Goal: Task Accomplishment & Management: Use online tool/utility

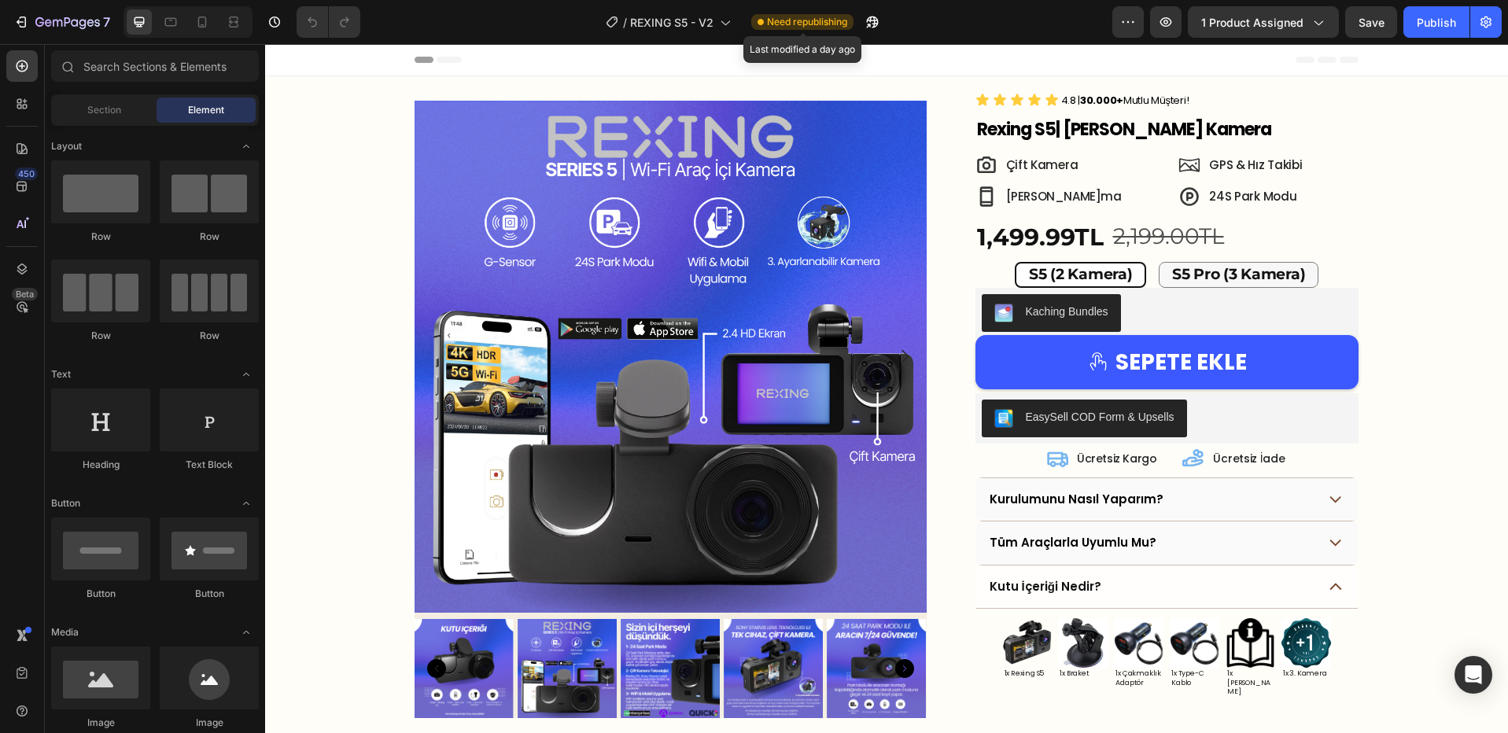
click at [797, 20] on span "Need republishing" at bounding box center [807, 22] width 80 height 14
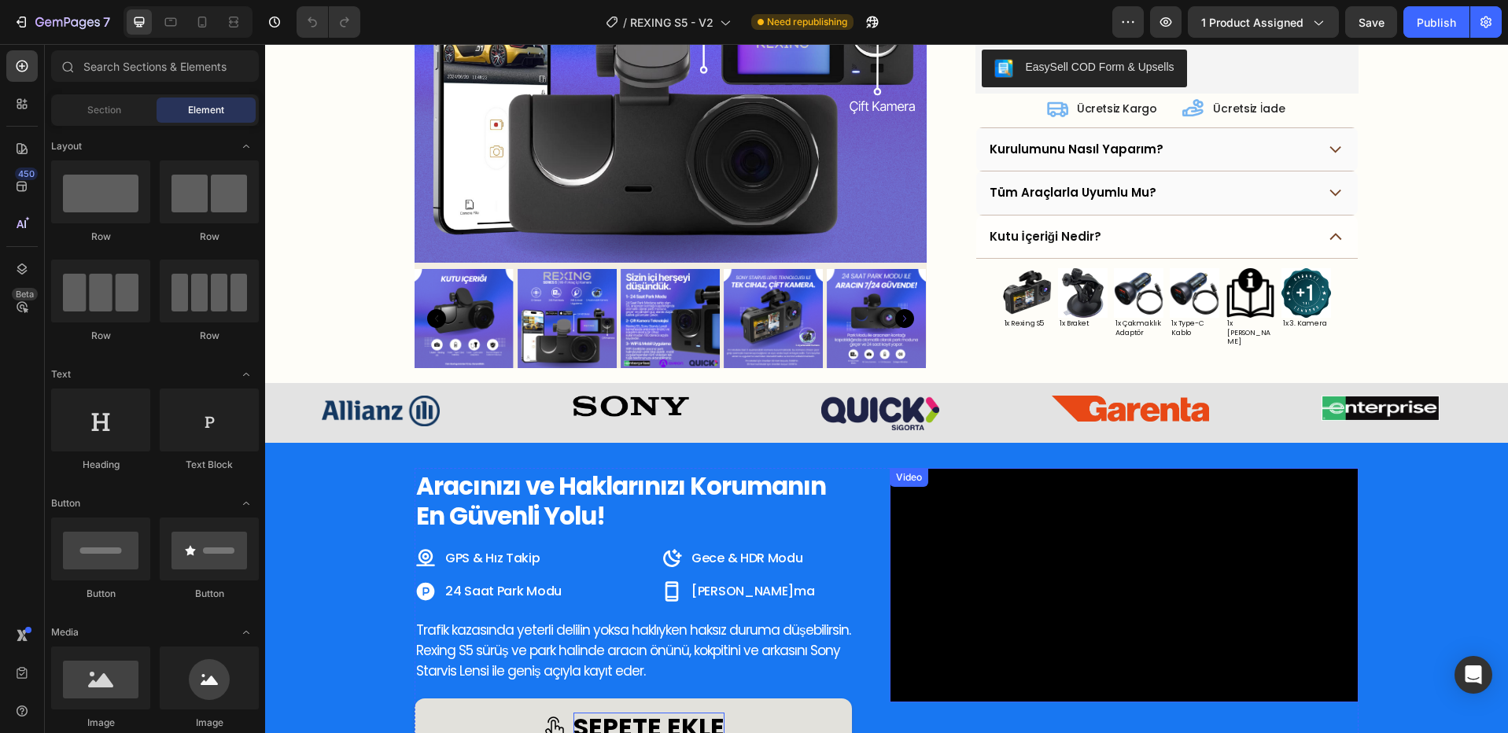
scroll to position [508, 0]
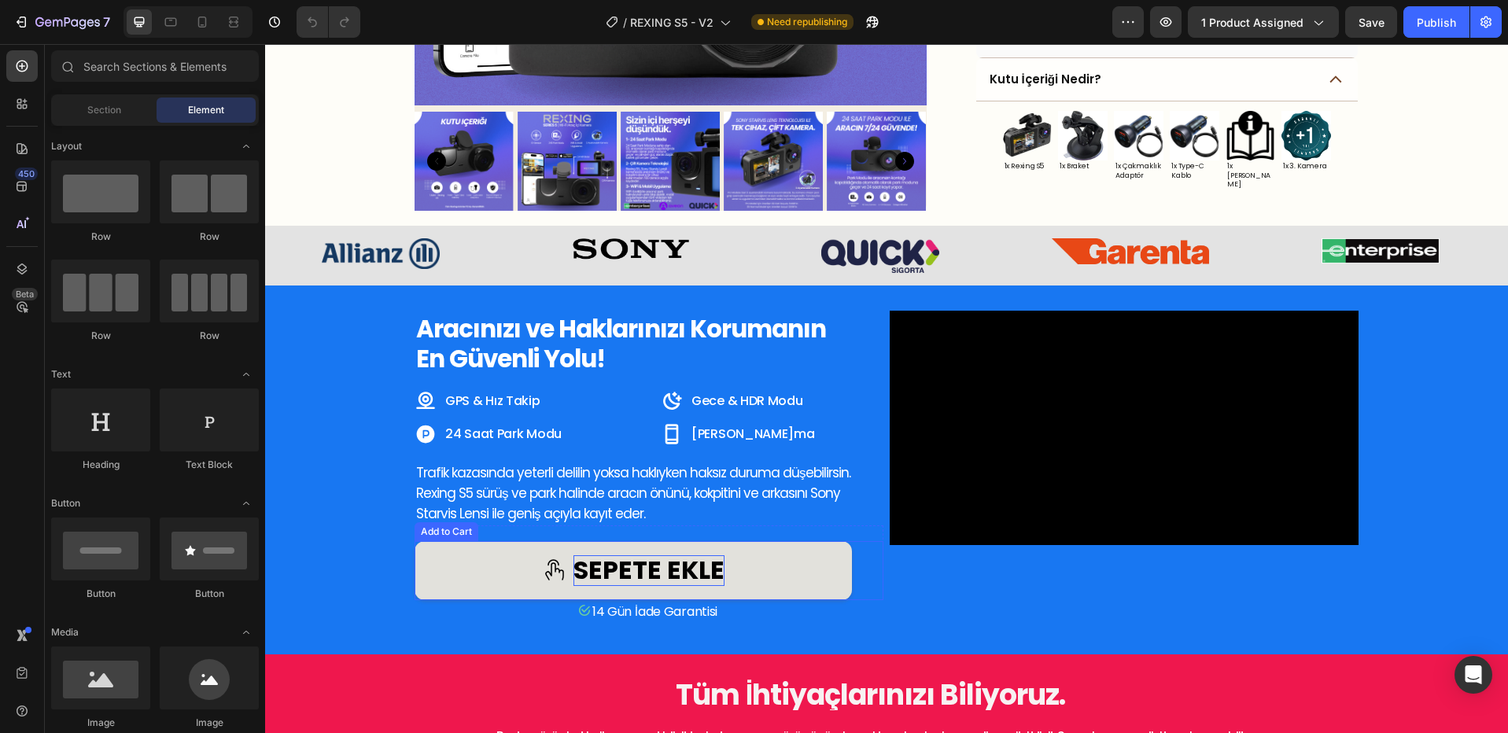
click at [646, 559] on div "sepete ekle" at bounding box center [649, 571] width 151 height 30
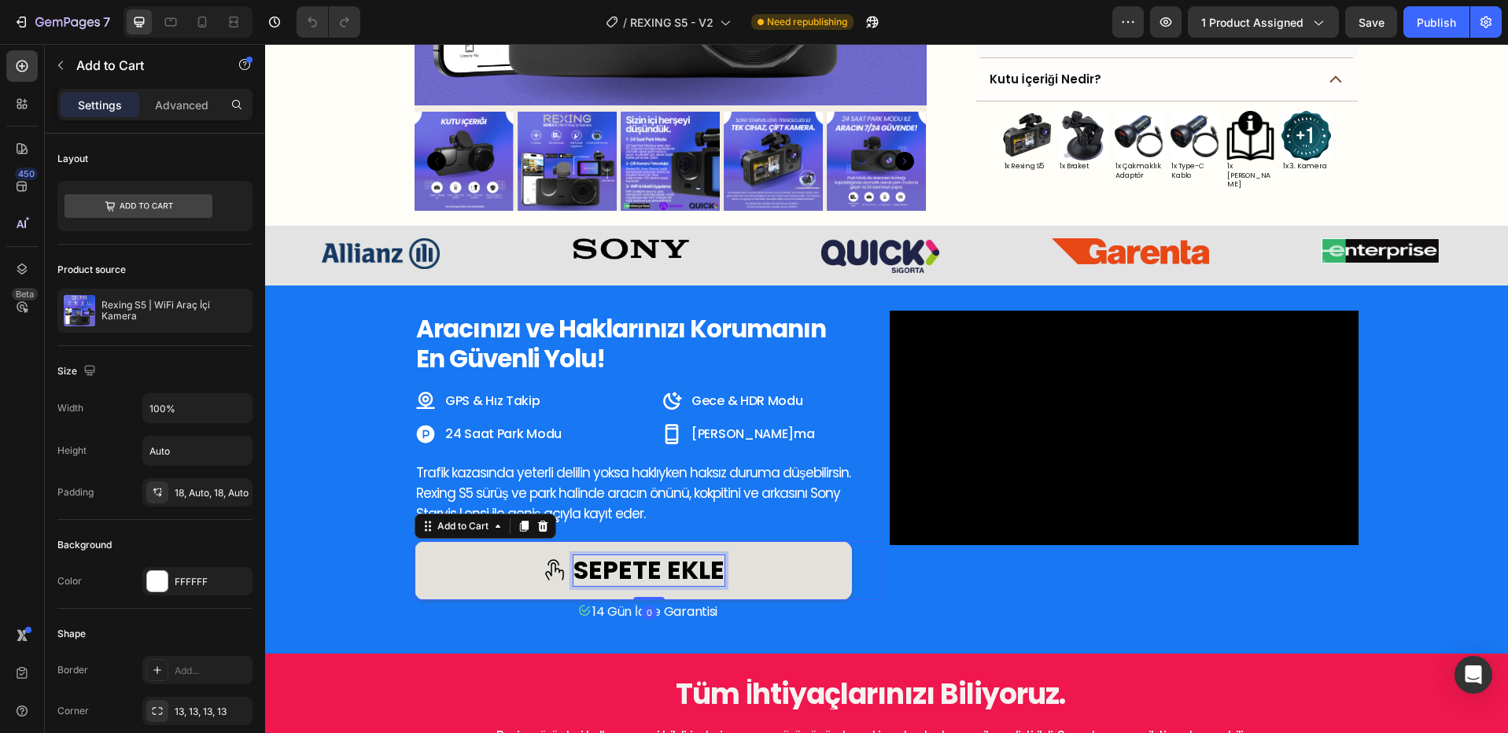
click at [641, 563] on div "sepete ekle" at bounding box center [649, 571] width 151 height 30
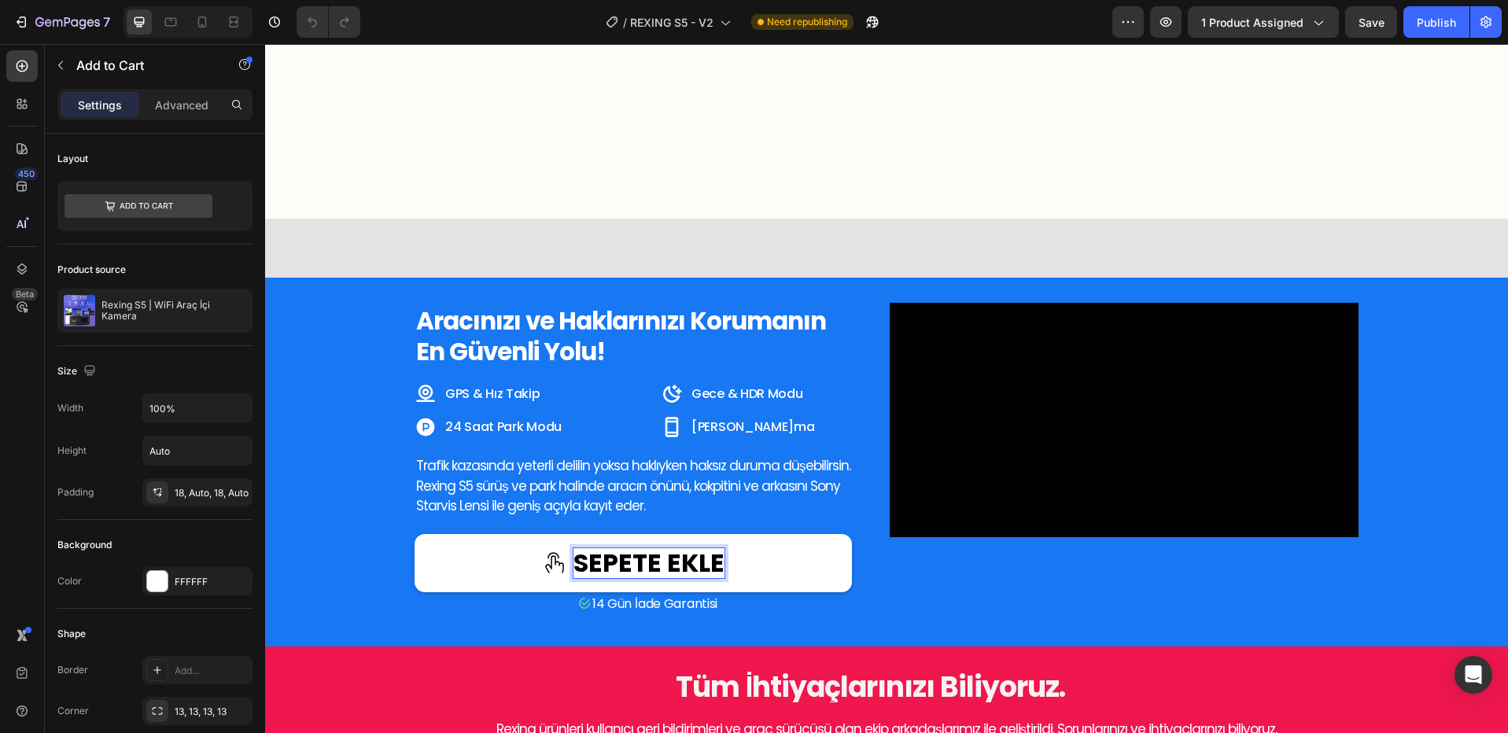
scroll to position [1047, 0]
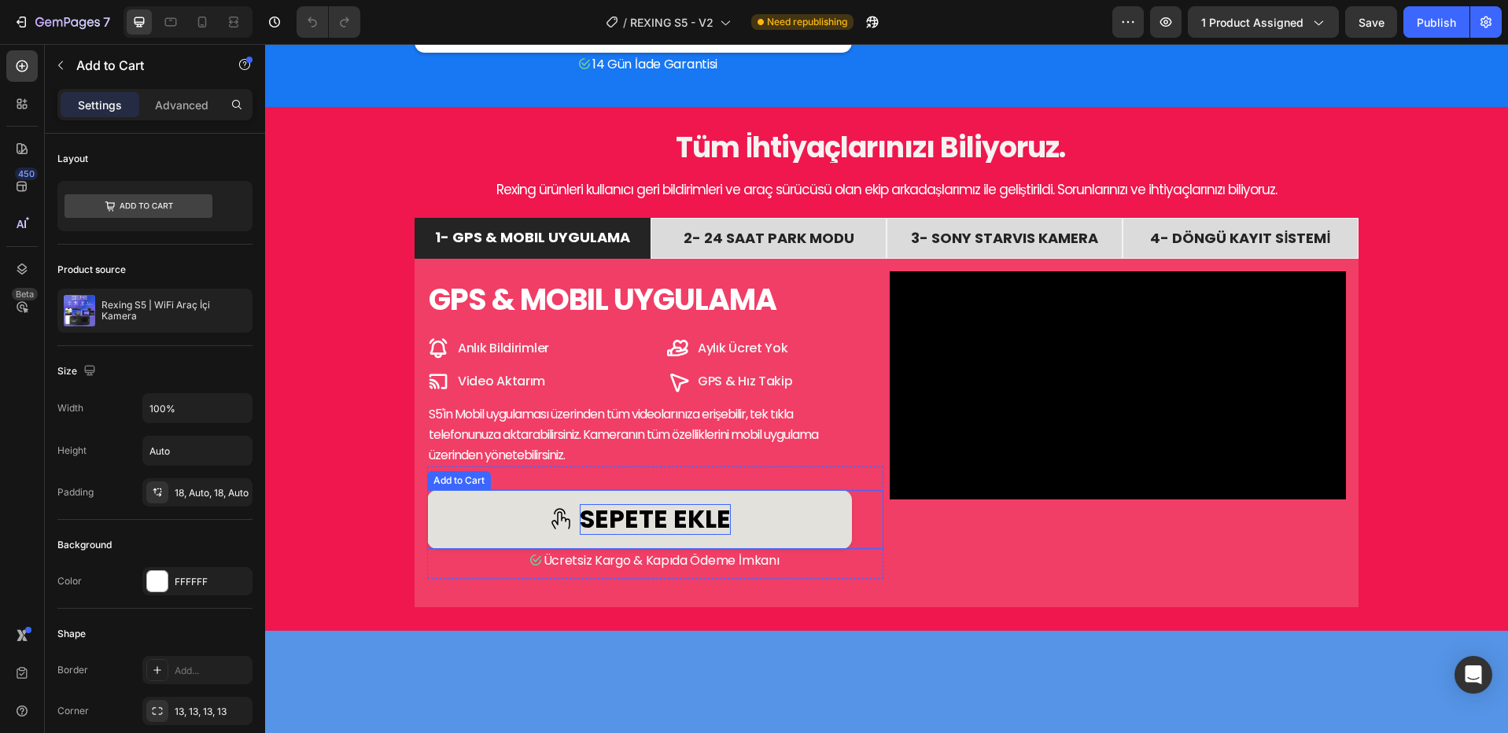
click at [656, 534] on div "SEPETE EKLE" at bounding box center [655, 519] width 151 height 30
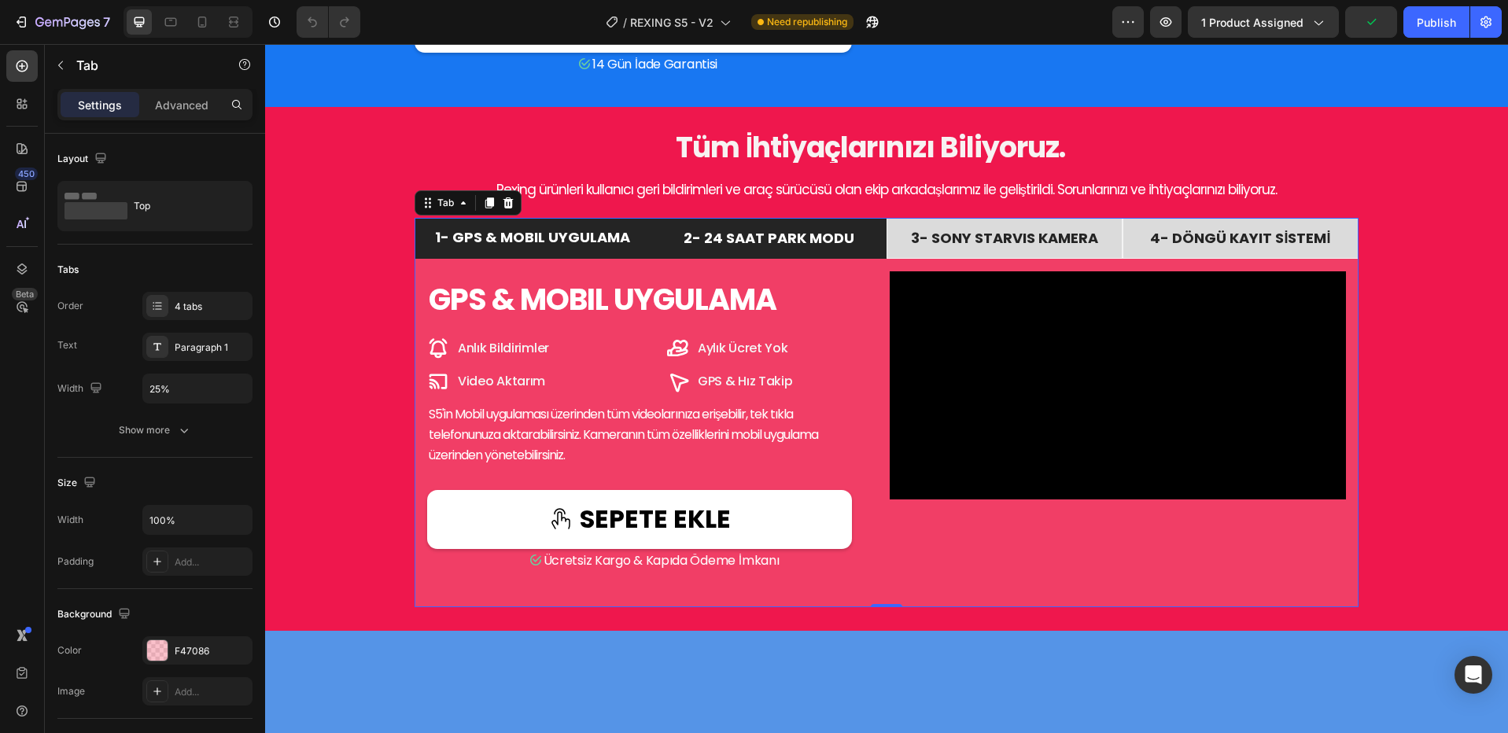
click at [798, 248] on span "2- 24 SAAT PARK MODU" at bounding box center [769, 238] width 171 height 20
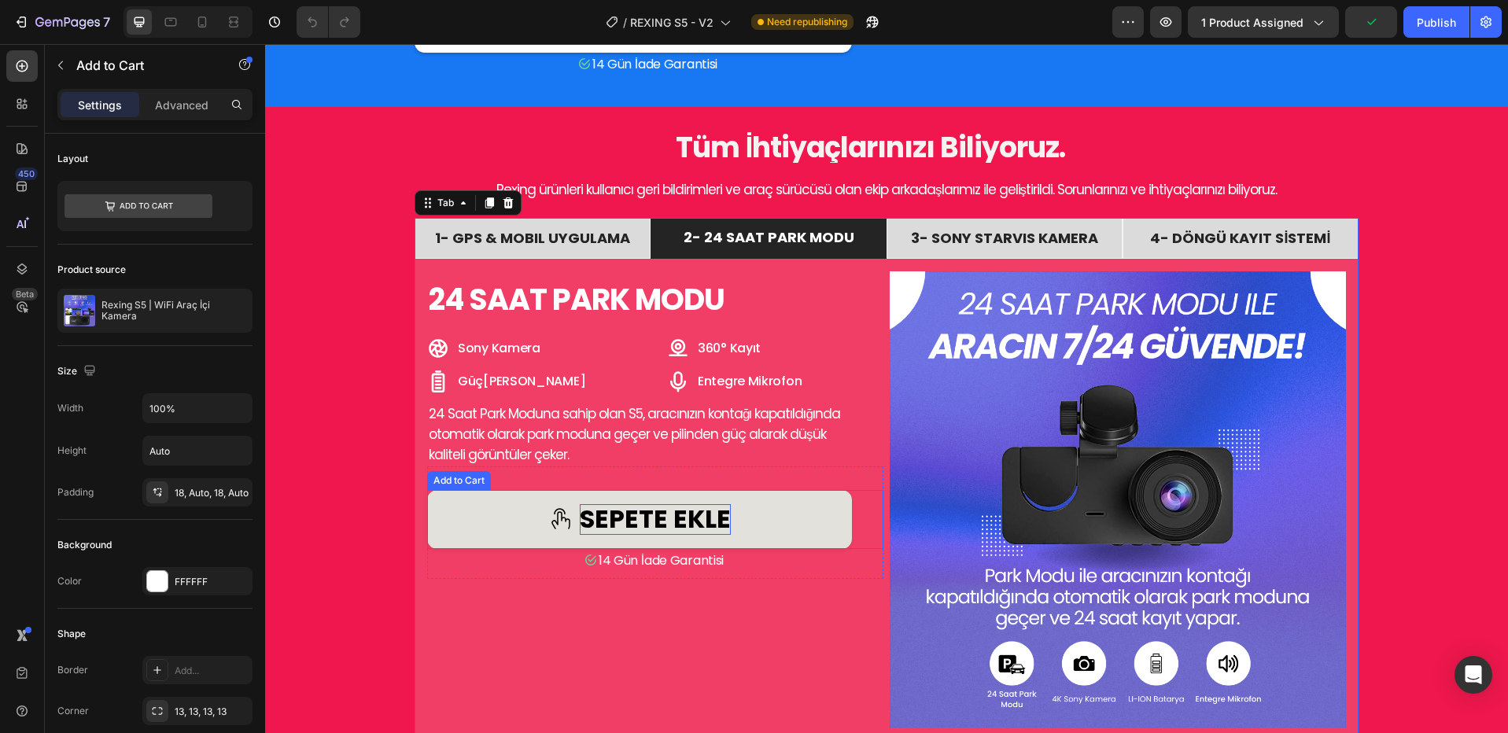
click at [678, 534] on div "sepete ekle" at bounding box center [655, 519] width 151 height 30
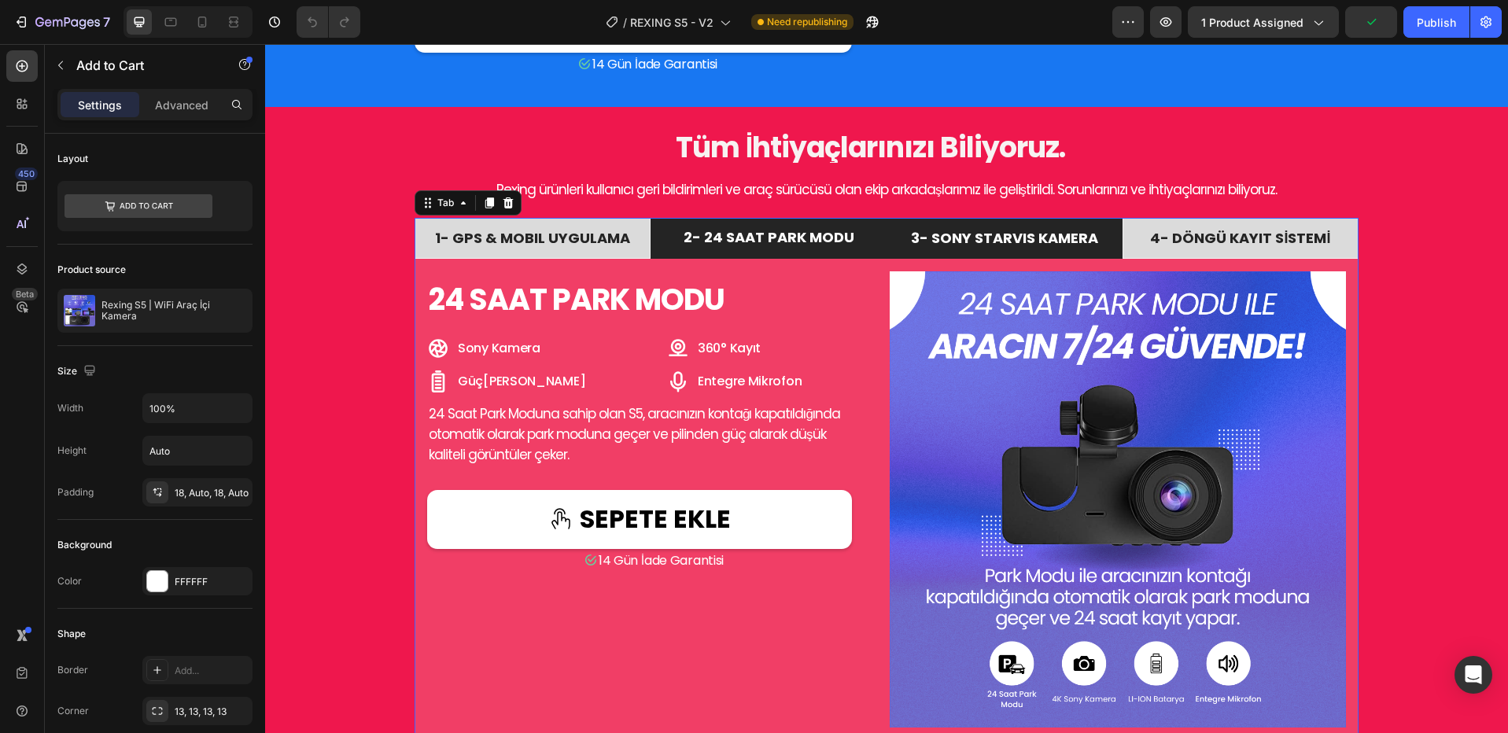
click at [991, 248] on span "3- SONY STARVIS KAMERA" at bounding box center [1004, 238] width 187 height 20
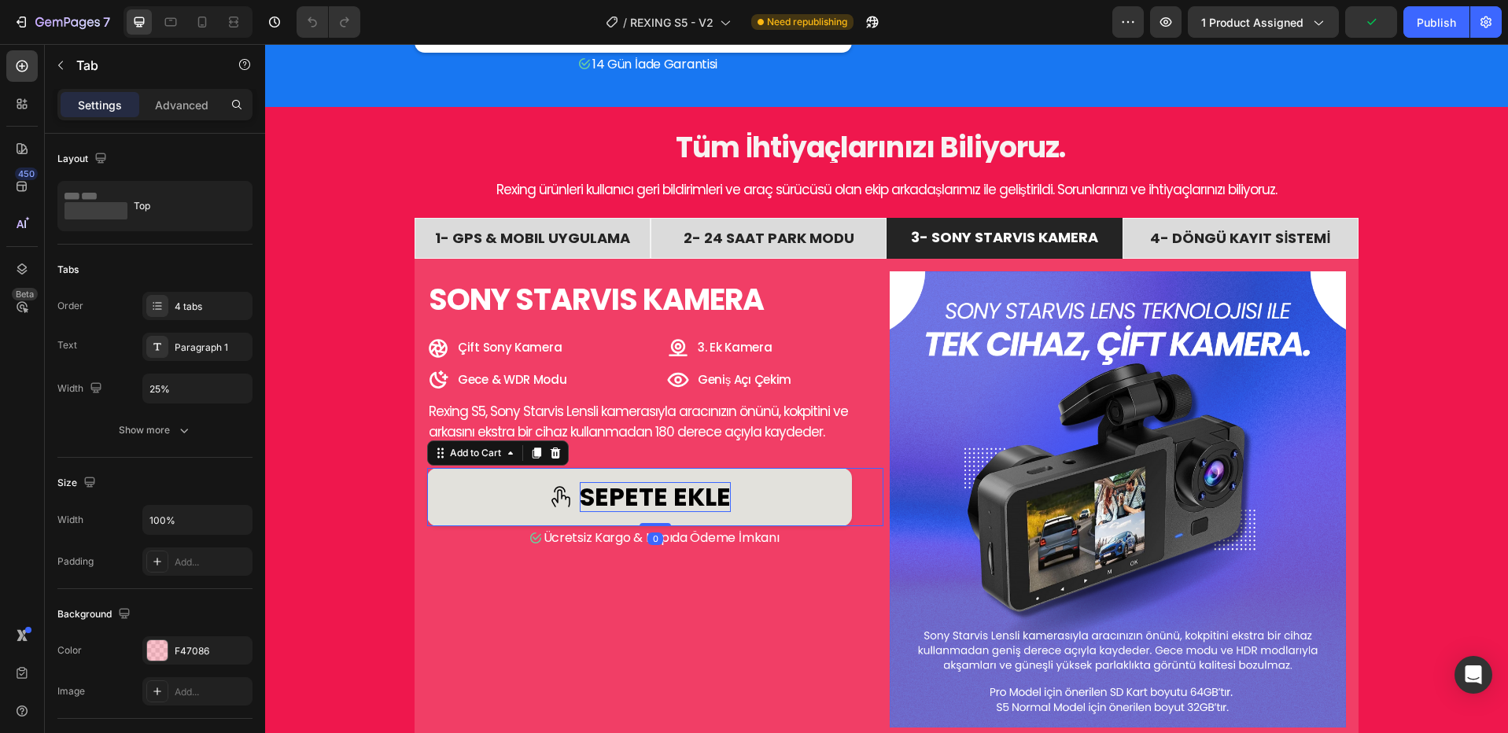
click at [681, 512] on div "sepete ekle" at bounding box center [655, 497] width 151 height 30
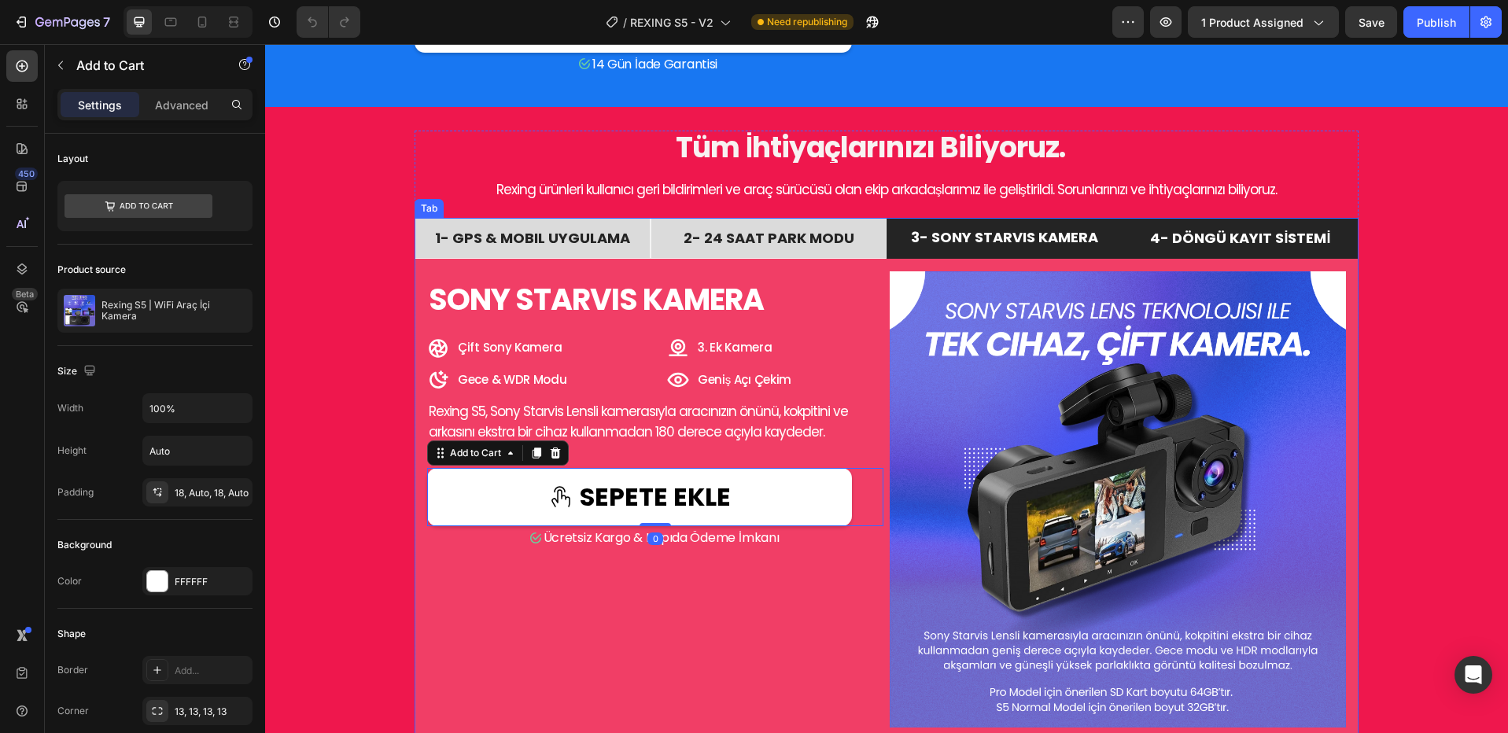
click at [1157, 248] on span "4- DÖNGÜ KAYIT SİSTEMİ" at bounding box center [1240, 238] width 180 height 20
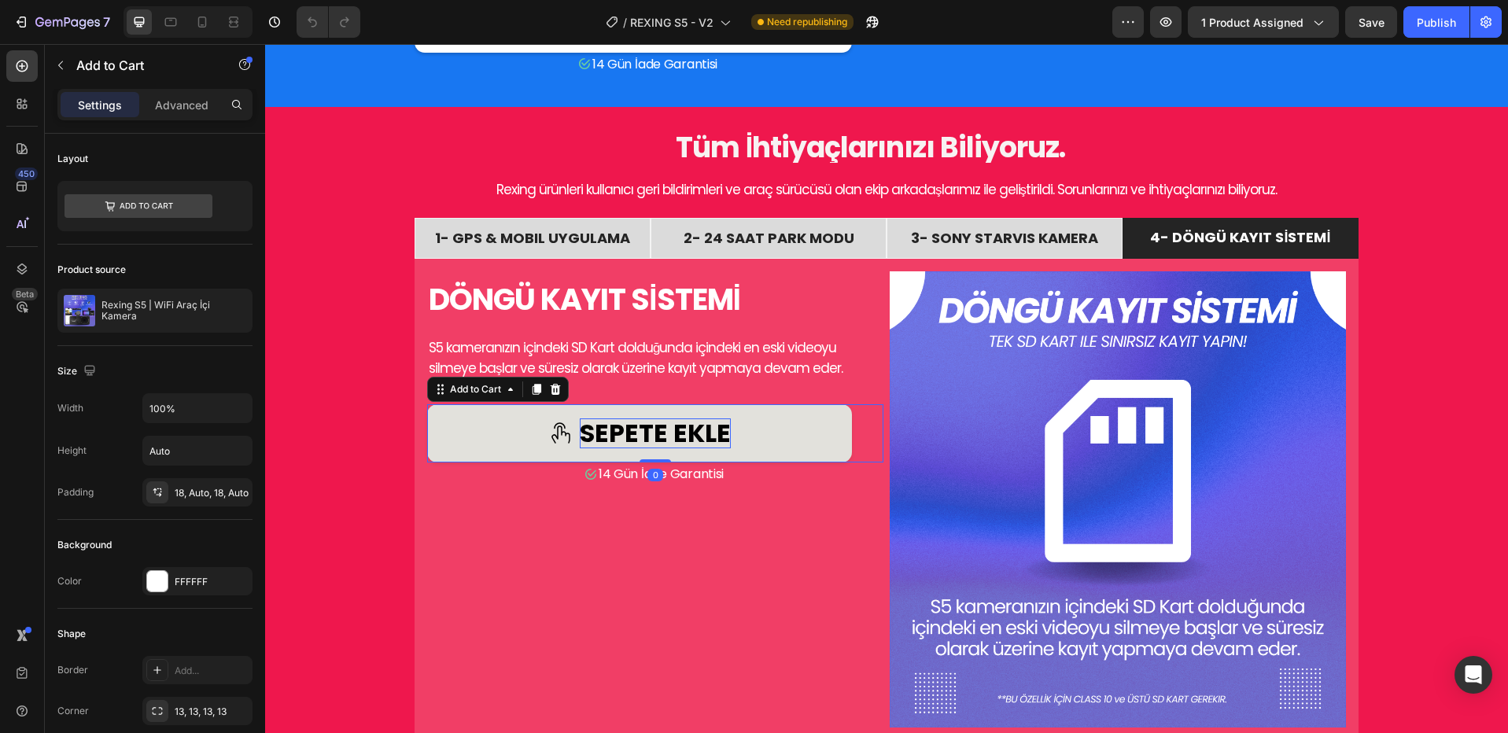
click at [702, 448] on div "sepete ekle" at bounding box center [655, 434] width 151 height 30
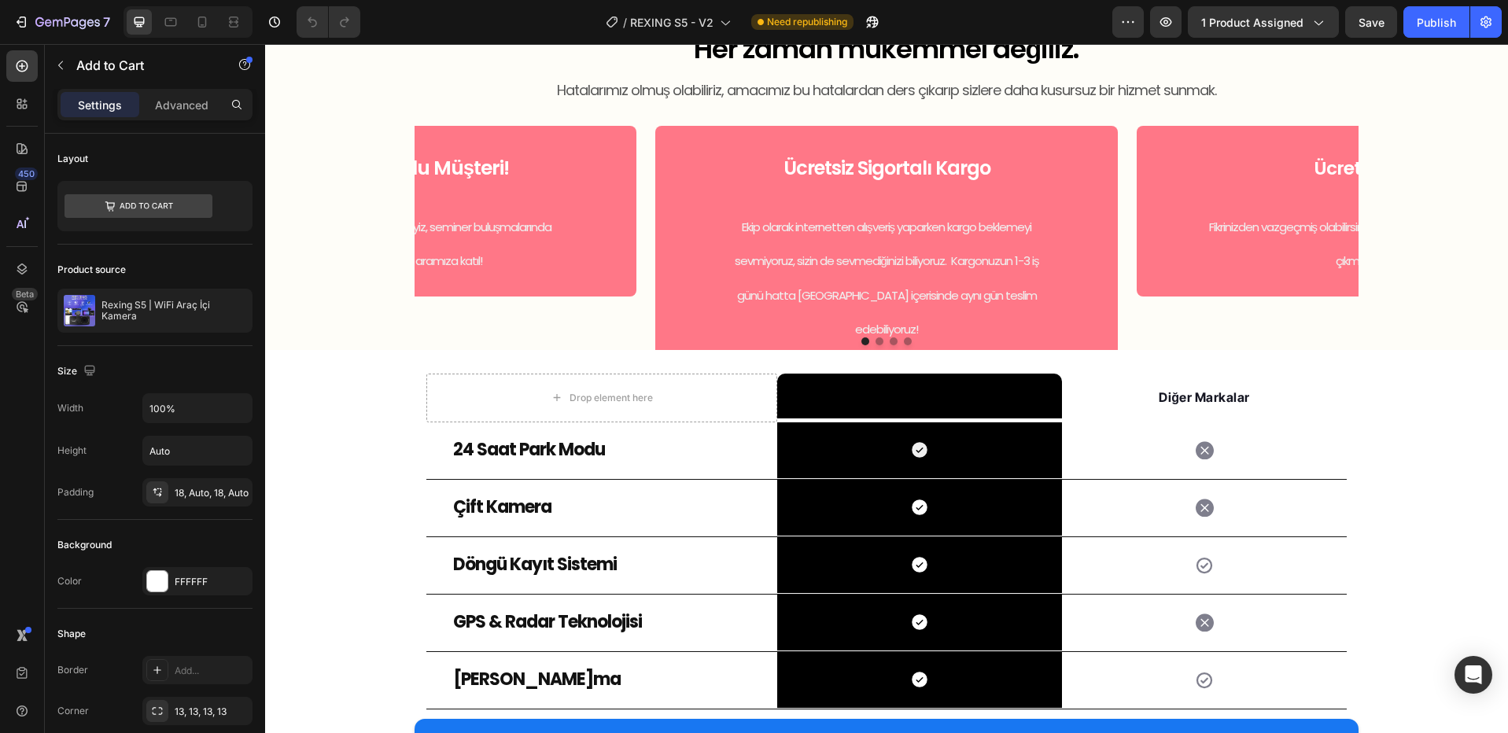
scroll to position [2724, 0]
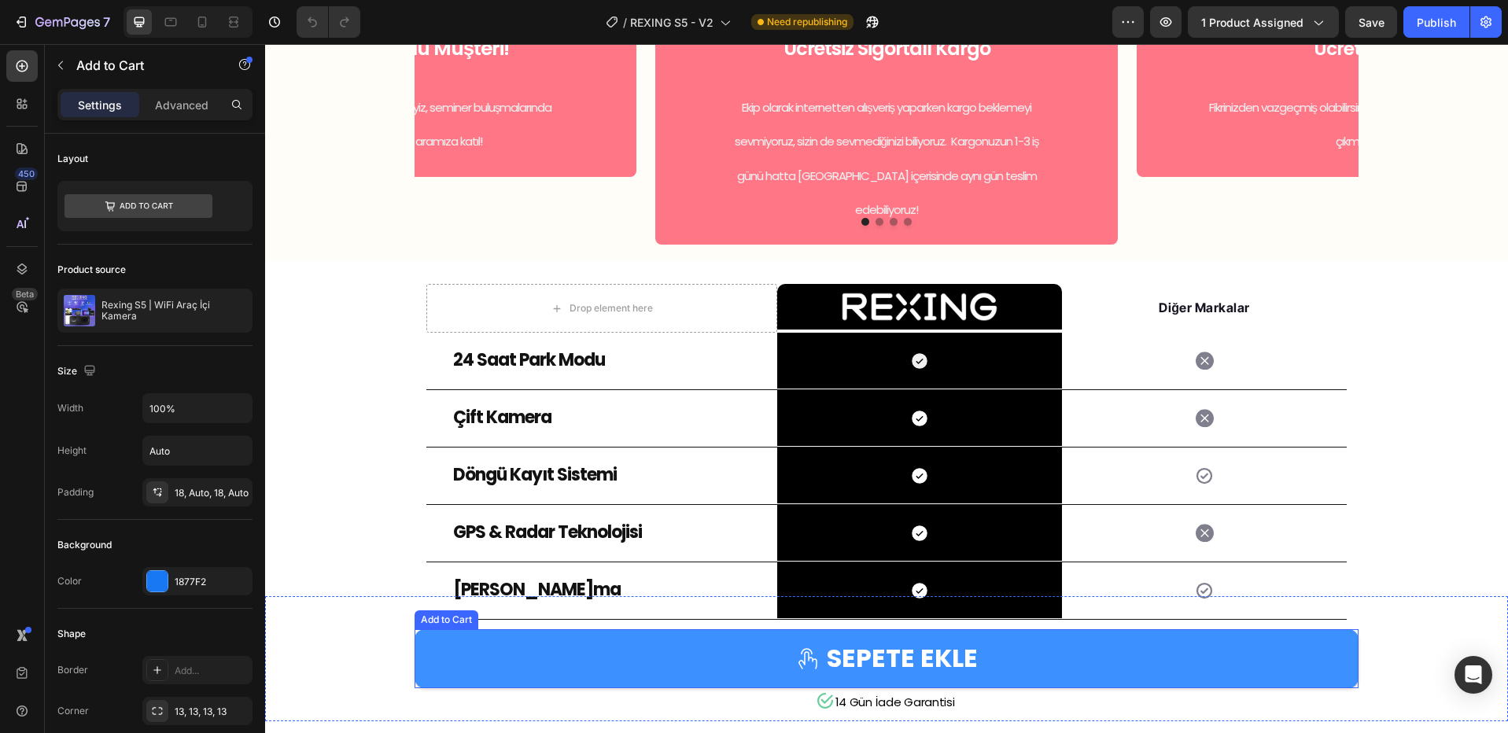
click at [741, 631] on button "SEPETE EKLE" at bounding box center [887, 658] width 944 height 58
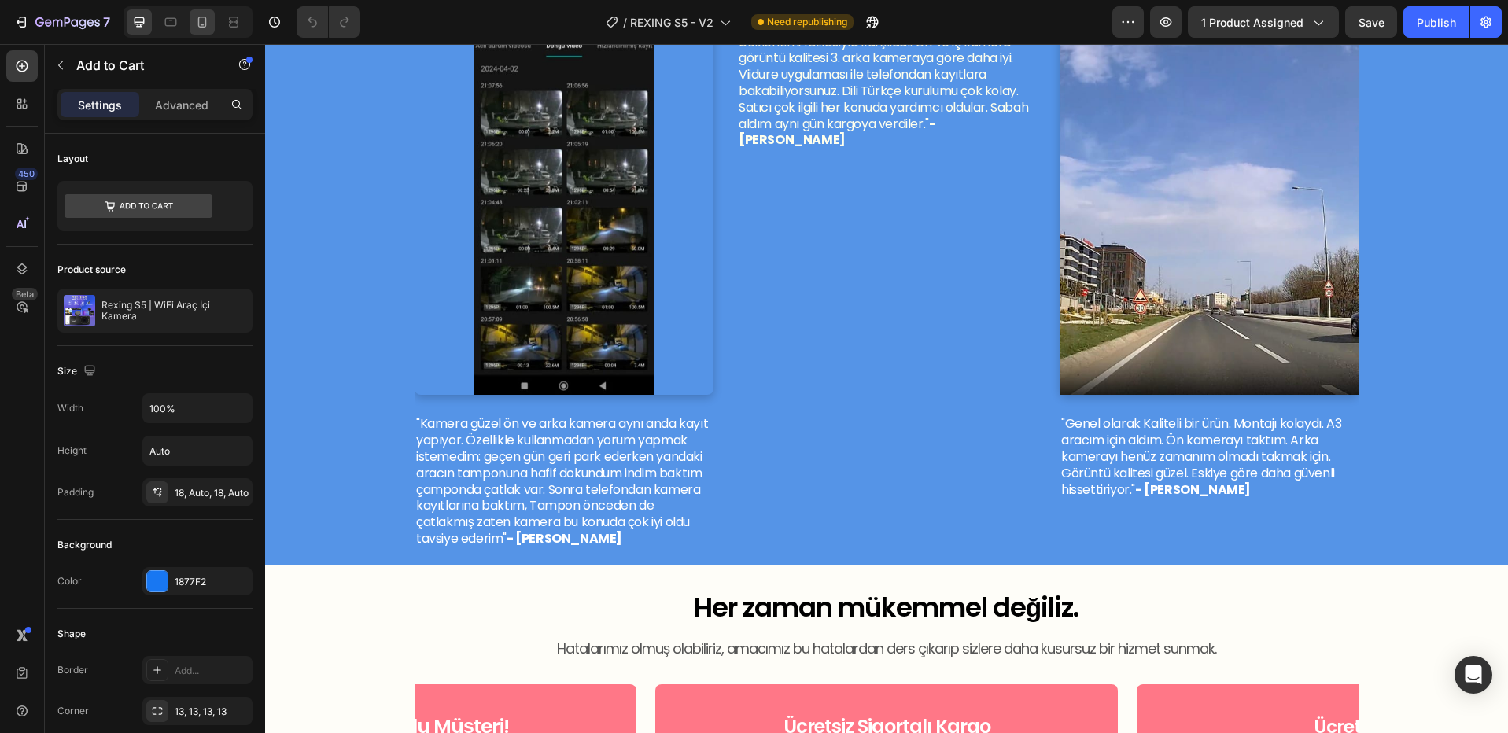
click at [203, 25] on icon at bounding box center [202, 22] width 16 height 16
type input "25"
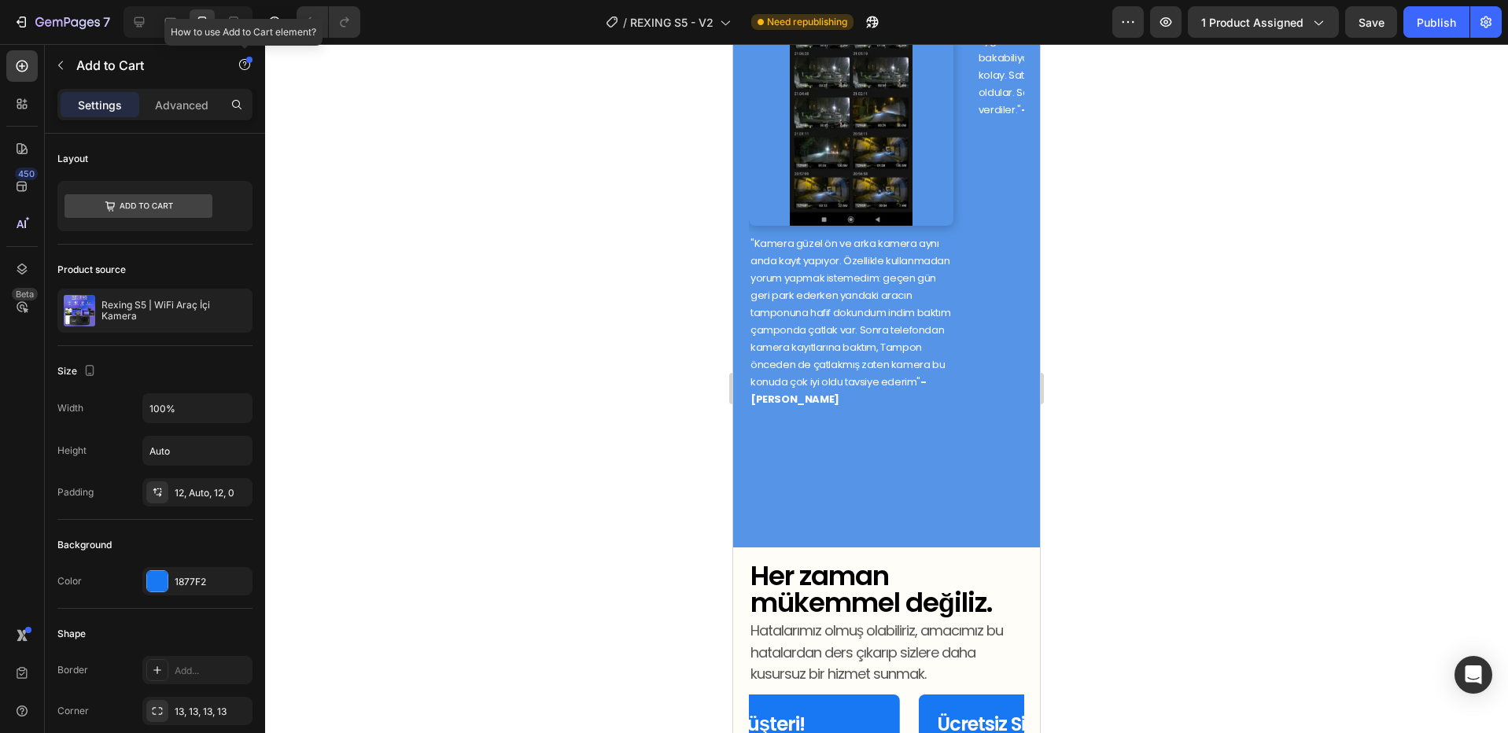
scroll to position [1726, 0]
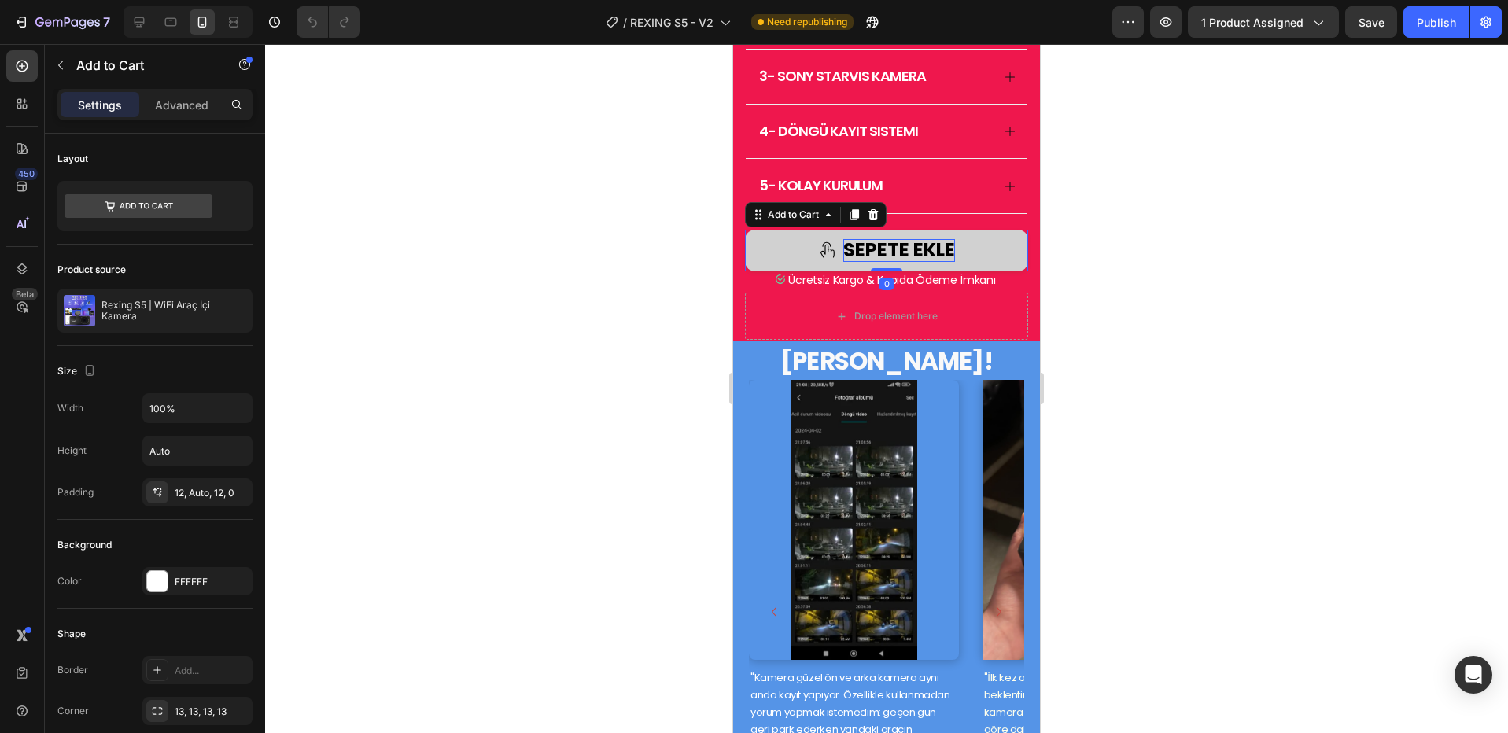
click at [843, 262] on div "SEPETE EKLE" at bounding box center [899, 250] width 112 height 23
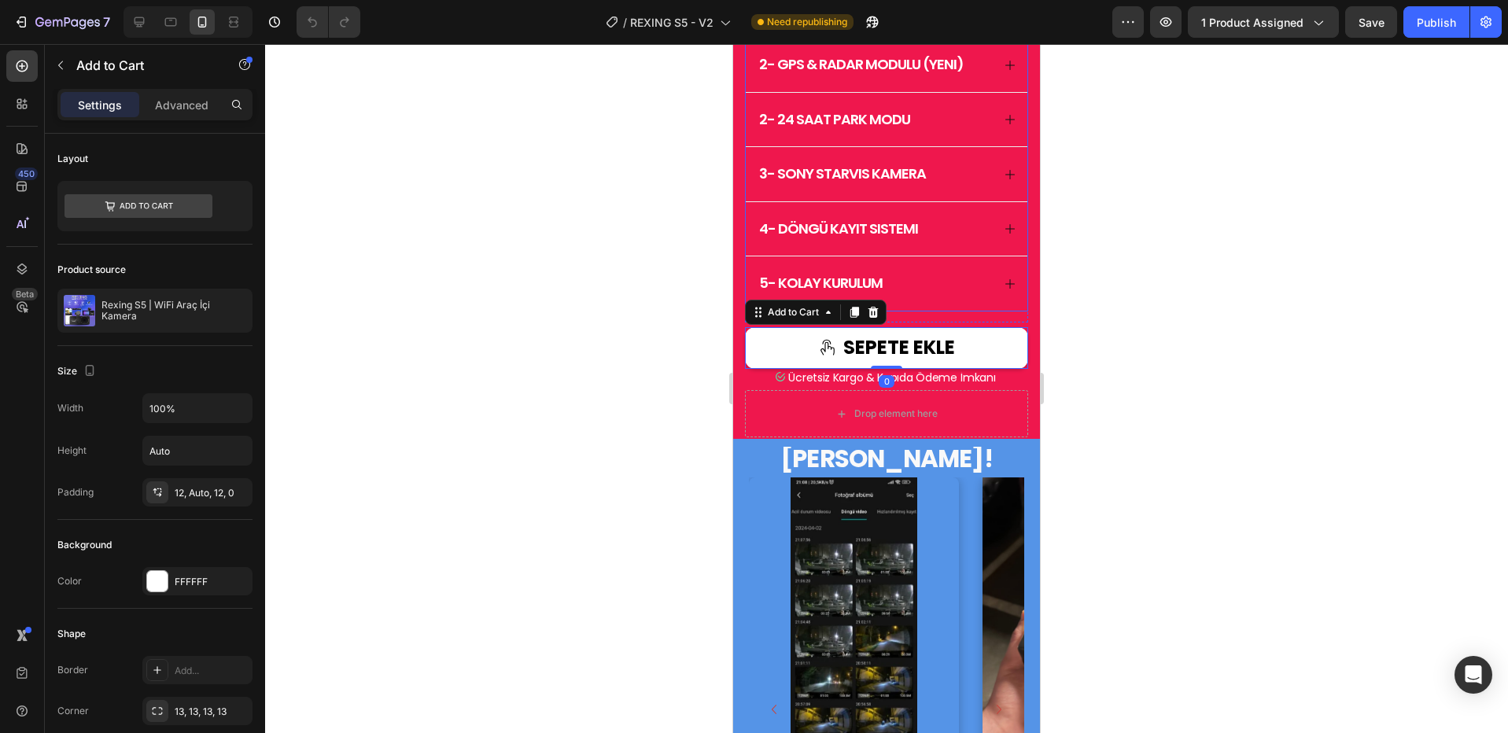
scroll to position [1489, 0]
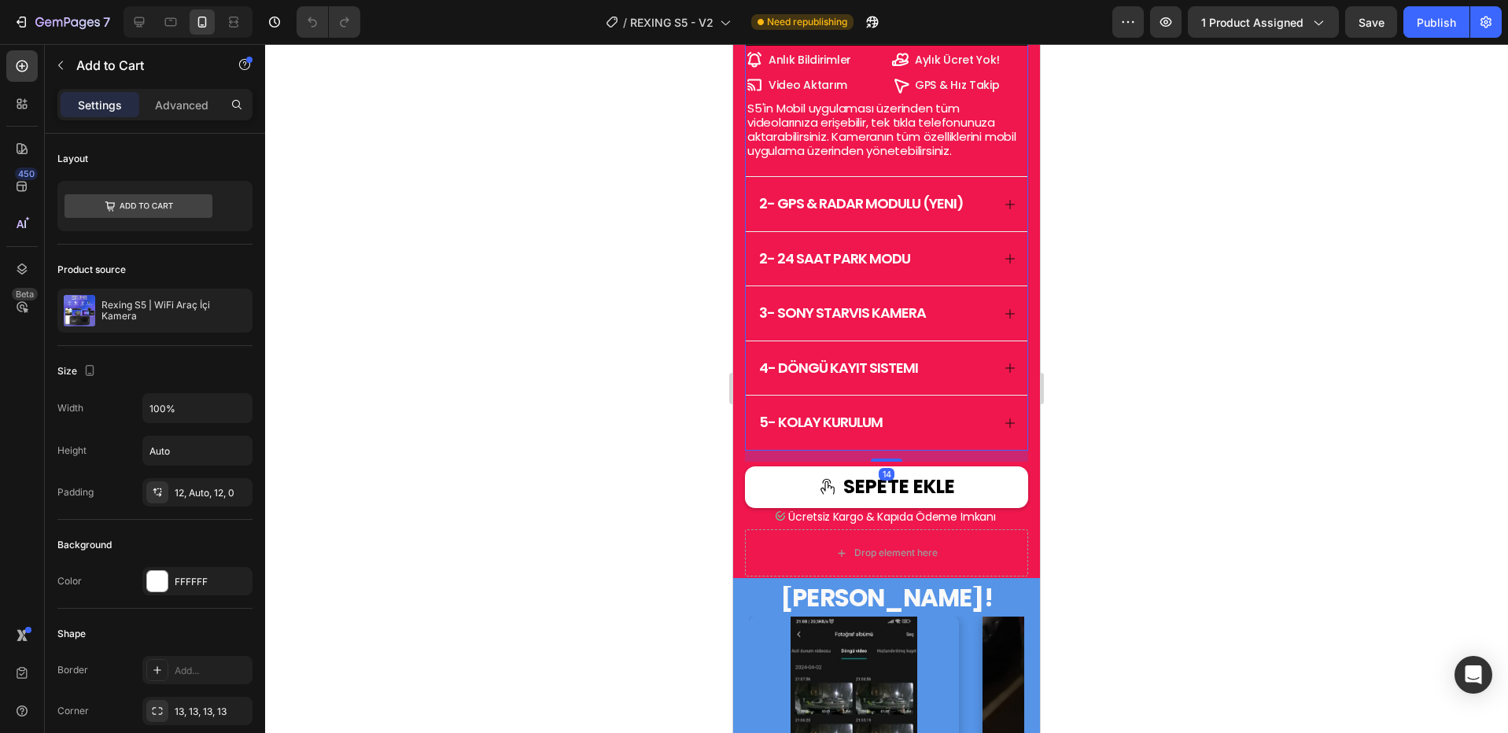
click at [763, 268] on span "2- 24 saat park modu" at bounding box center [834, 259] width 151 height 20
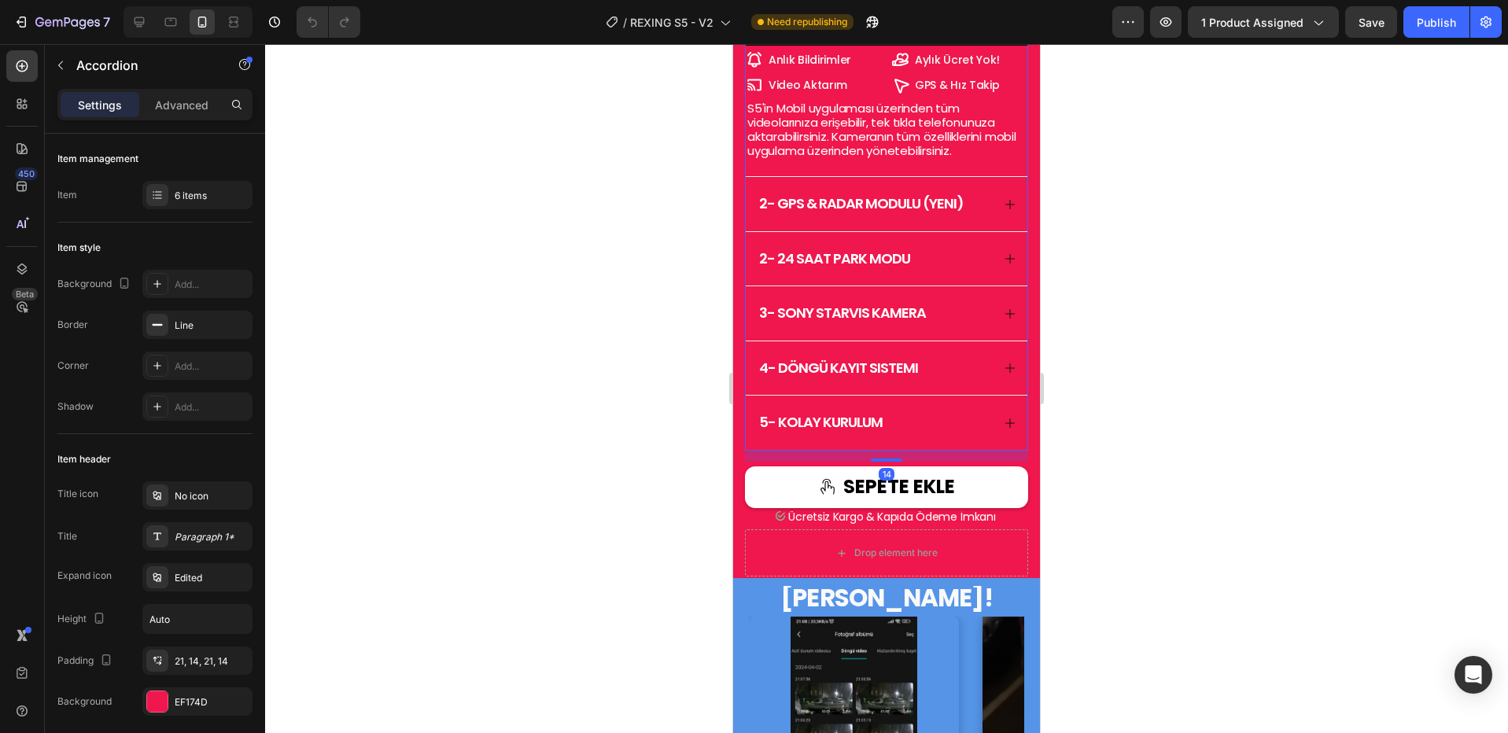
click at [764, 268] on span "2- 24 saat park modu" at bounding box center [834, 259] width 151 height 20
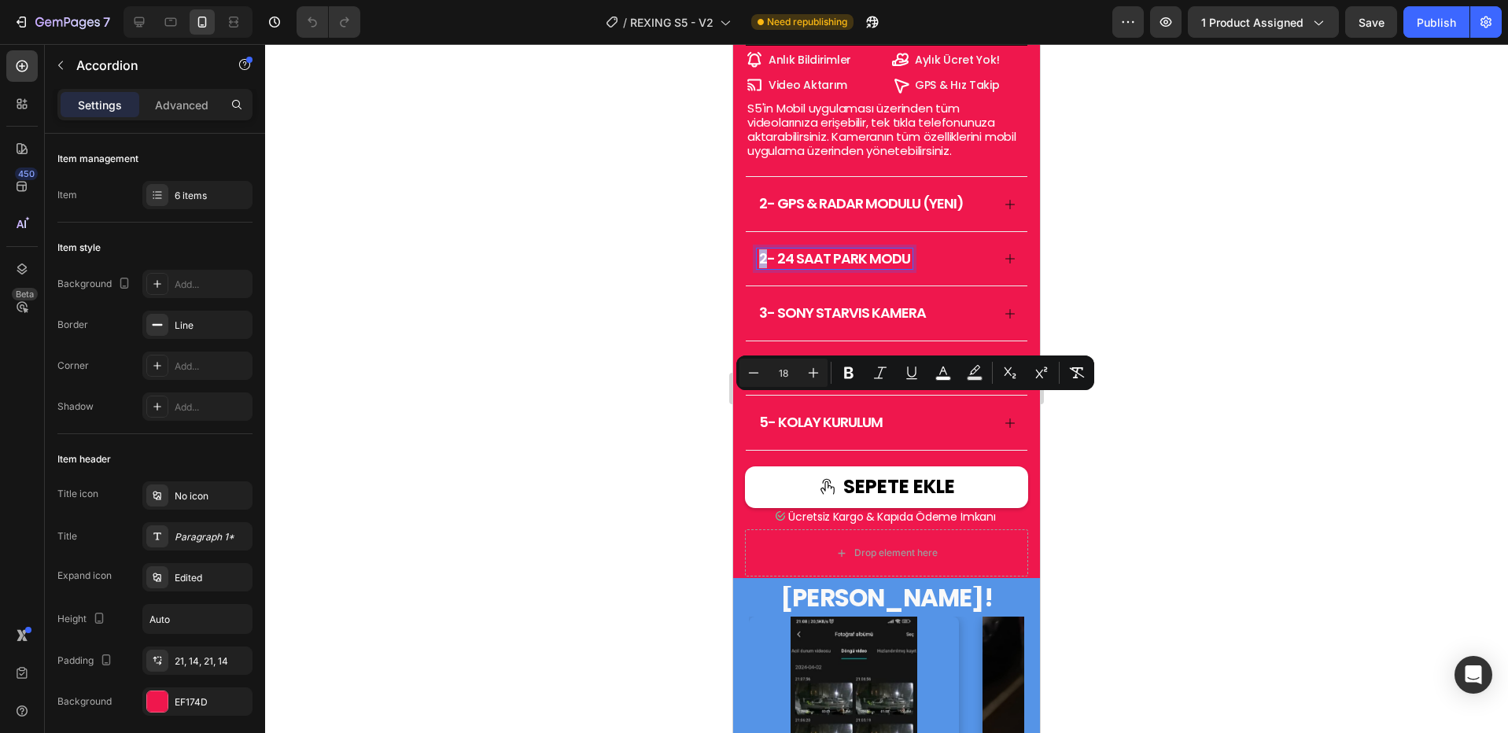
click at [762, 268] on span "2- 24 saat park modu" at bounding box center [834, 259] width 151 height 20
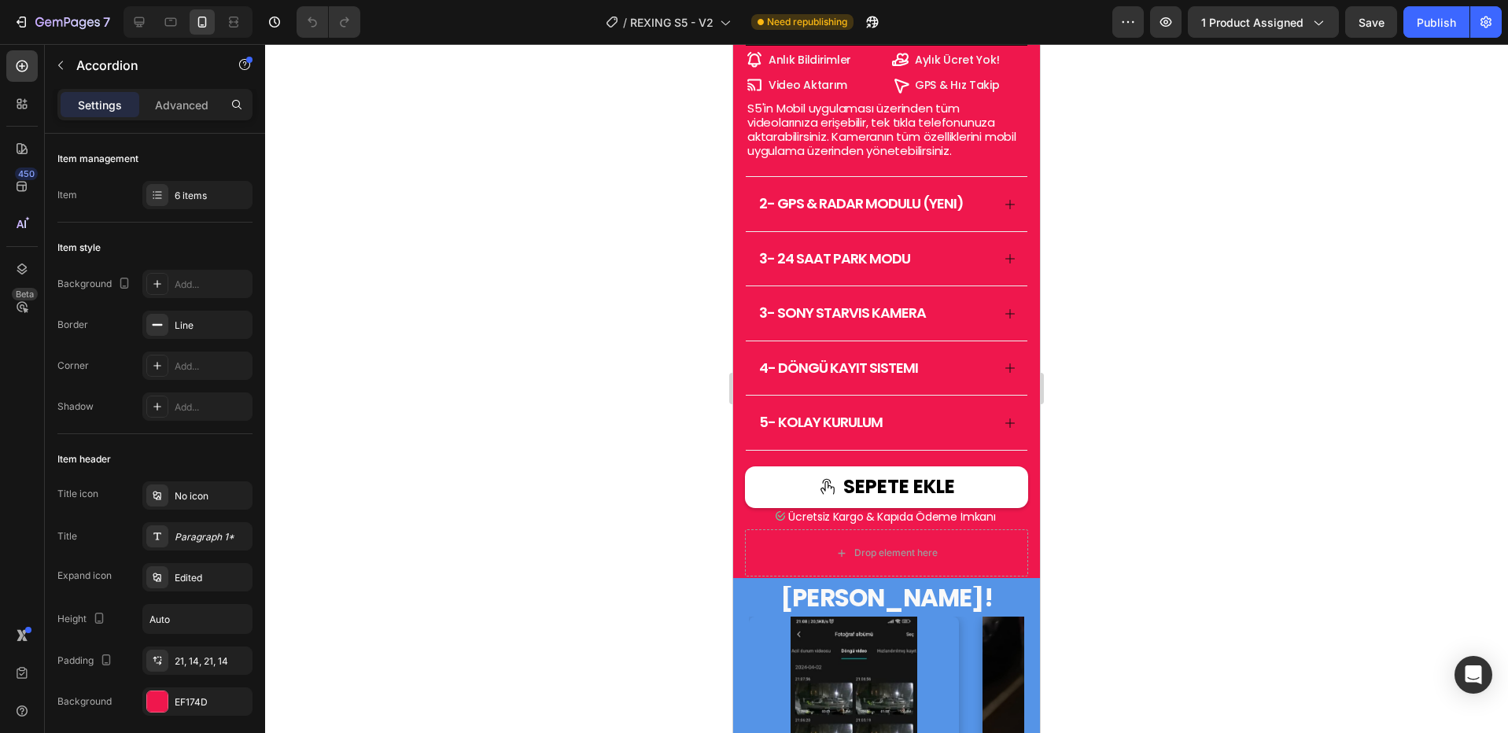
click at [1007, 341] on div "3- sony starvıs kamera" at bounding box center [887, 313] width 282 height 54
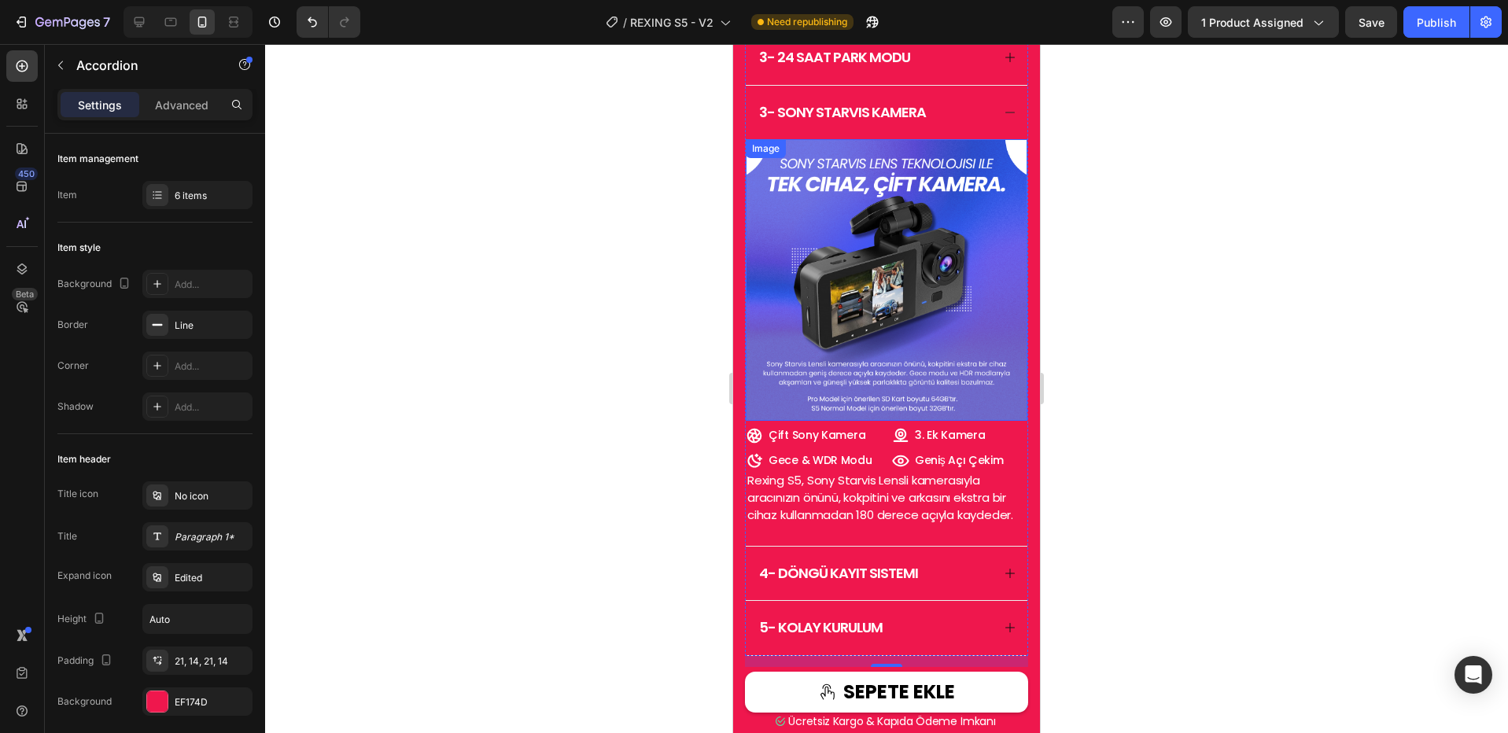
scroll to position [1187, 0]
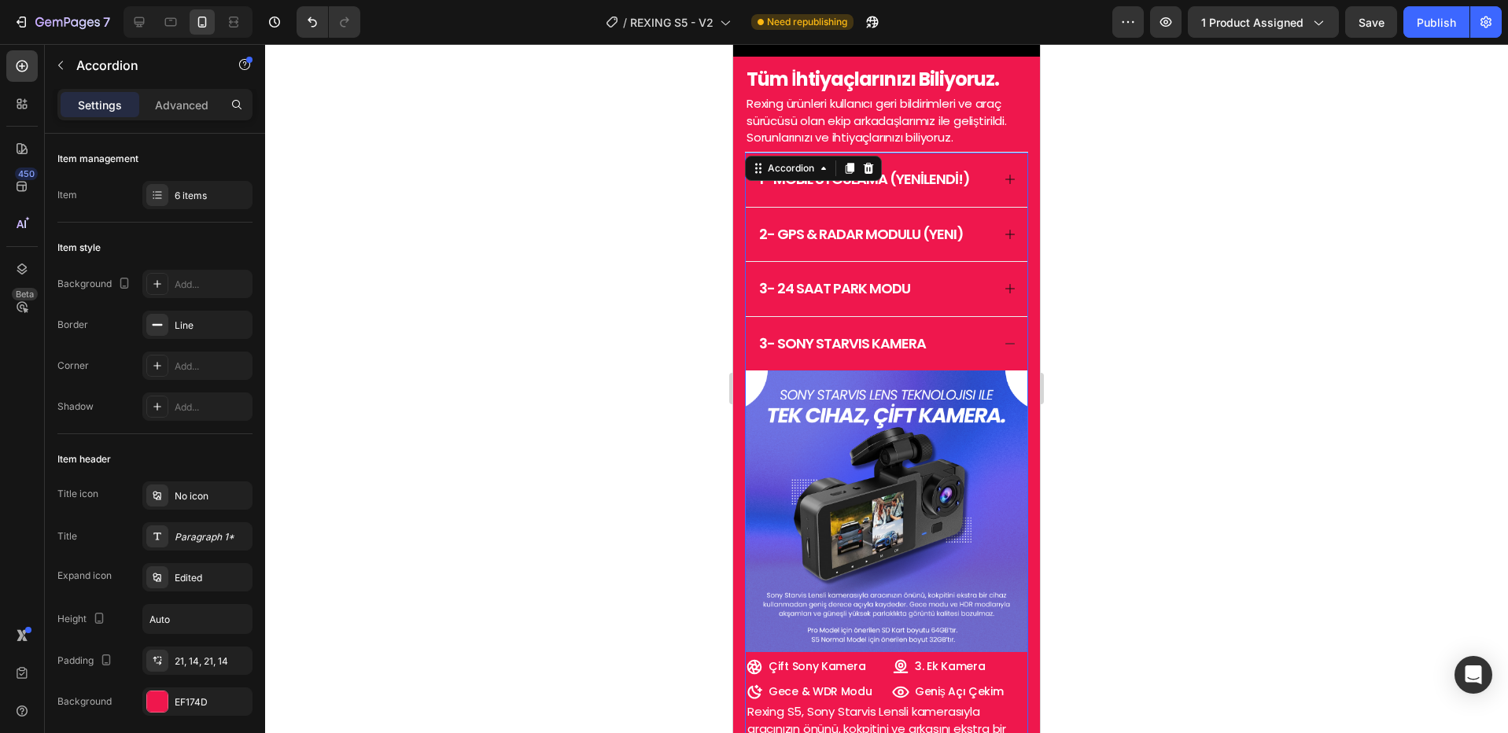
click at [765, 353] on span "3- sony starvıs kamera" at bounding box center [842, 344] width 167 height 20
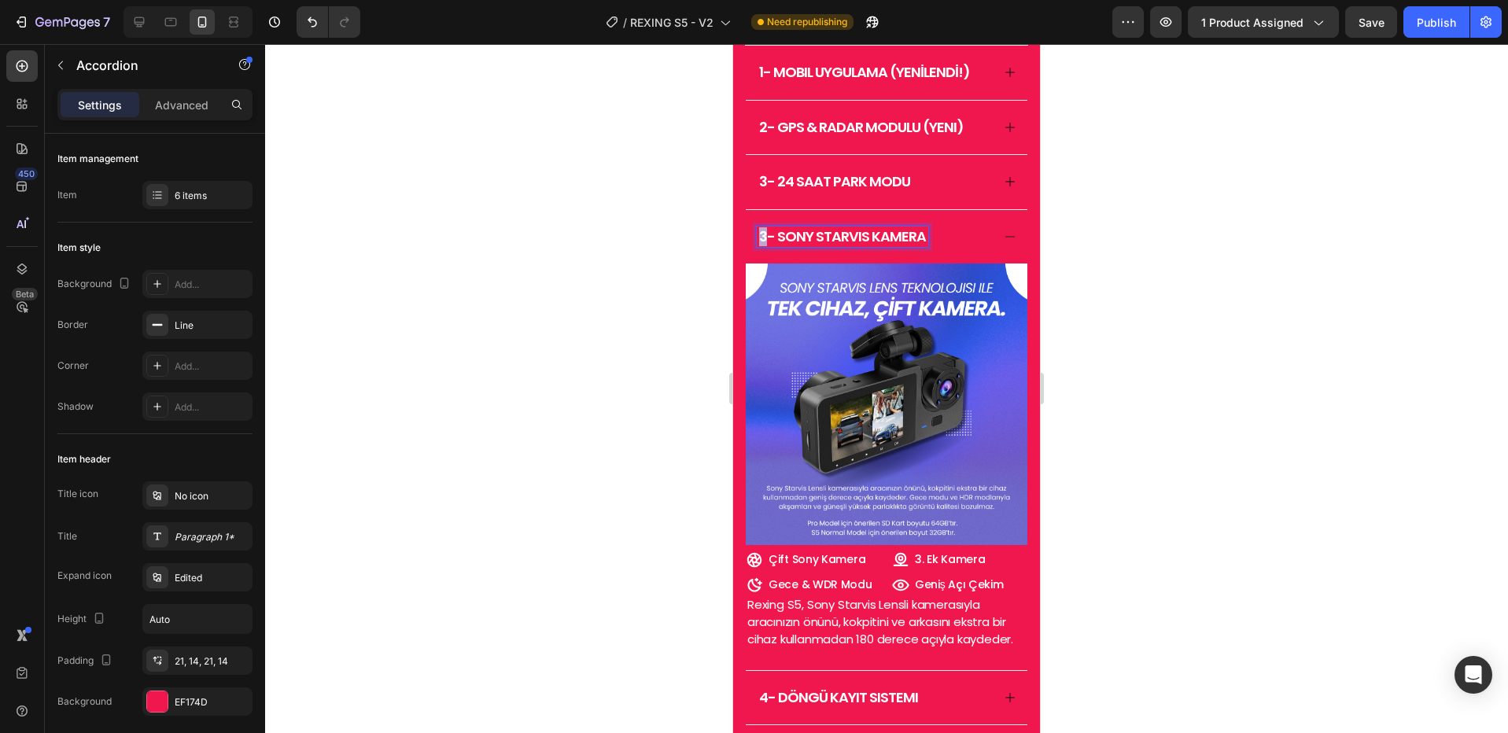
click at [766, 246] on span "3- sony starvıs kamera" at bounding box center [842, 237] width 167 height 20
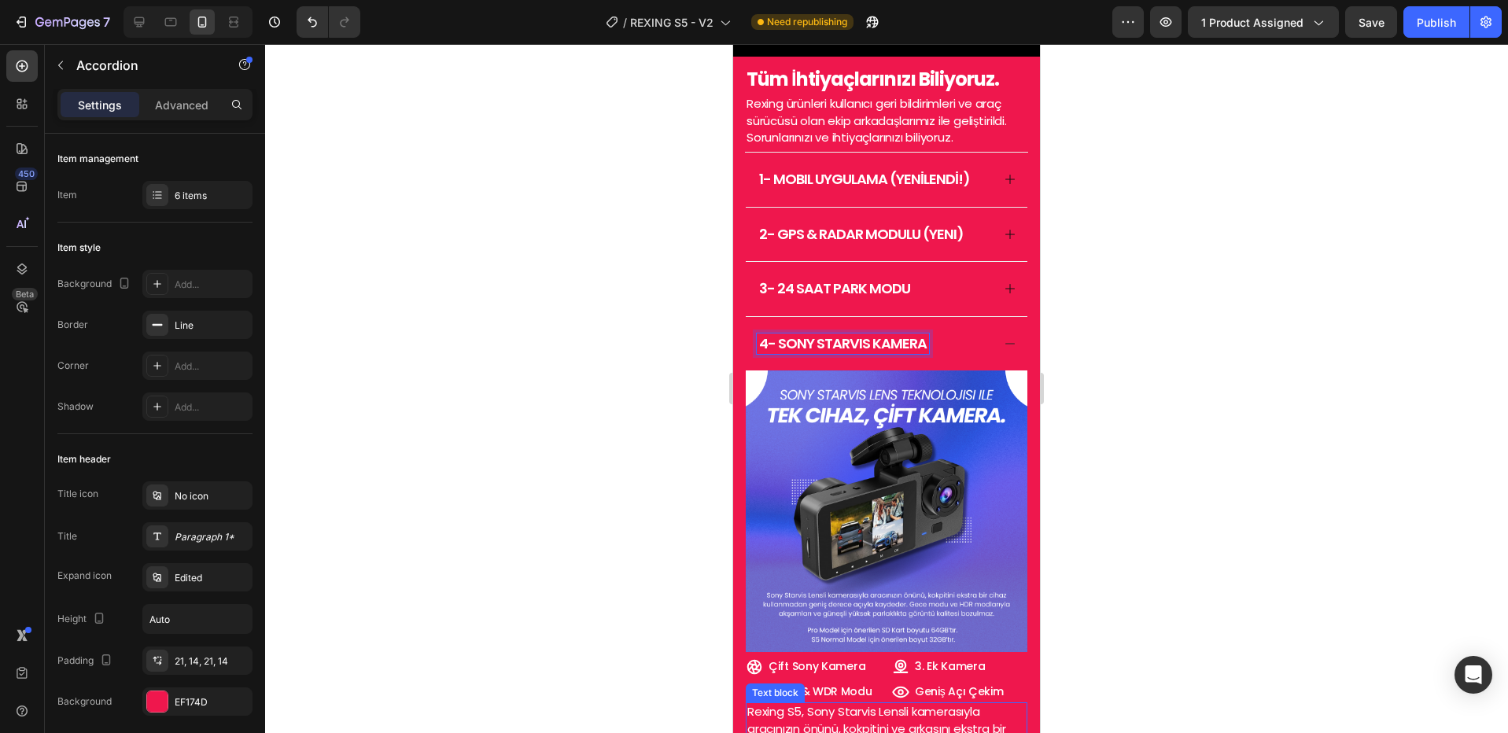
scroll to position [1522, 0]
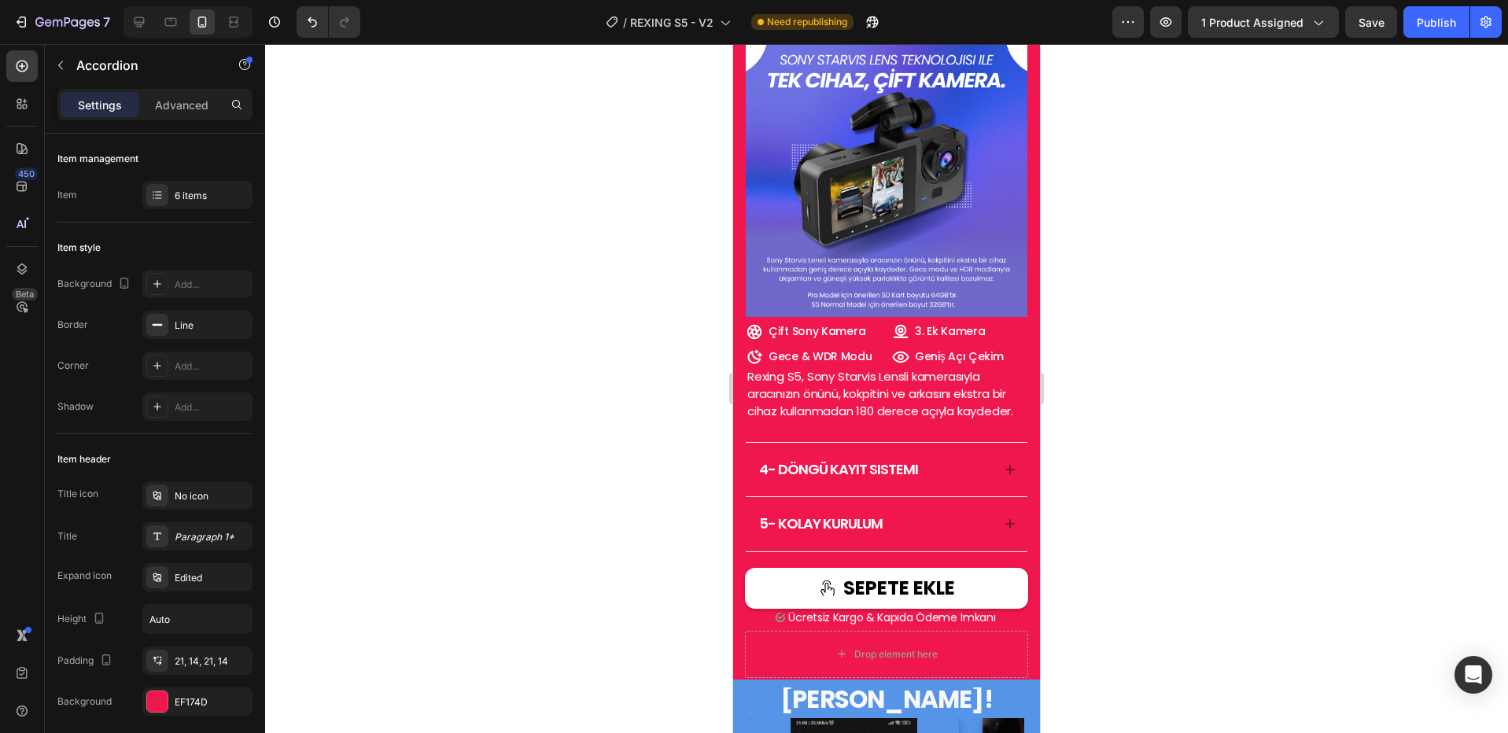
click at [1006, 497] on div "4- döngü kayıt sistemi" at bounding box center [887, 470] width 282 height 54
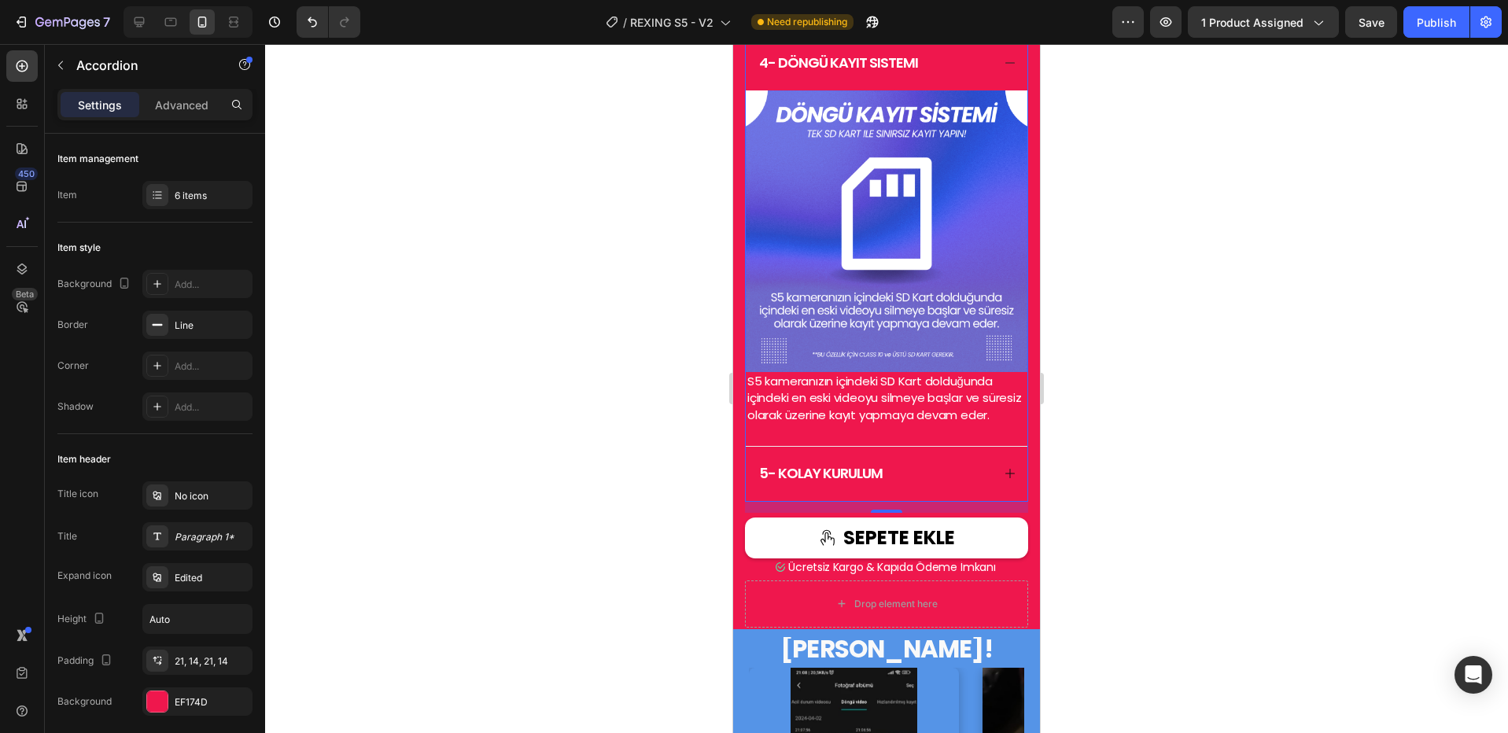
click at [762, 72] on span "4- döngü kayıt sistemi" at bounding box center [838, 63] width 159 height 20
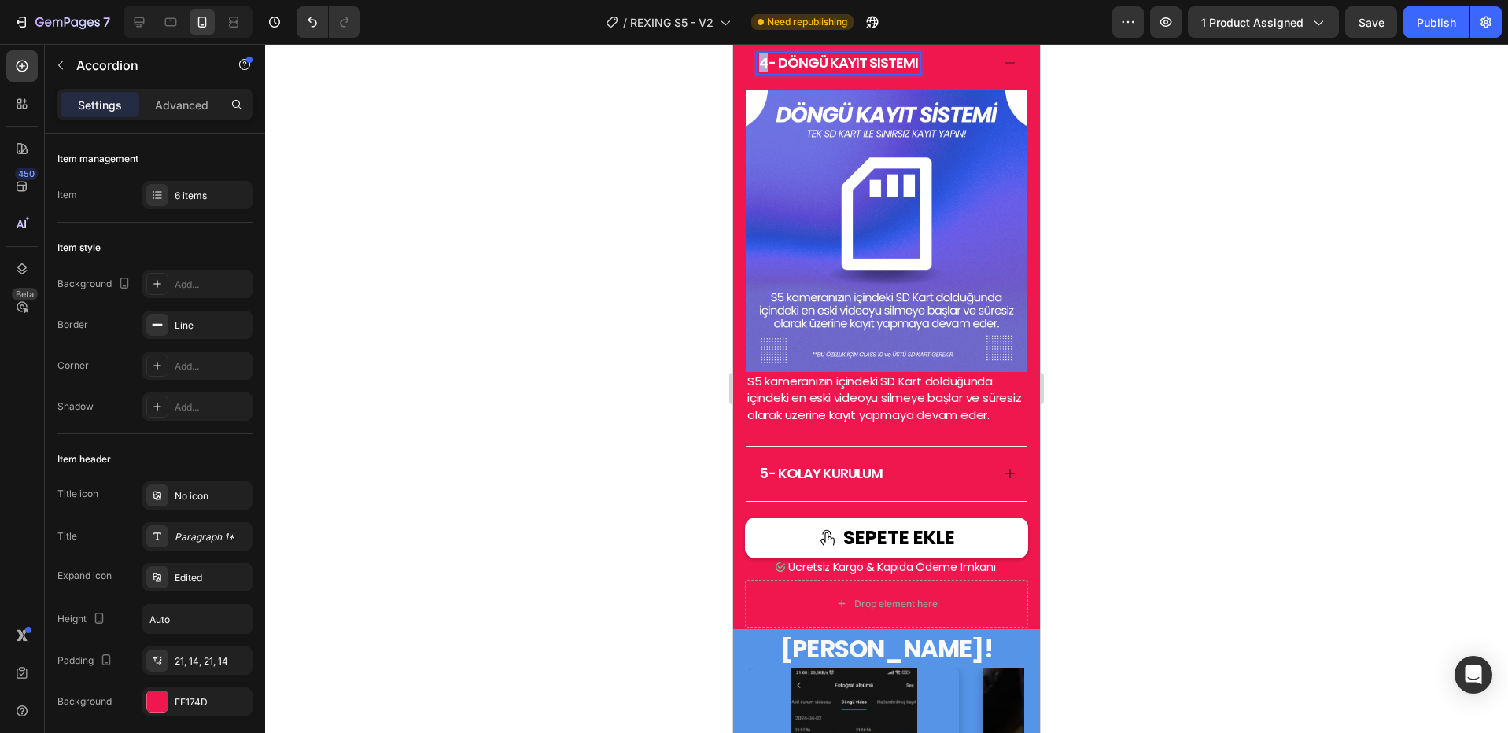
click at [762, 72] on span "4- döngü kayıt sistemi" at bounding box center [838, 63] width 159 height 20
click at [985, 501] on div "5- KOLAY KURULUM" at bounding box center [887, 474] width 282 height 54
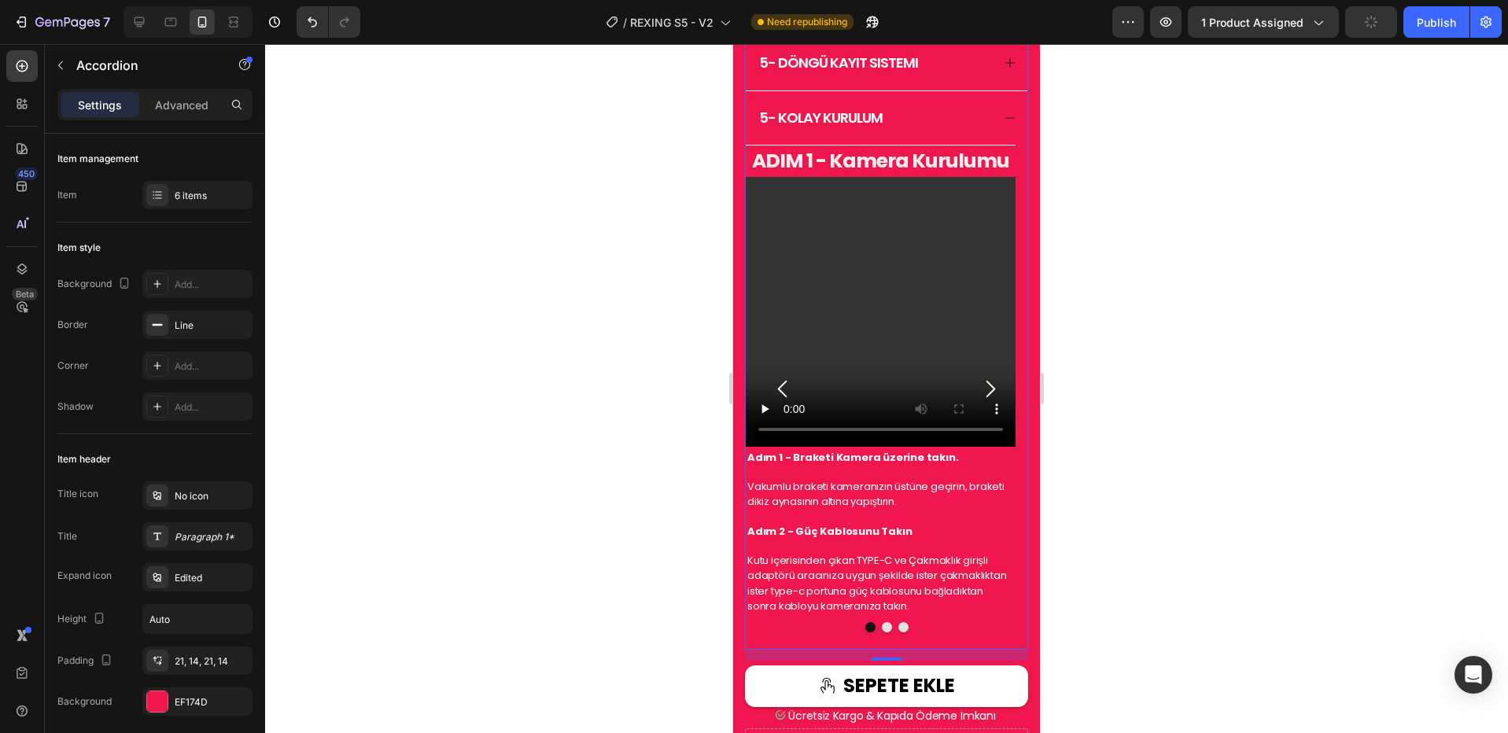
click at [763, 127] on span "5- KOLAY KURULUM" at bounding box center [821, 118] width 124 height 20
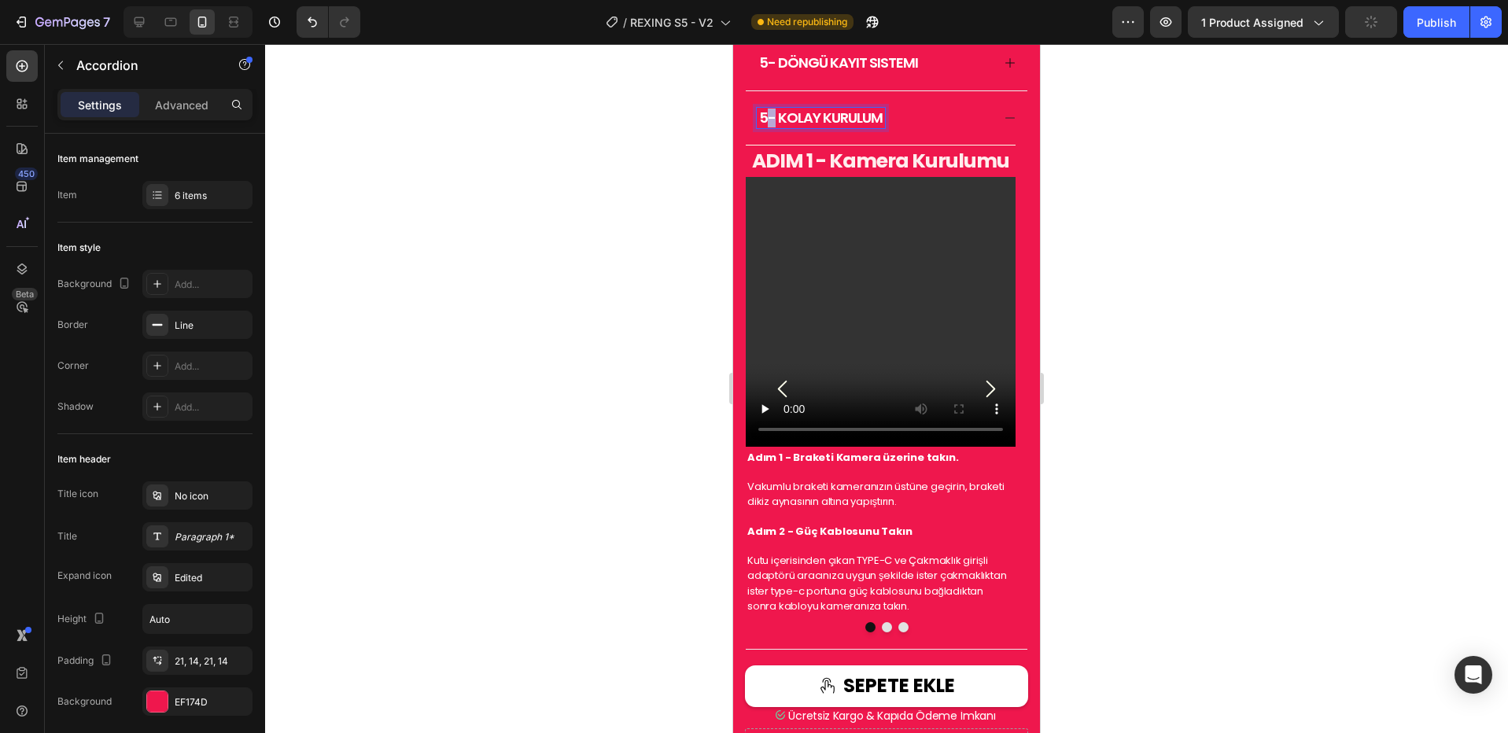
click at [763, 127] on span "5- KOLAY KURULUM" at bounding box center [821, 118] width 124 height 20
click at [764, 127] on span "5- KOLAY KURULUM" at bounding box center [821, 118] width 124 height 20
click at [981, 401] on icon "Carousel Next Arrow" at bounding box center [990, 389] width 24 height 24
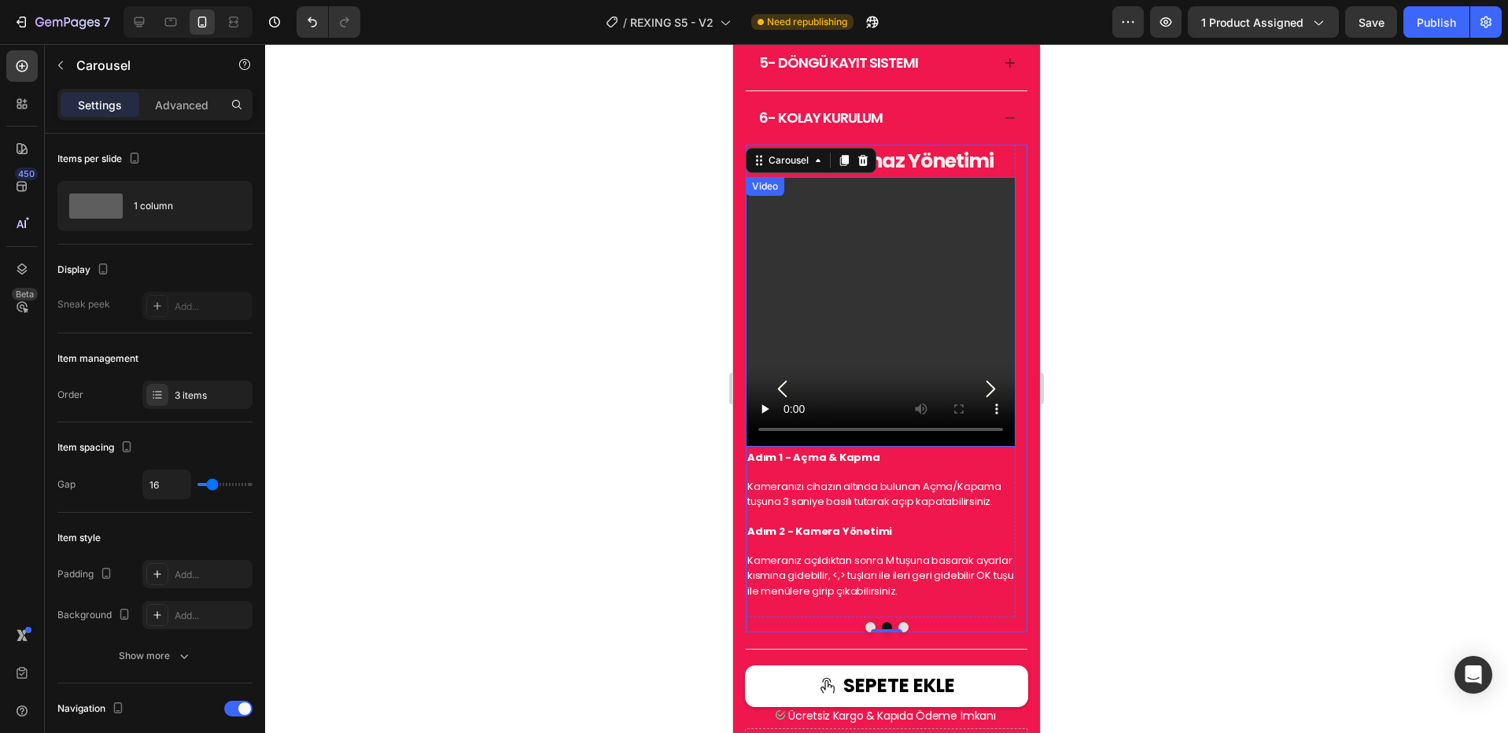
scroll to position [1397, 0]
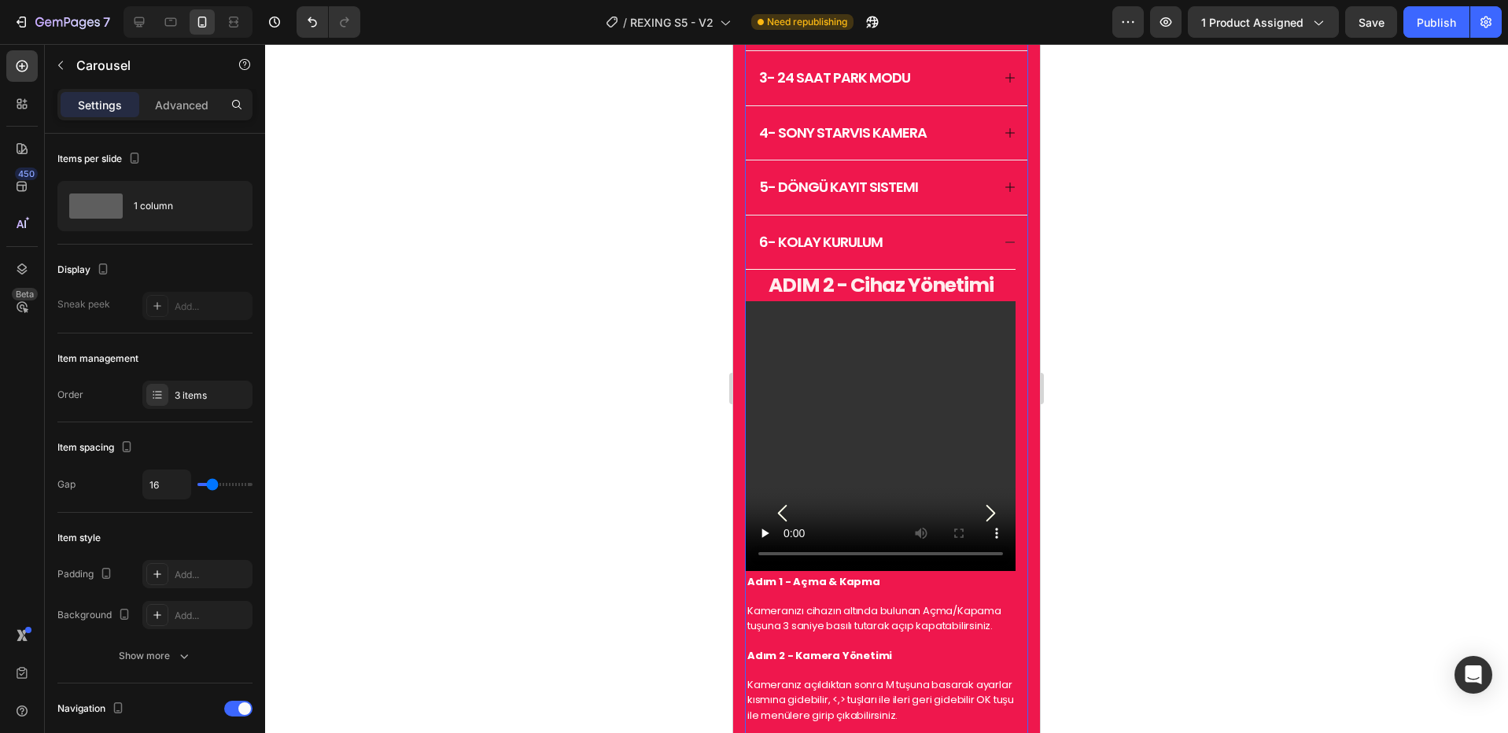
click at [1004, 249] on icon at bounding box center [1010, 242] width 13 height 13
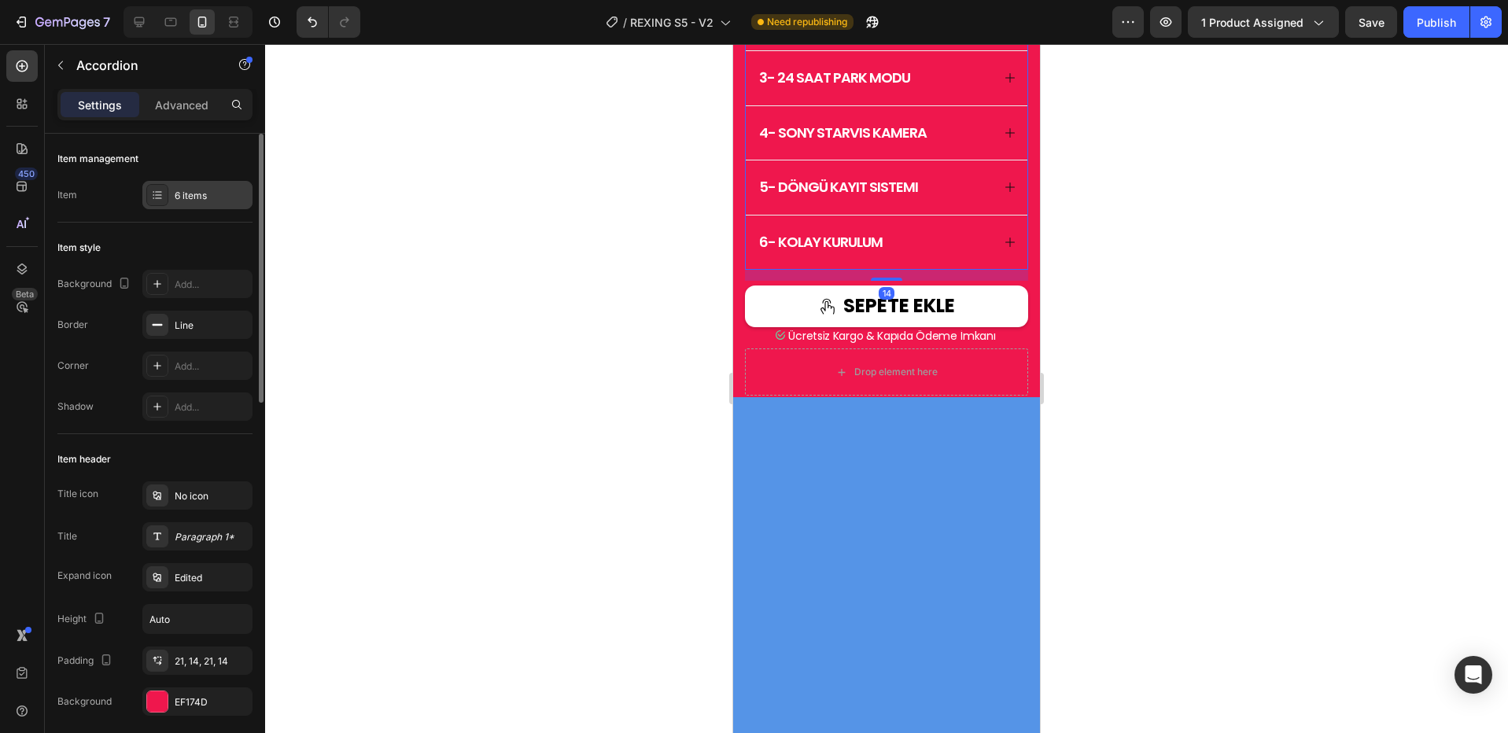
click at [200, 194] on div "6 items" at bounding box center [212, 196] width 74 height 14
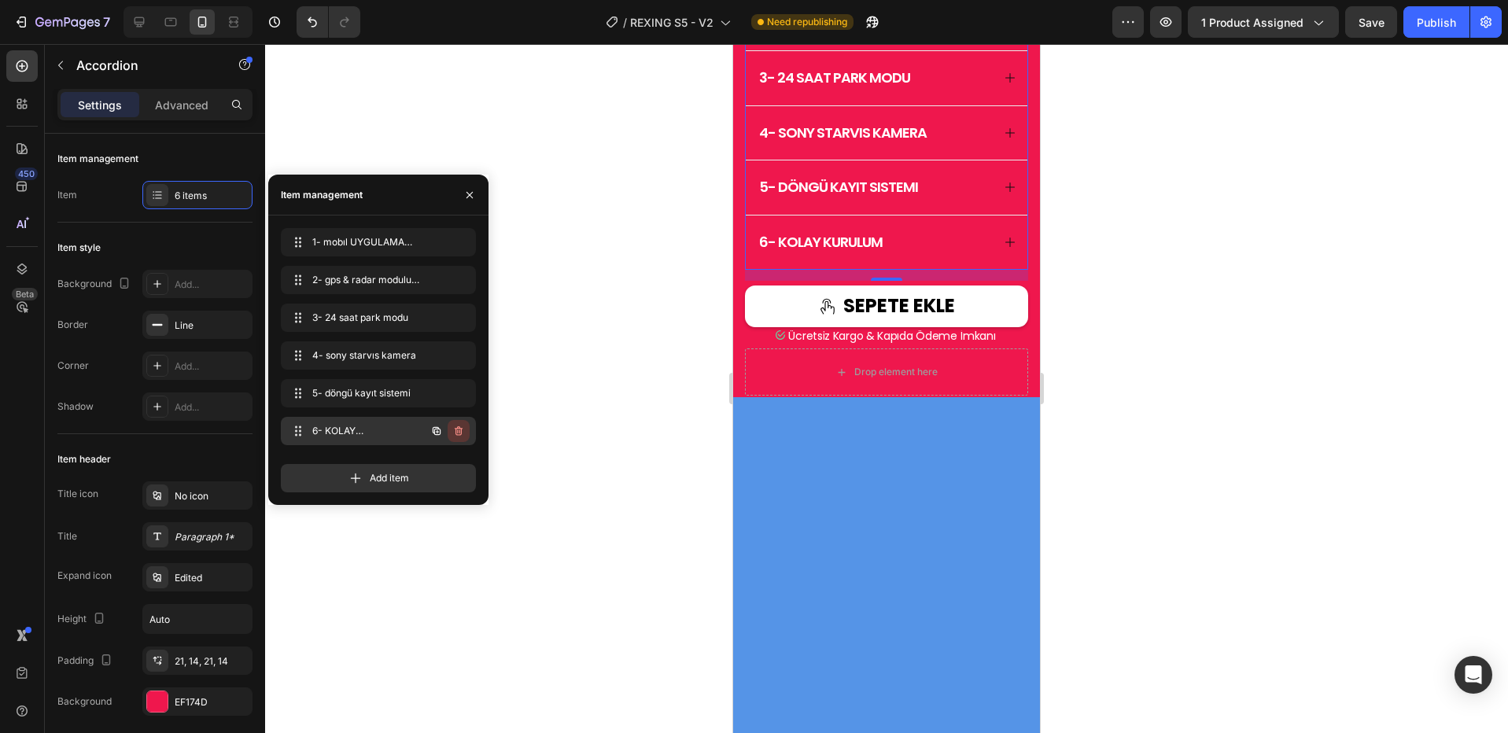
click at [458, 435] on icon "button" at bounding box center [459, 430] width 8 height 9
click at [458, 435] on div "Delete" at bounding box center [448, 431] width 29 height 14
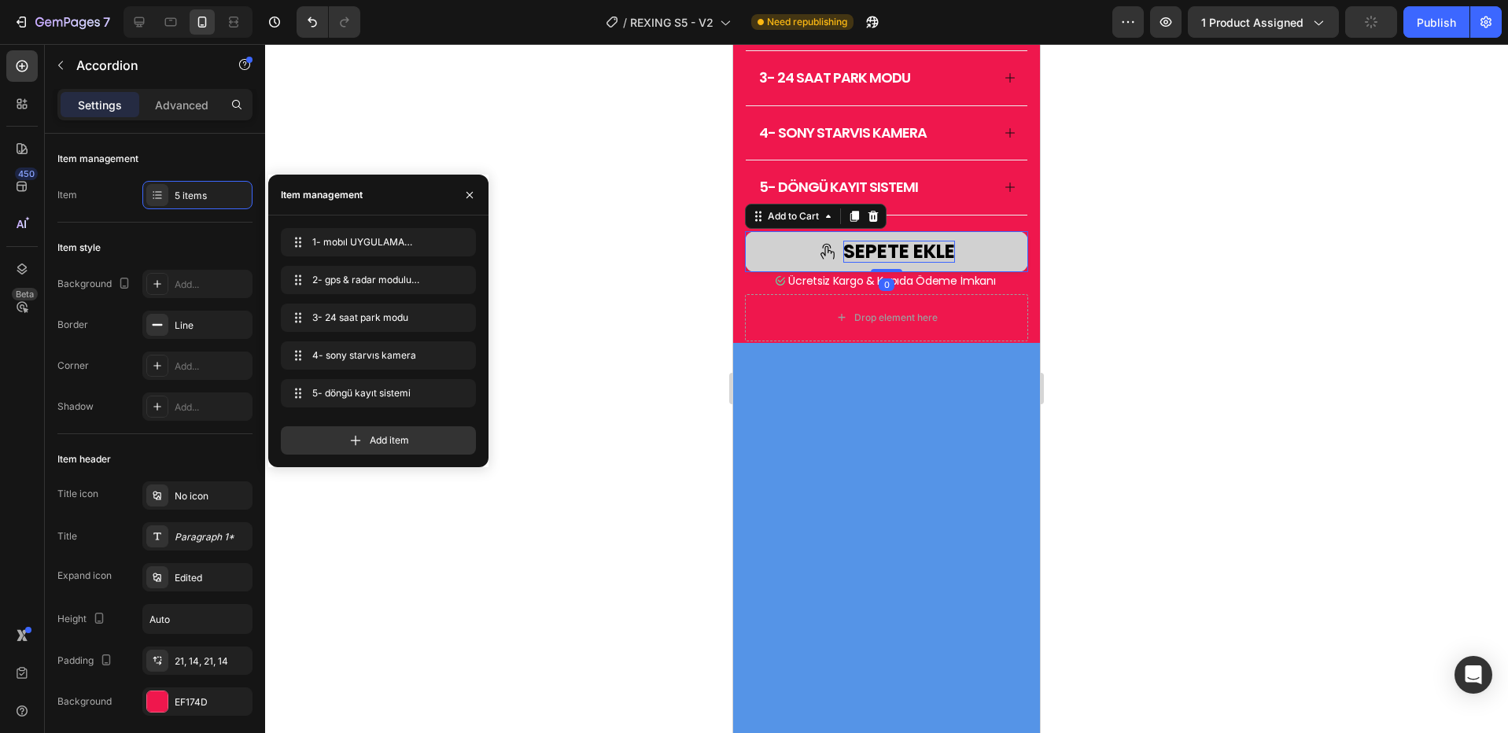
click at [894, 264] on div "SEPETE EKLE" at bounding box center [899, 252] width 112 height 23
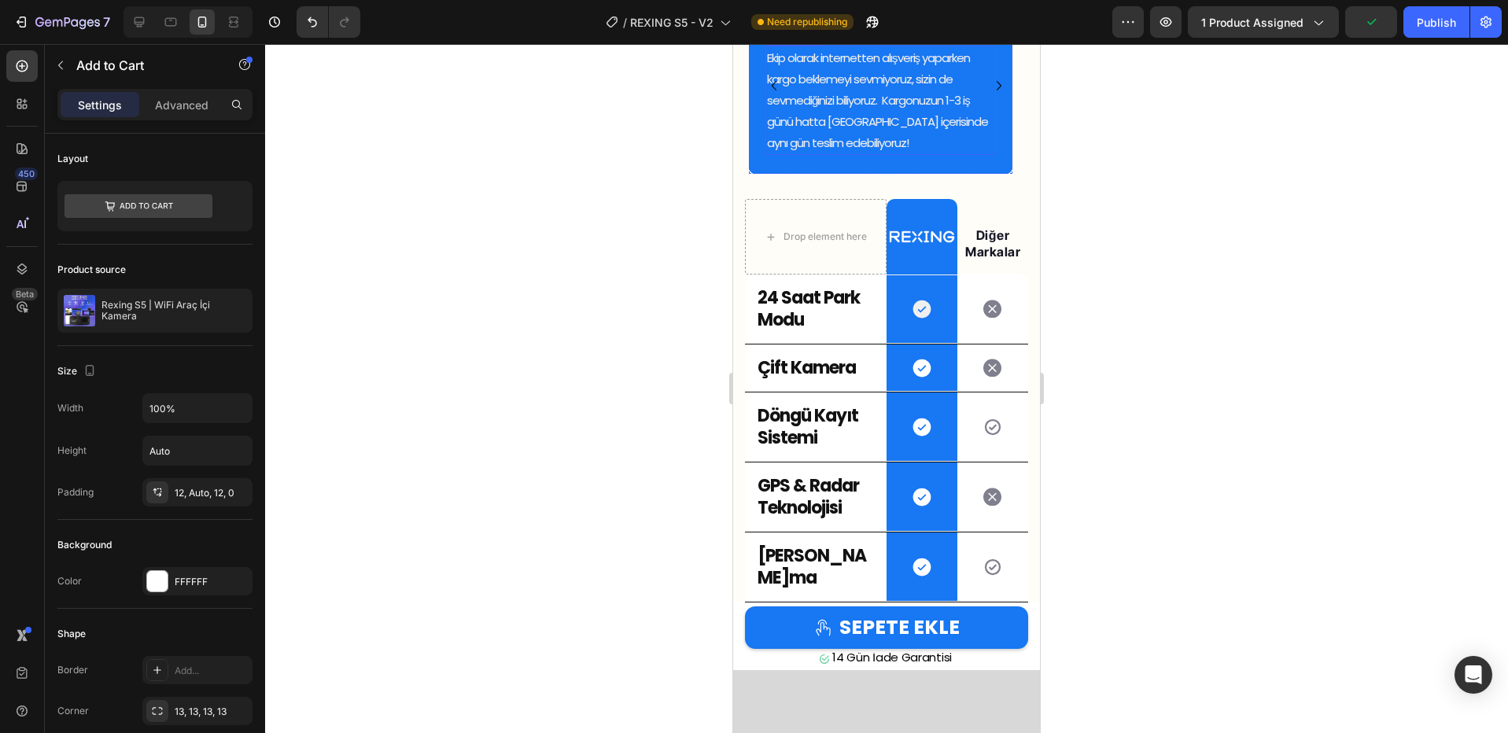
scroll to position [2413, 0]
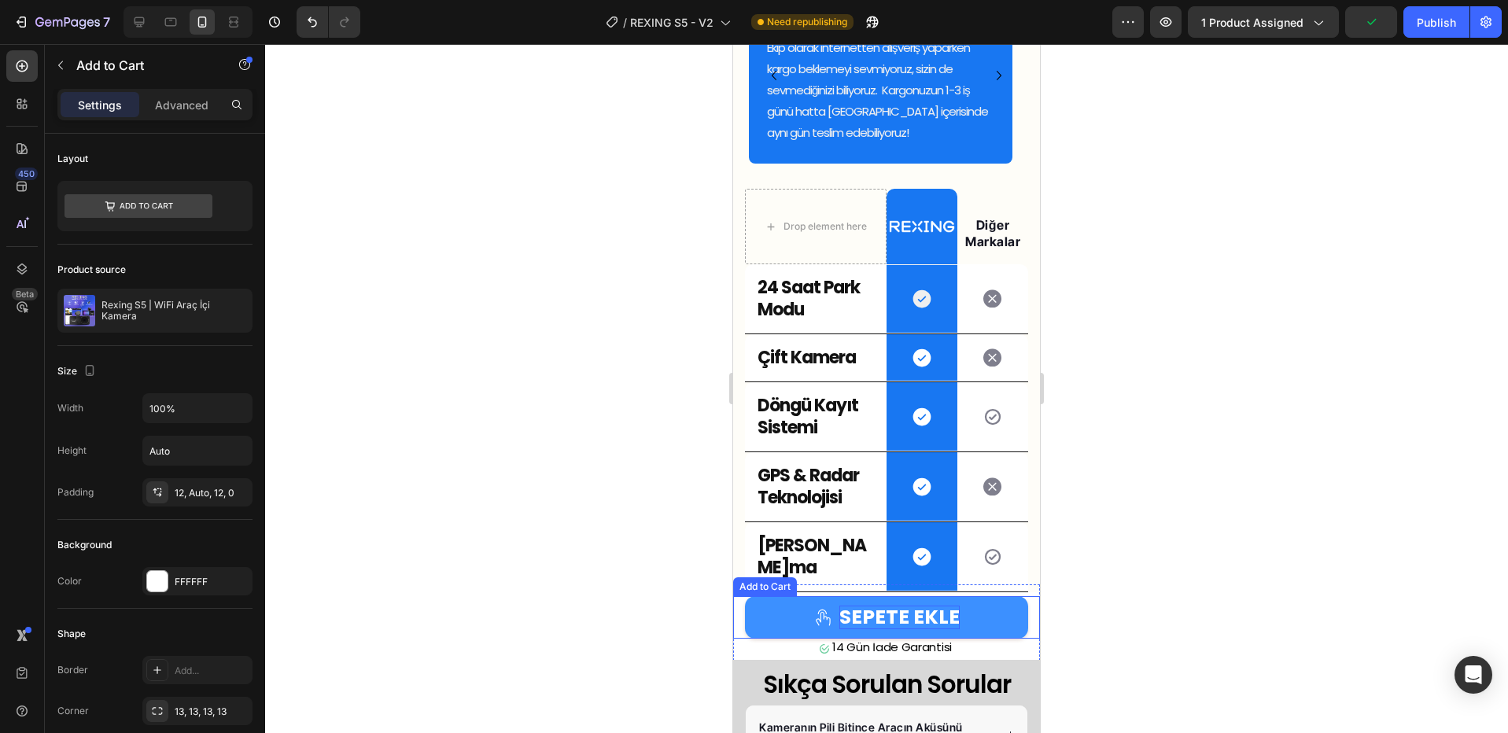
click at [847, 629] on div "SEPETE EKLE" at bounding box center [900, 618] width 120 height 24
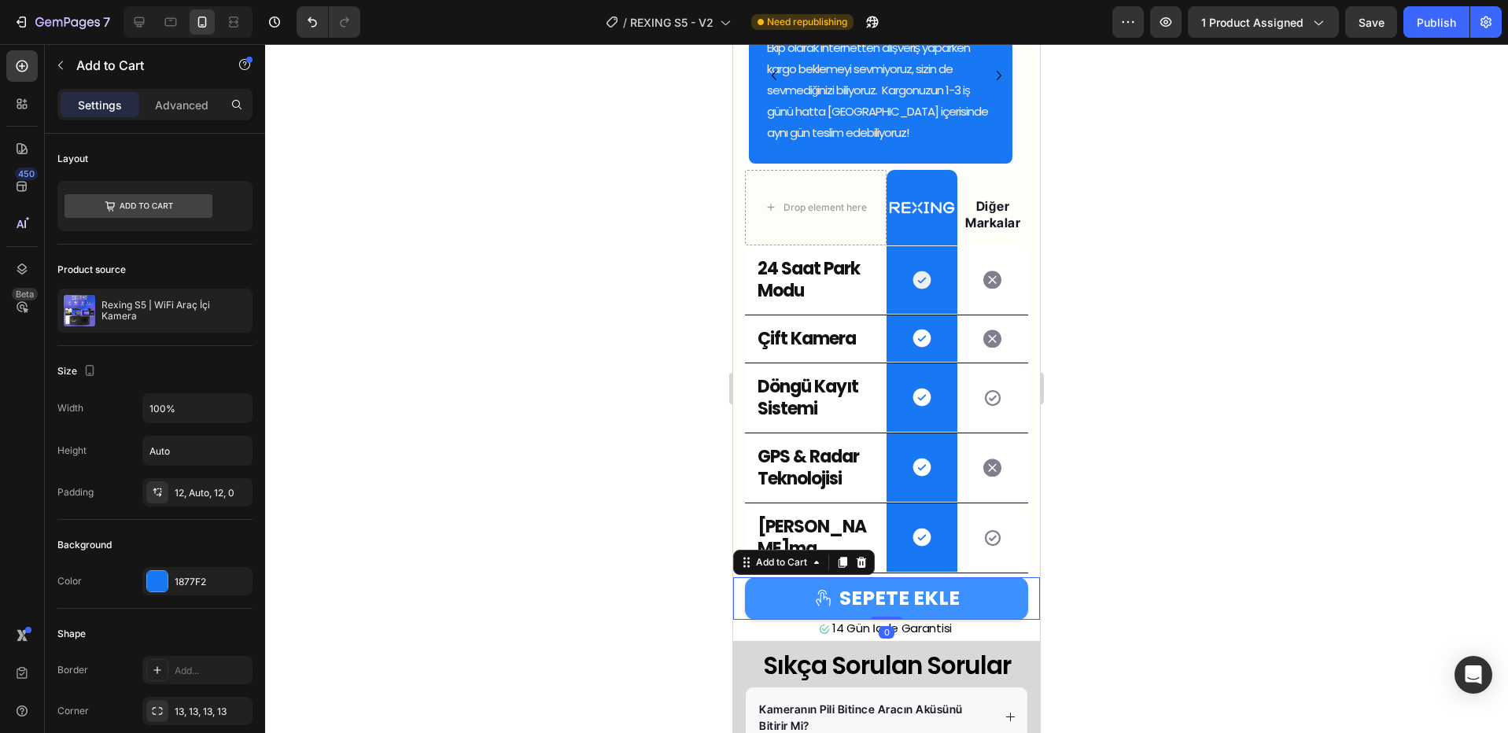
click at [768, 596] on button "SEPETE EKLE" at bounding box center [886, 599] width 283 height 42
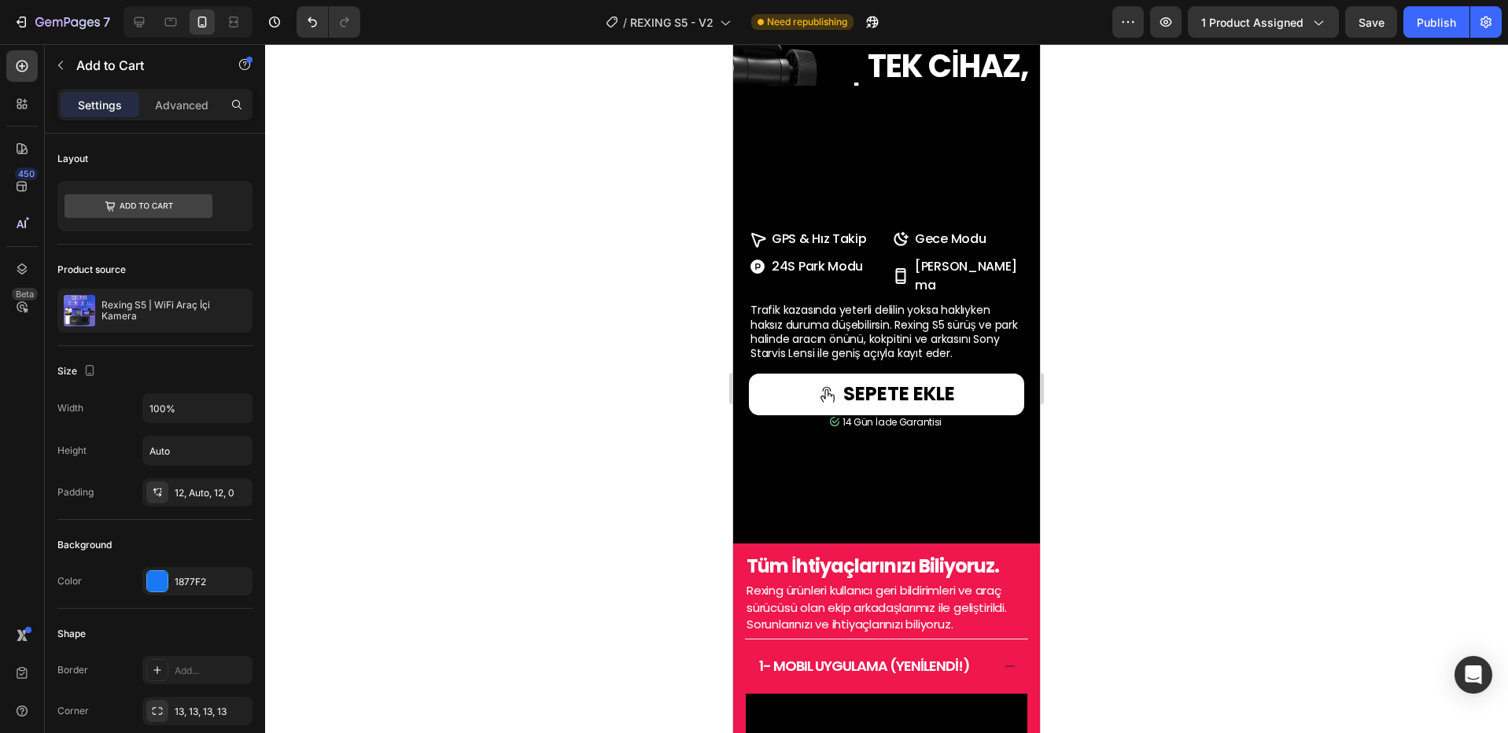
scroll to position [618, 0]
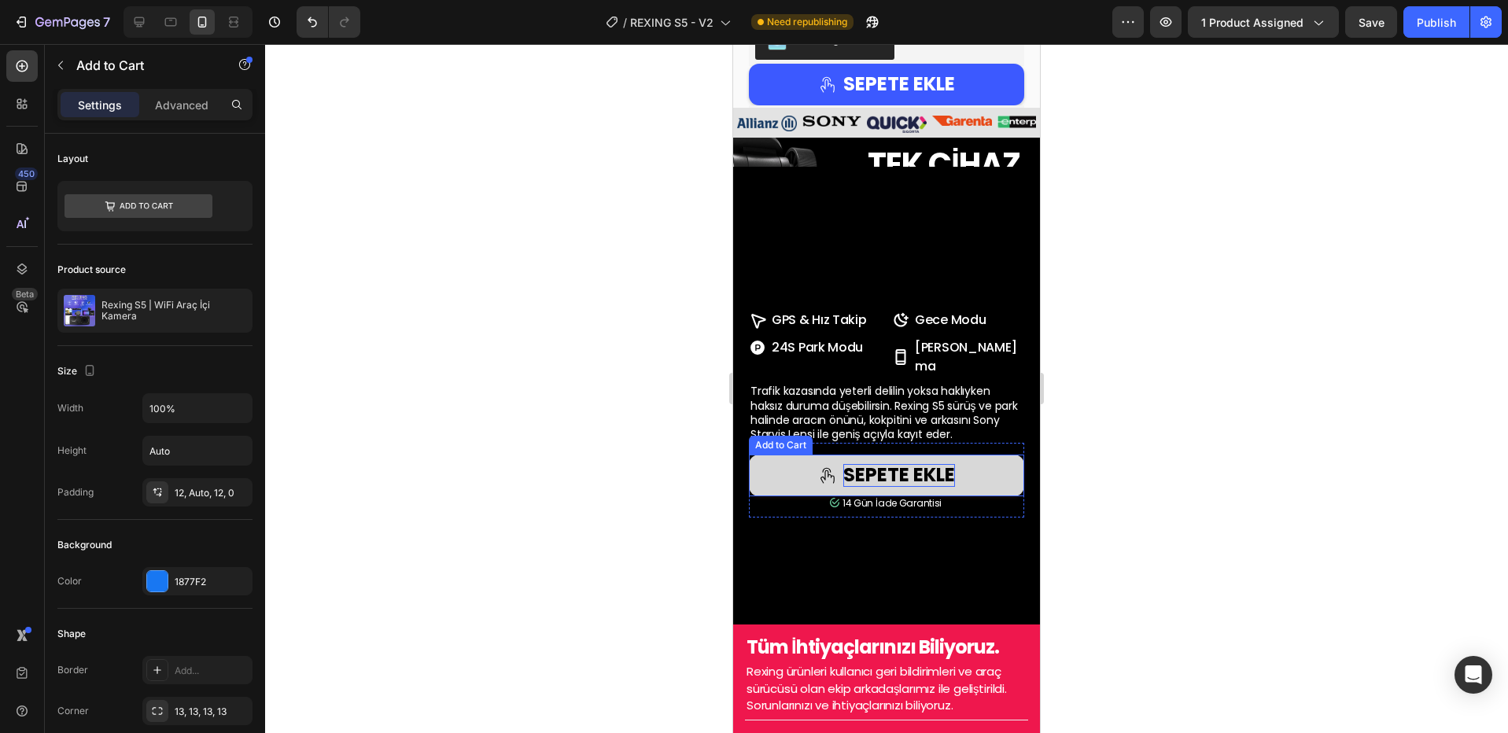
click at [866, 487] on div "SEPETE EKLE" at bounding box center [899, 475] width 112 height 23
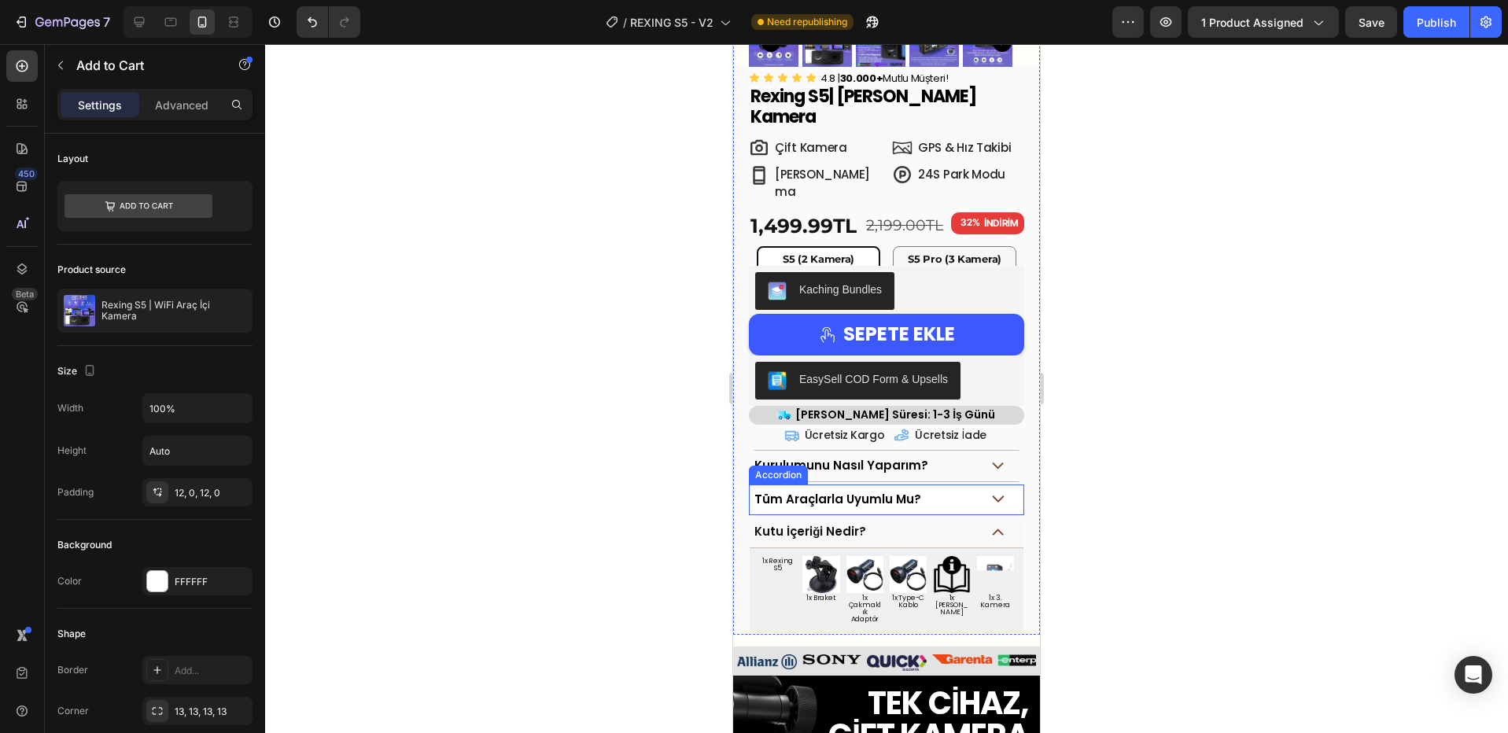
scroll to position [389, 0]
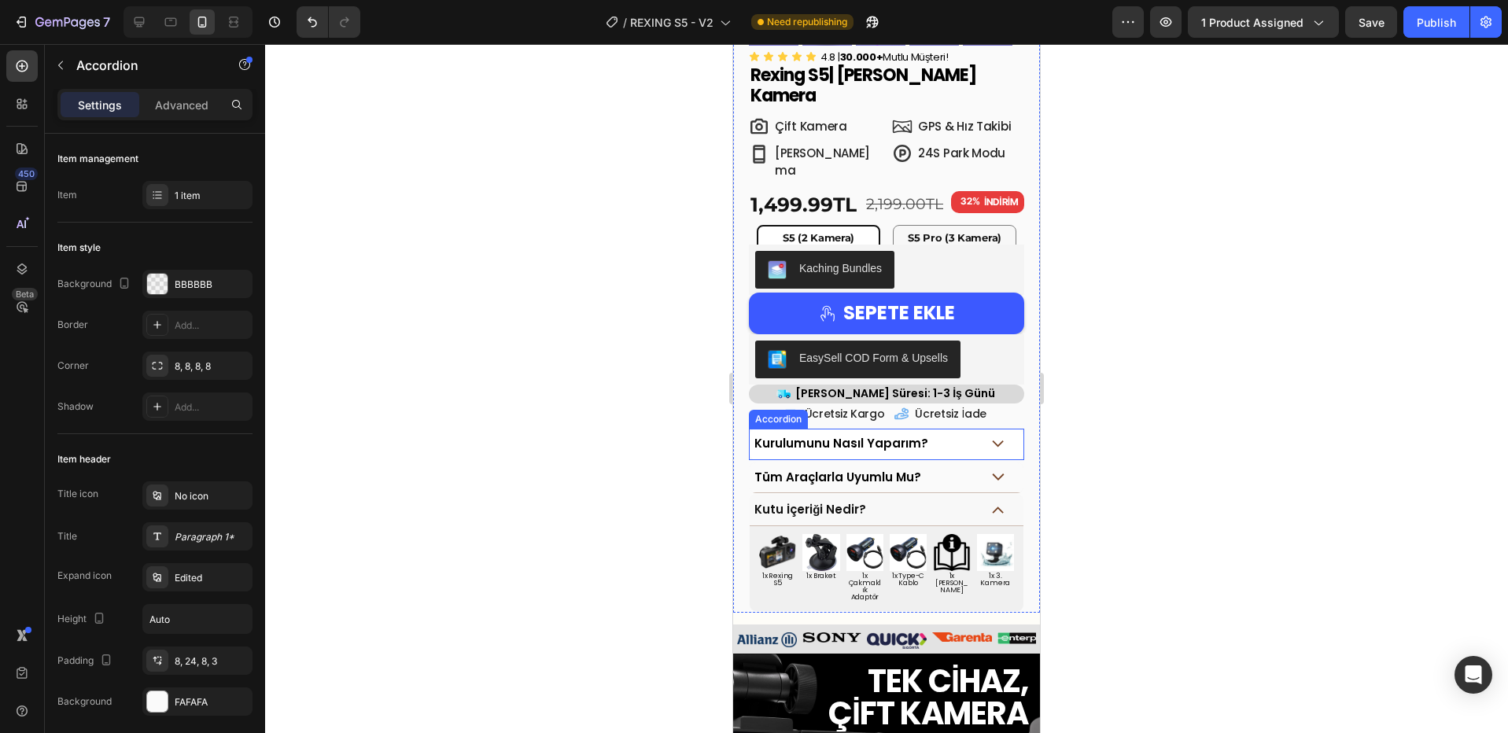
click at [992, 441] on icon at bounding box center [998, 444] width 13 height 7
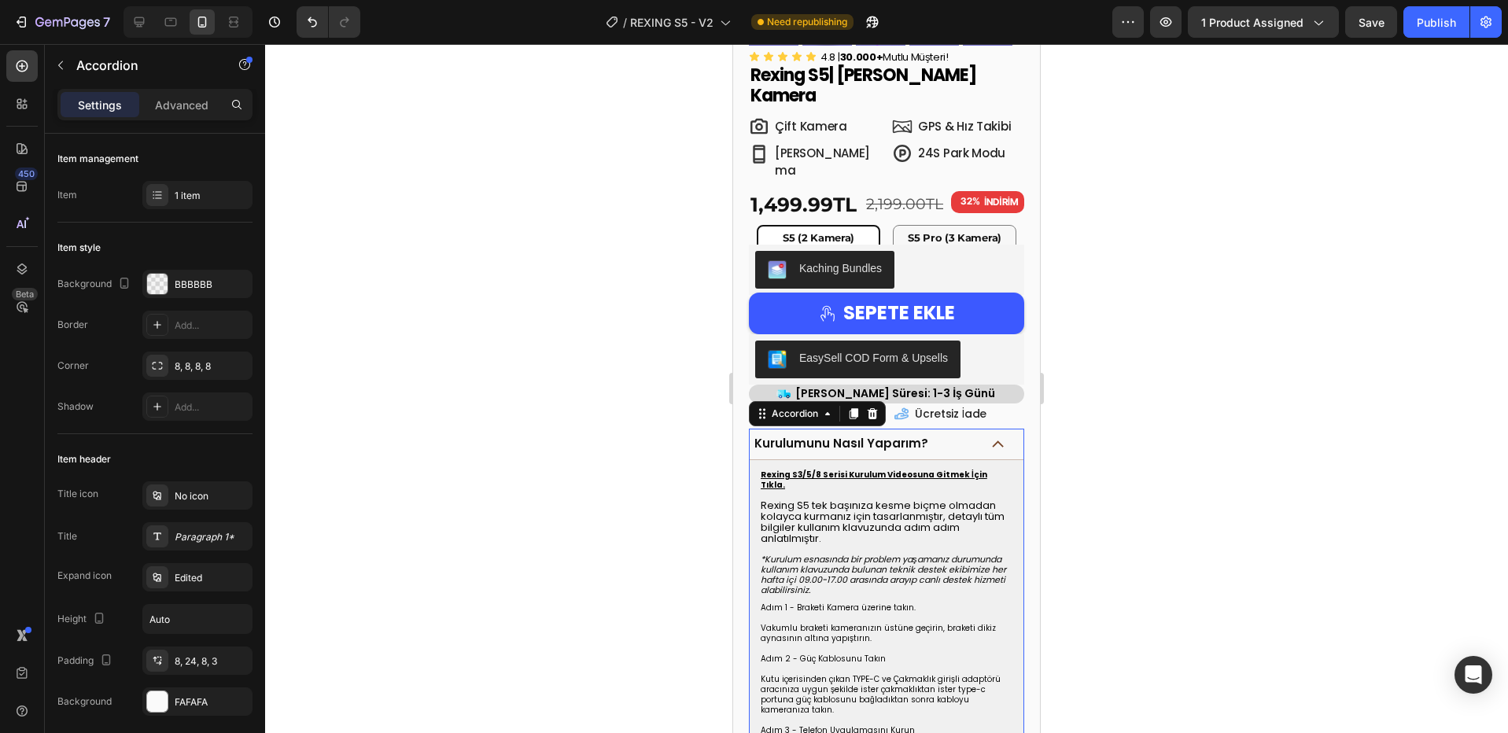
click at [992, 441] on icon at bounding box center [998, 444] width 13 height 7
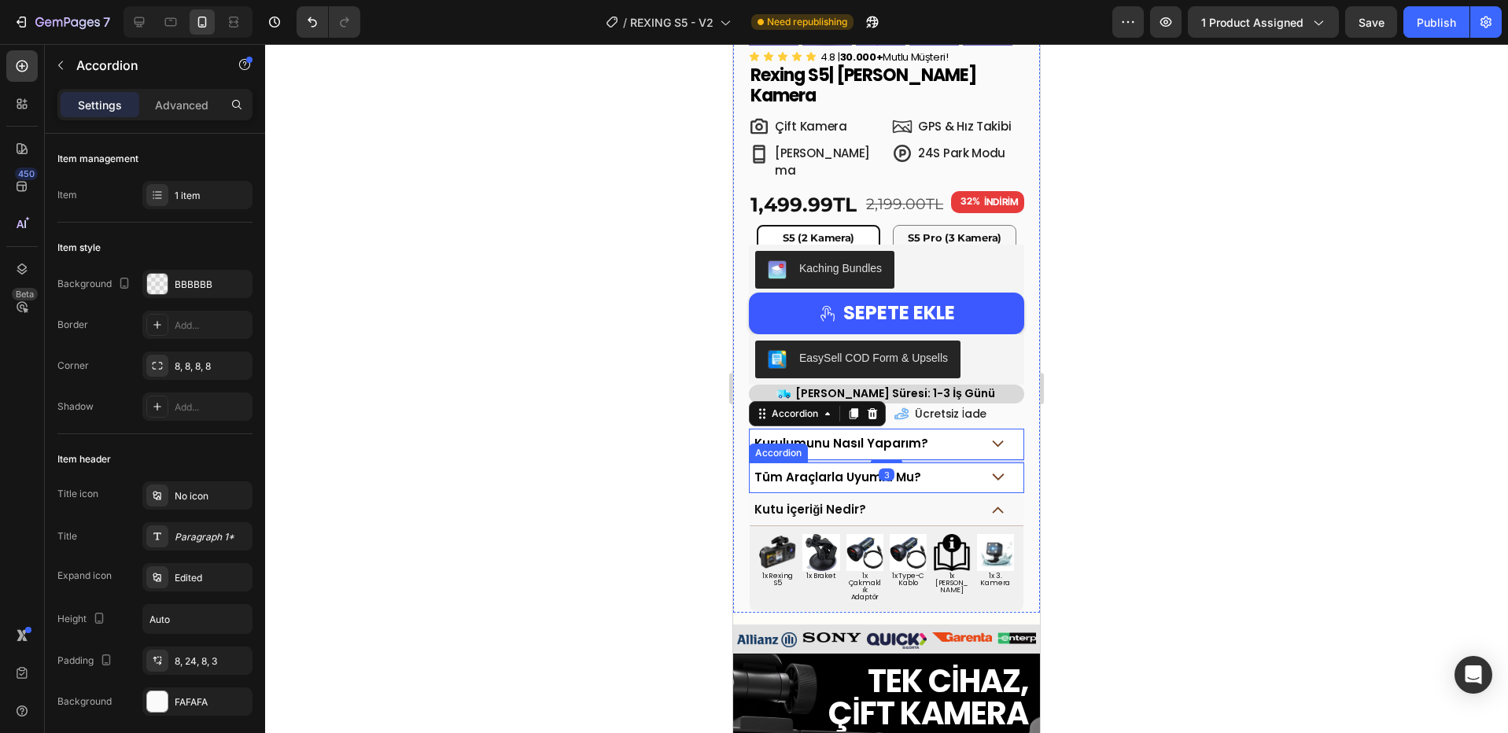
click at [978, 463] on div "Tüm Araçlarla Uyumlu Mu?" at bounding box center [887, 478] width 274 height 31
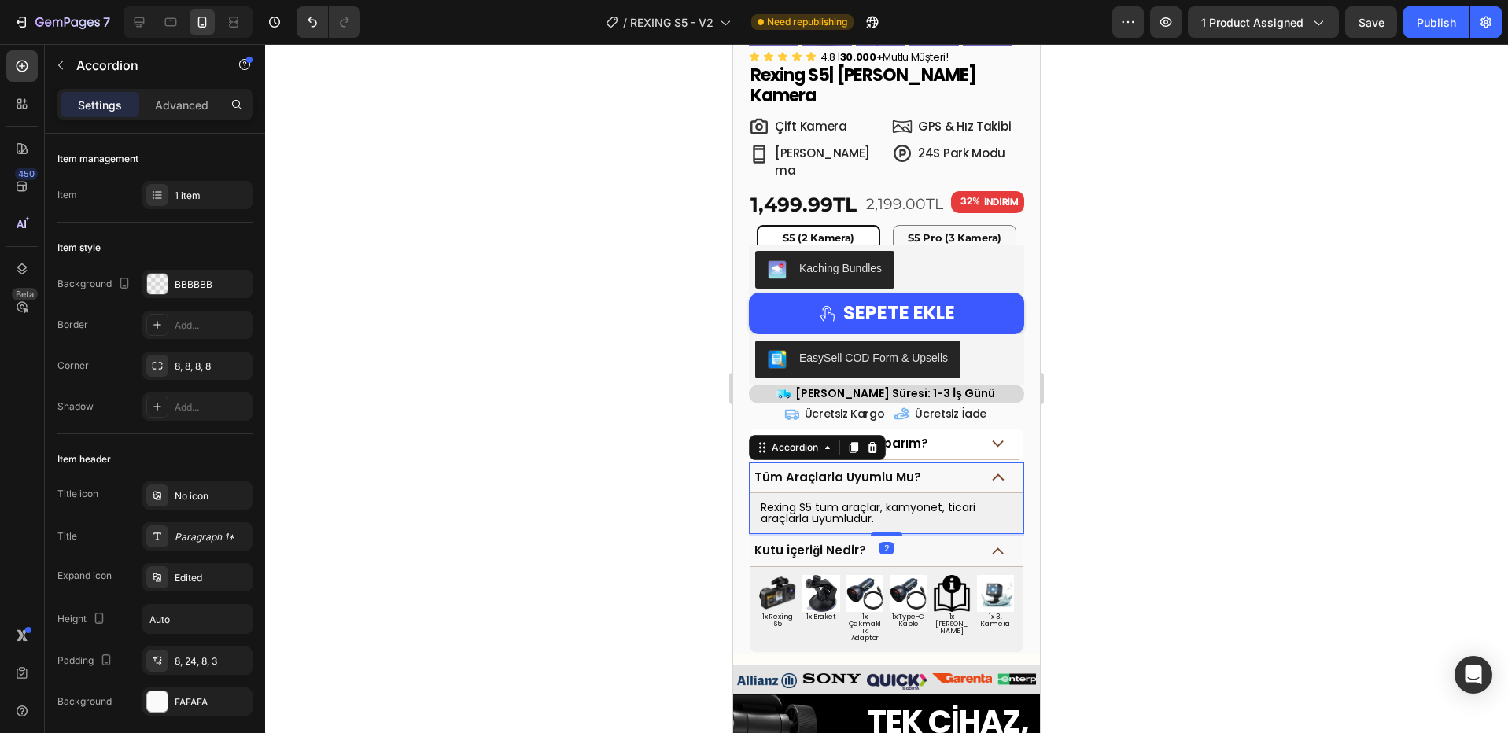
click at [979, 463] on div "Tüm Araçlarla Uyumlu Mu?" at bounding box center [887, 478] width 274 height 31
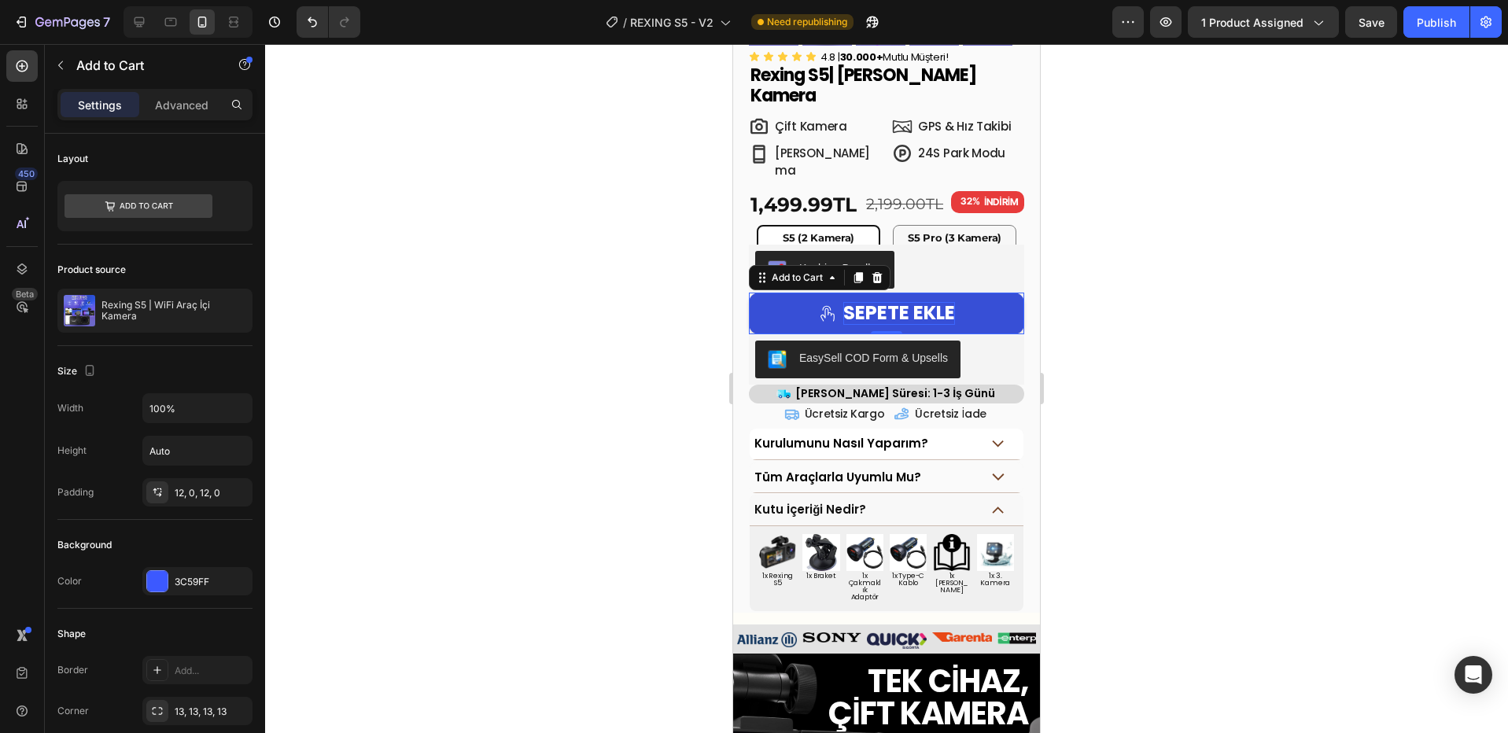
click at [906, 302] on div "sepete ekle" at bounding box center [899, 313] width 112 height 23
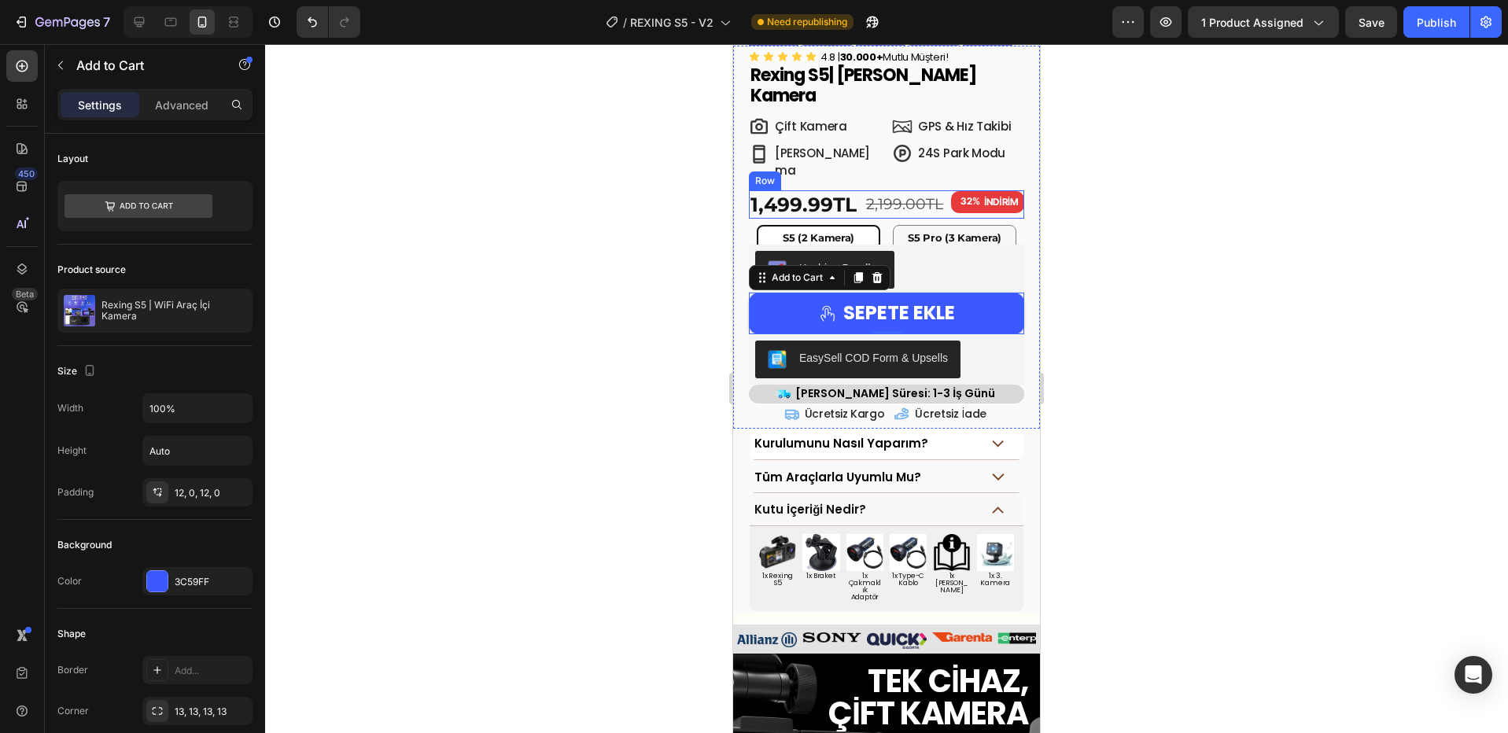
click at [912, 191] on div "2,199.00TL Product Price Product Price" at bounding box center [905, 204] width 80 height 29
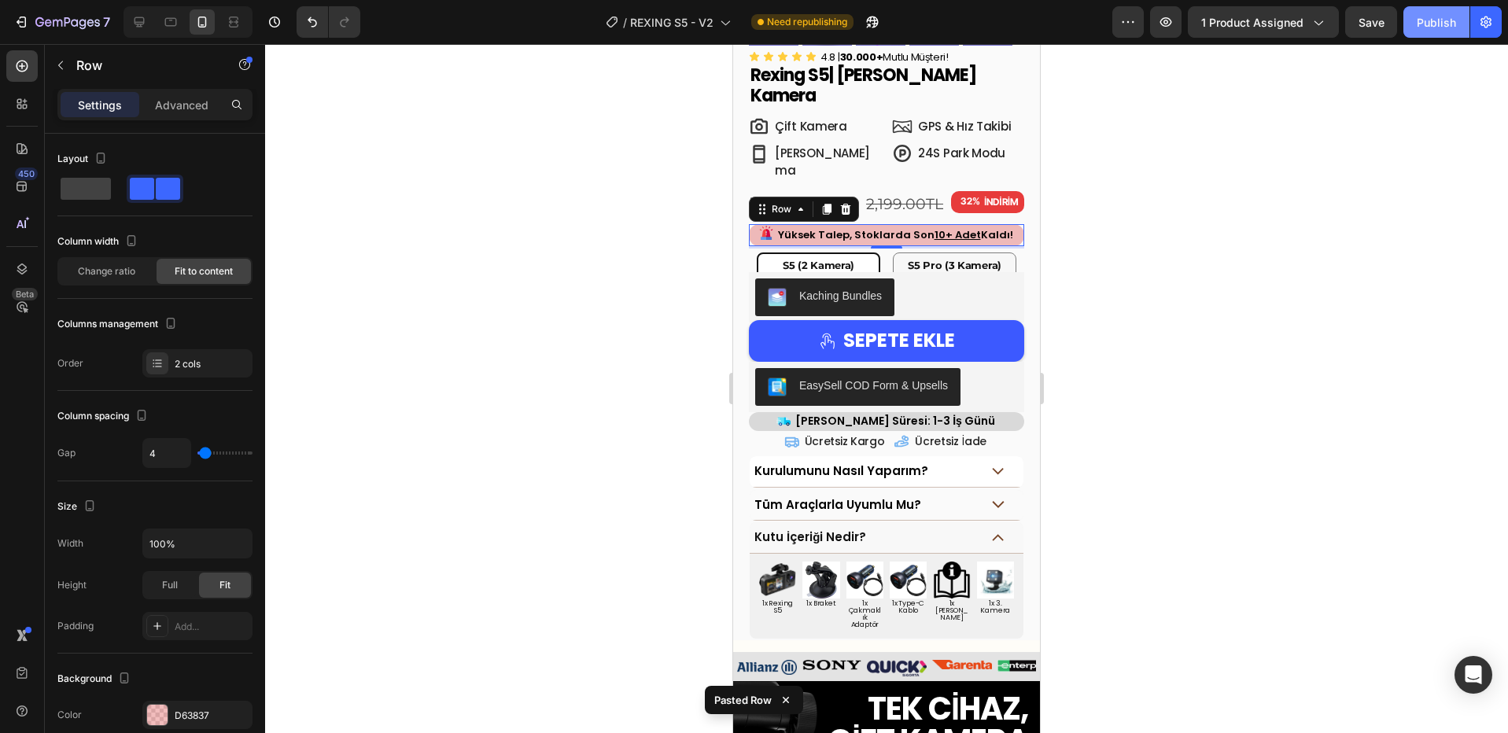
drag, startPoint x: 1445, startPoint y: 33, endPoint x: 1420, endPoint y: 31, distance: 25.2
click at [1445, 32] on button "Publish" at bounding box center [1437, 21] width 66 height 31
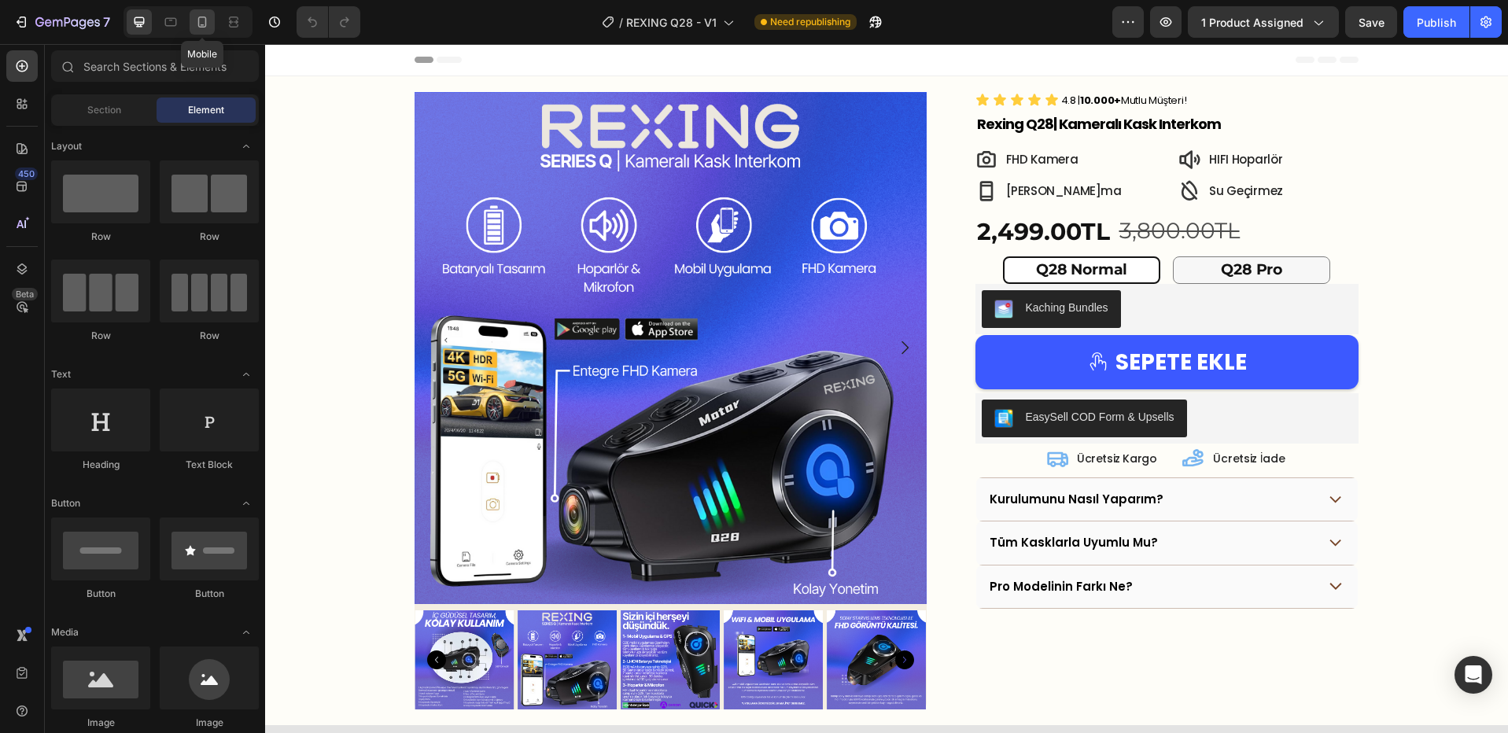
click at [207, 20] on icon at bounding box center [202, 22] width 16 height 16
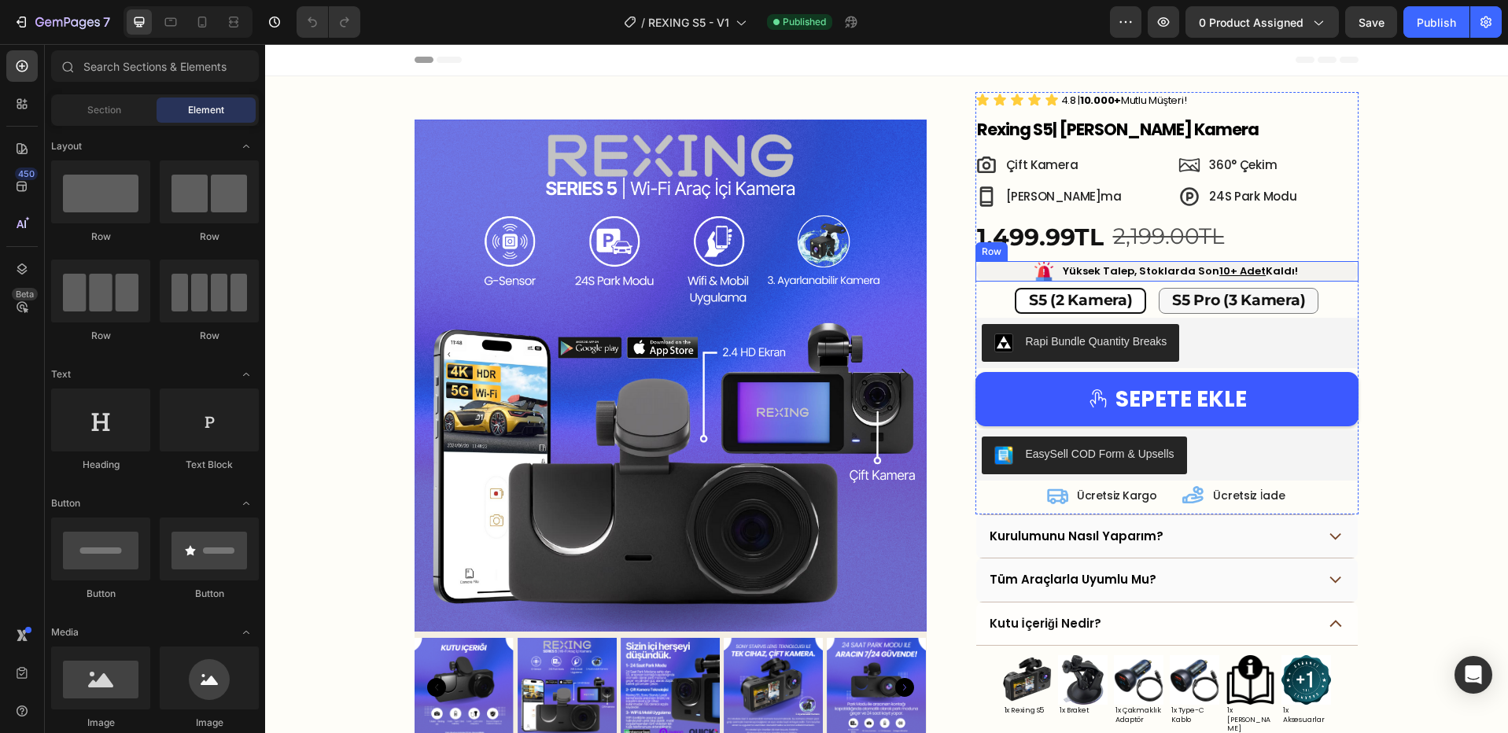
click at [1306, 268] on div "Image Yüksek Talep, Stoklarda Son 10+ Adet Kaldı! Text Block Row" at bounding box center [1168, 271] width 384 height 20
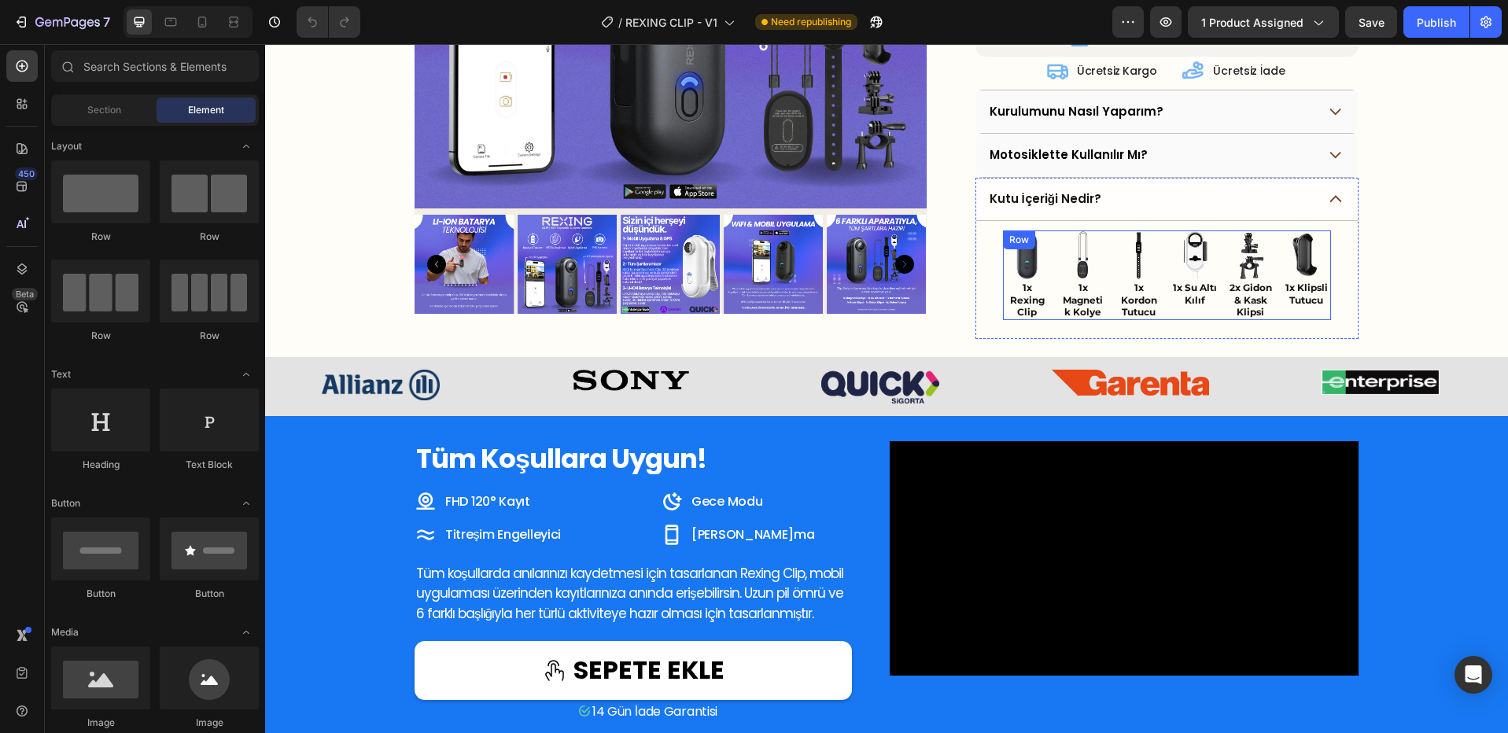
scroll to position [983, 0]
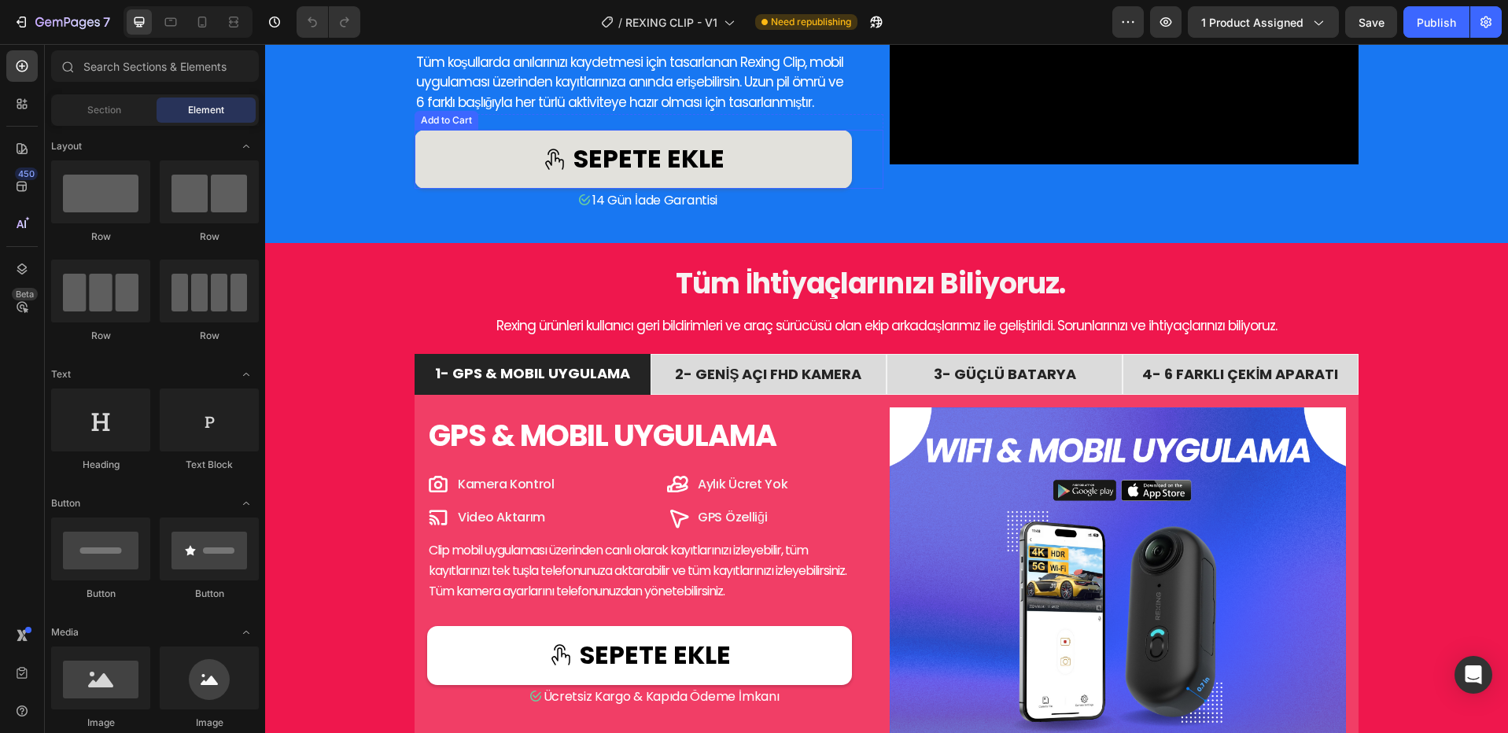
click at [550, 158] on icon "sepete ekle" at bounding box center [554, 159] width 19 height 21
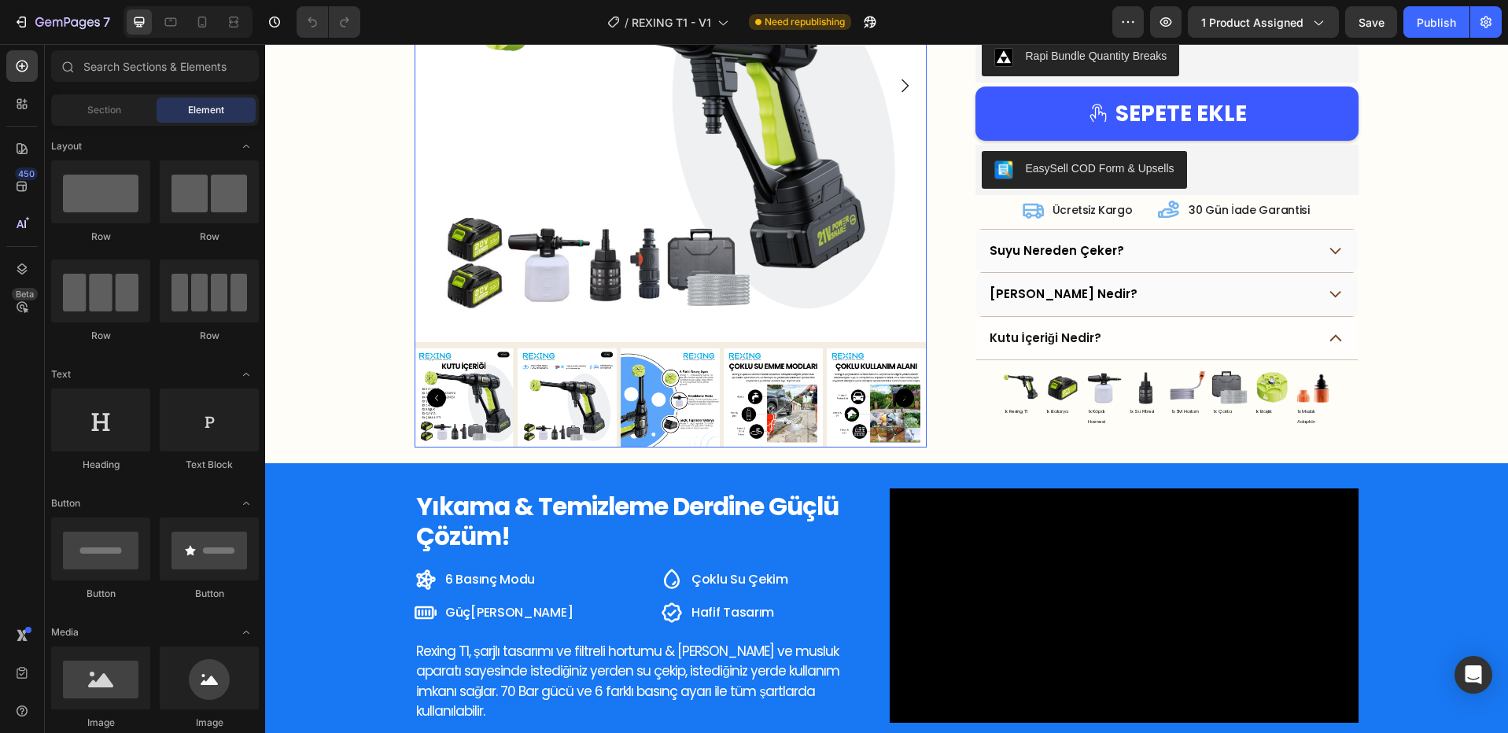
scroll to position [39, 0]
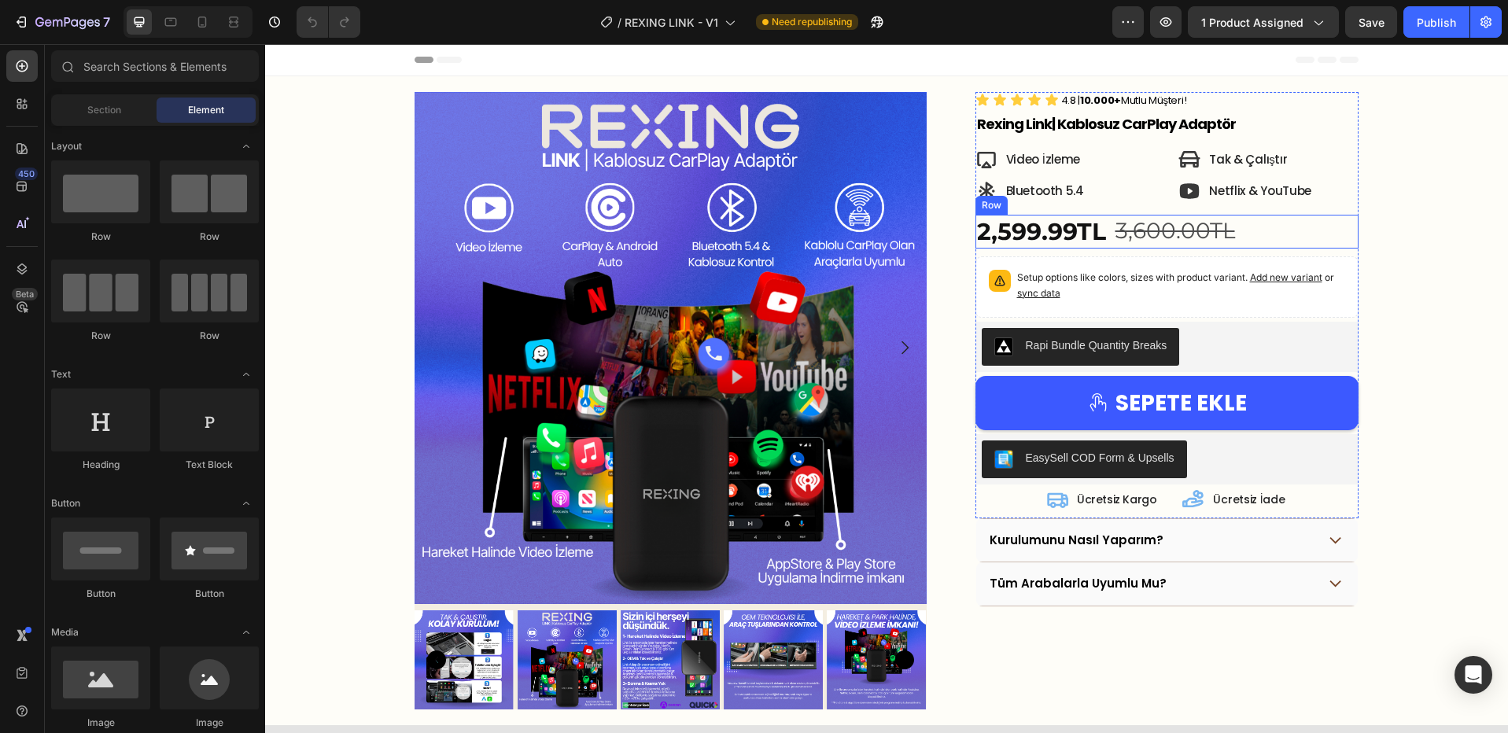
click at [1268, 235] on div "2,599.99TL Product Price Product Price 3,600.00TL Product Price Product Price 2…" at bounding box center [1168, 232] width 384 height 34
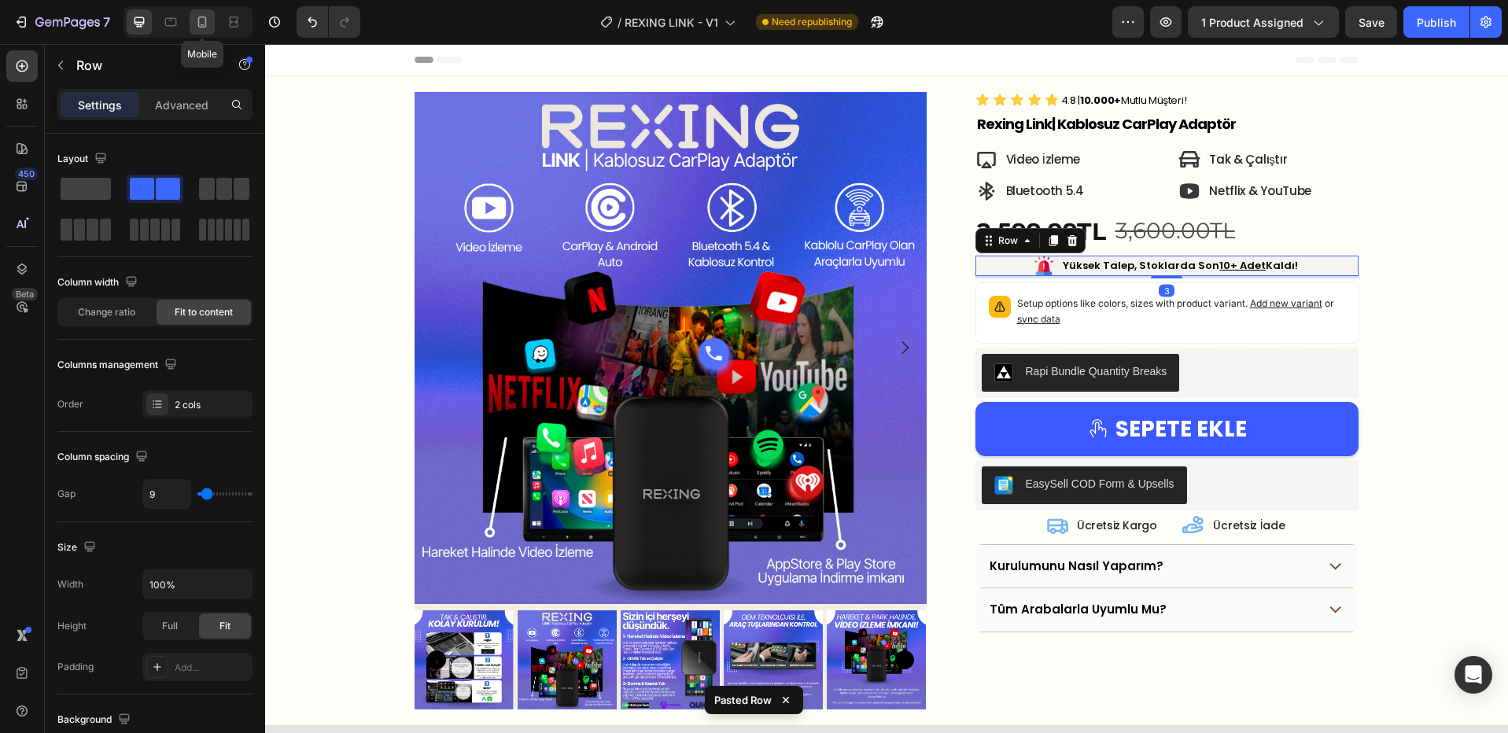
click at [207, 22] on icon at bounding box center [202, 22] width 16 height 16
type input "4"
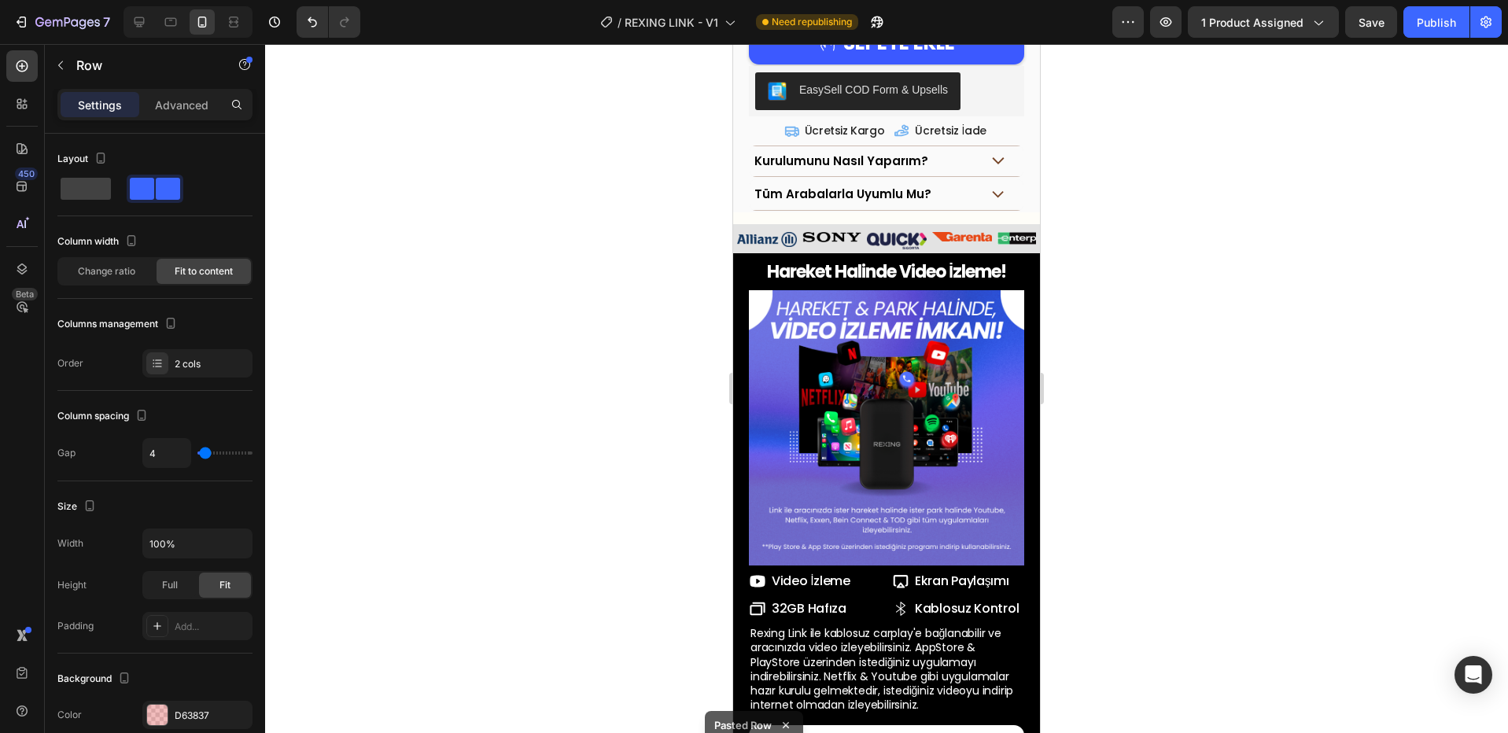
scroll to position [837, 0]
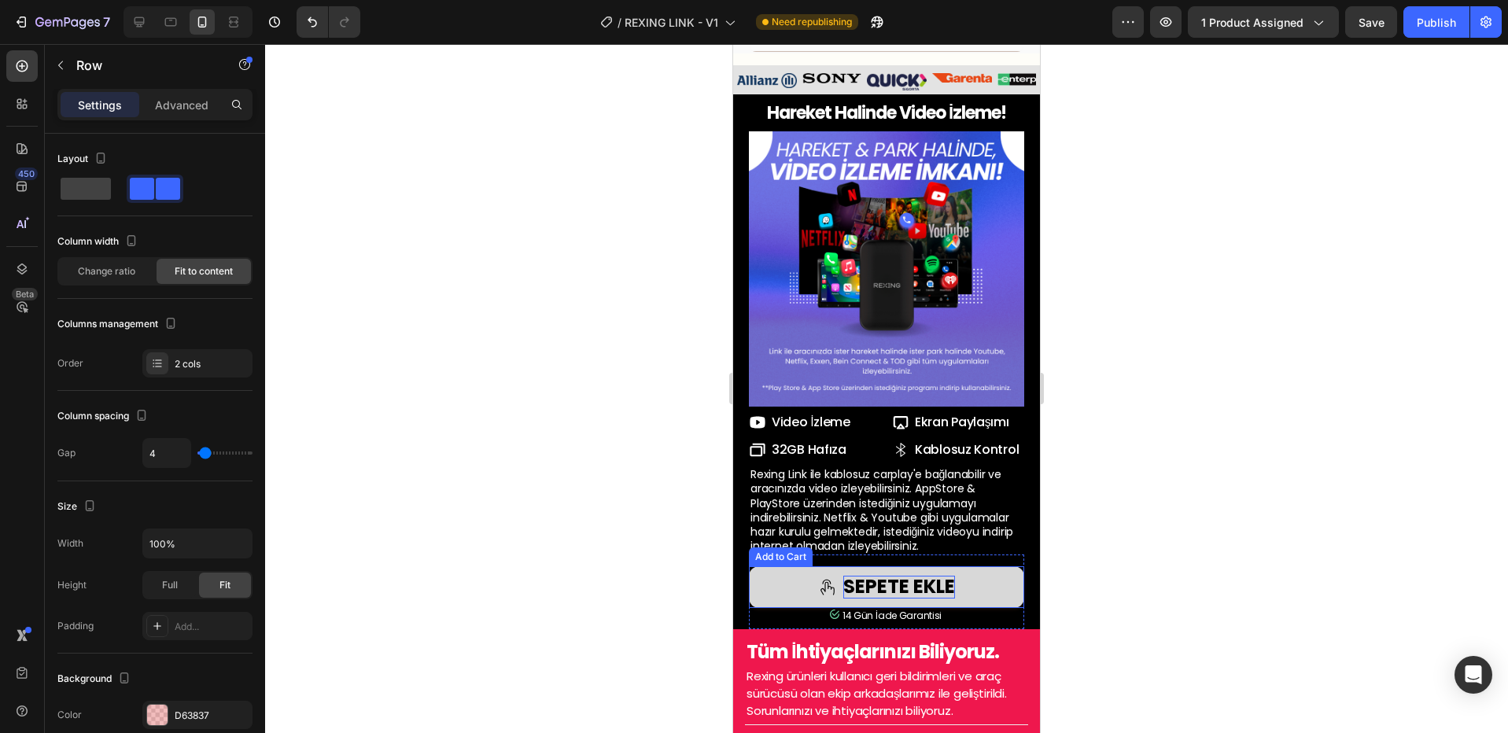
click at [843, 599] on div "SEPETE EKLE" at bounding box center [899, 587] width 112 height 23
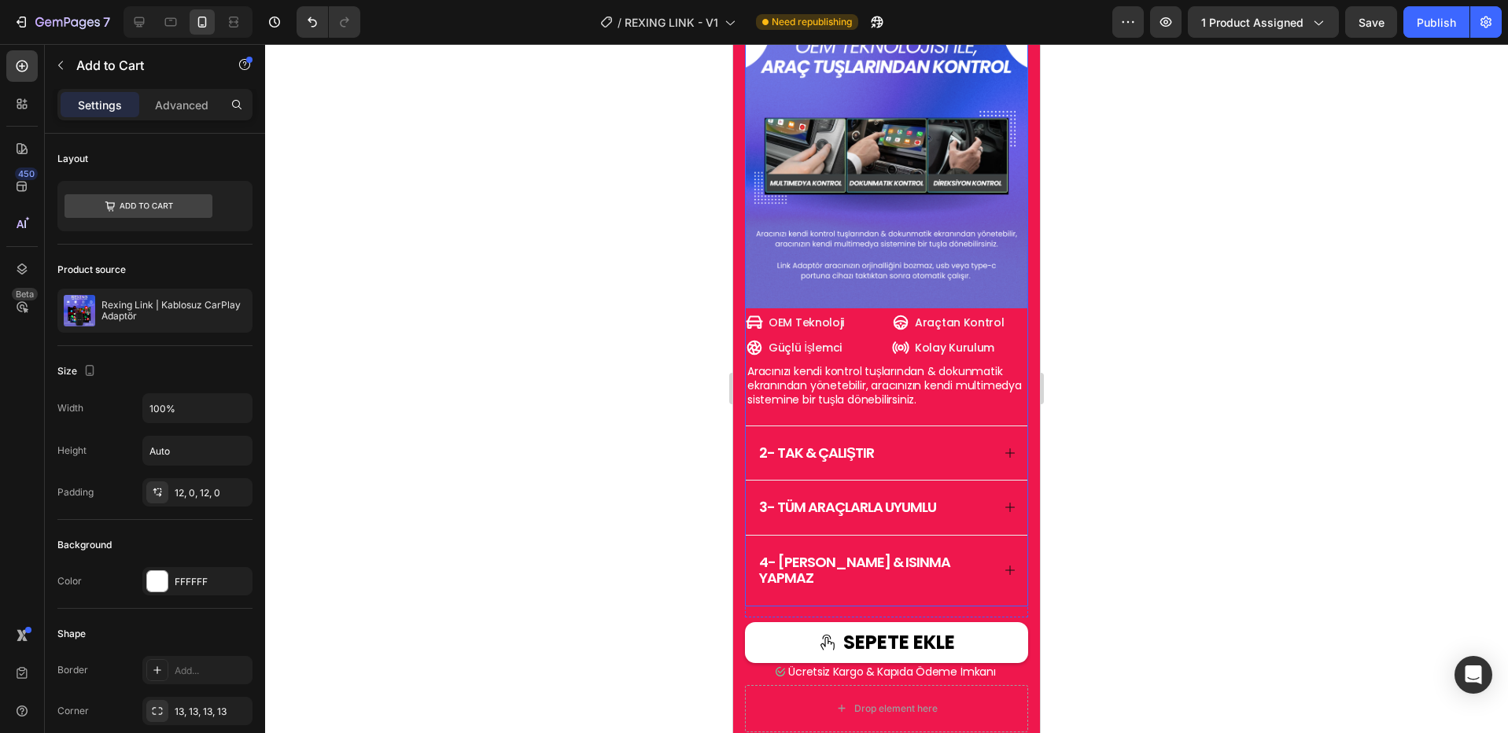
scroll to position [1652, 0]
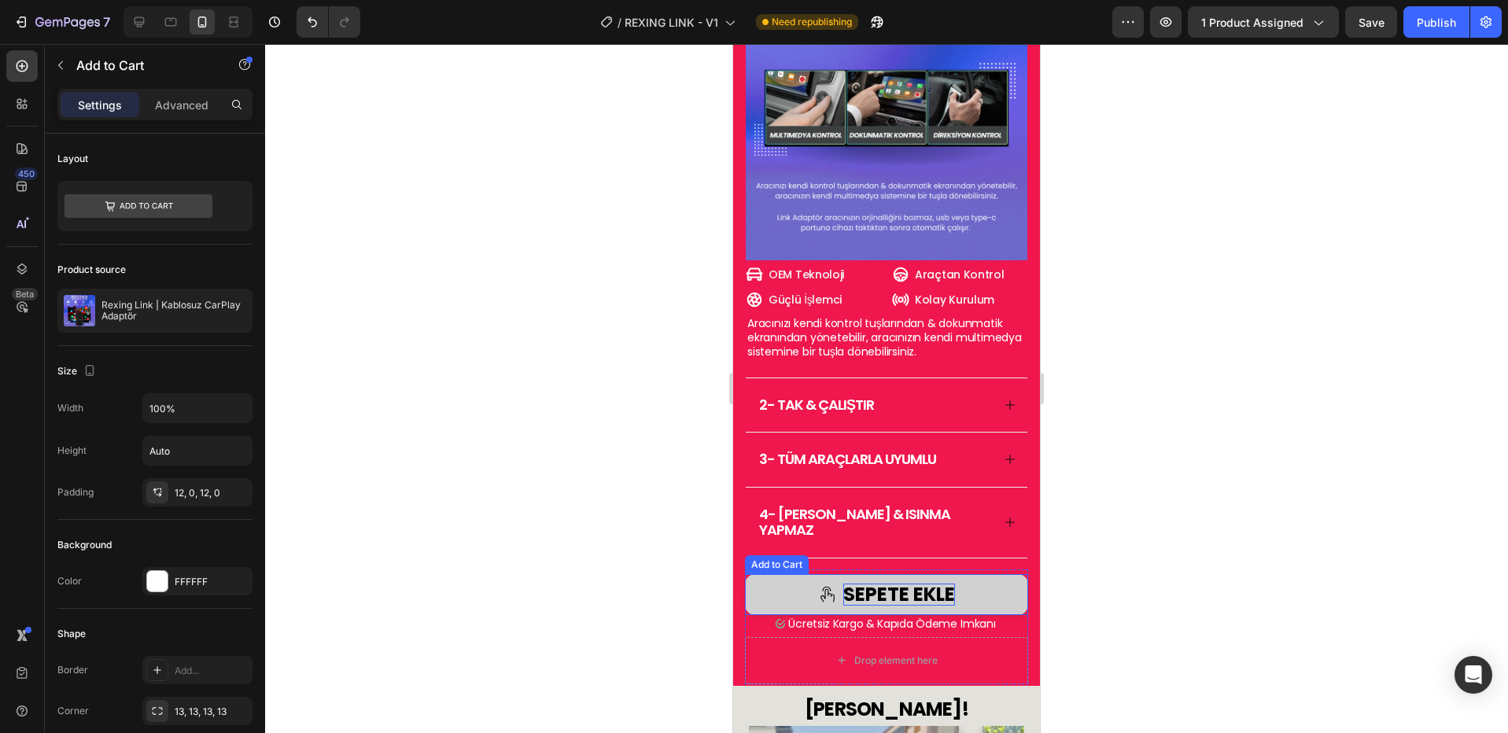
click at [860, 584] on div "SEPETE EKLE" at bounding box center [899, 595] width 112 height 23
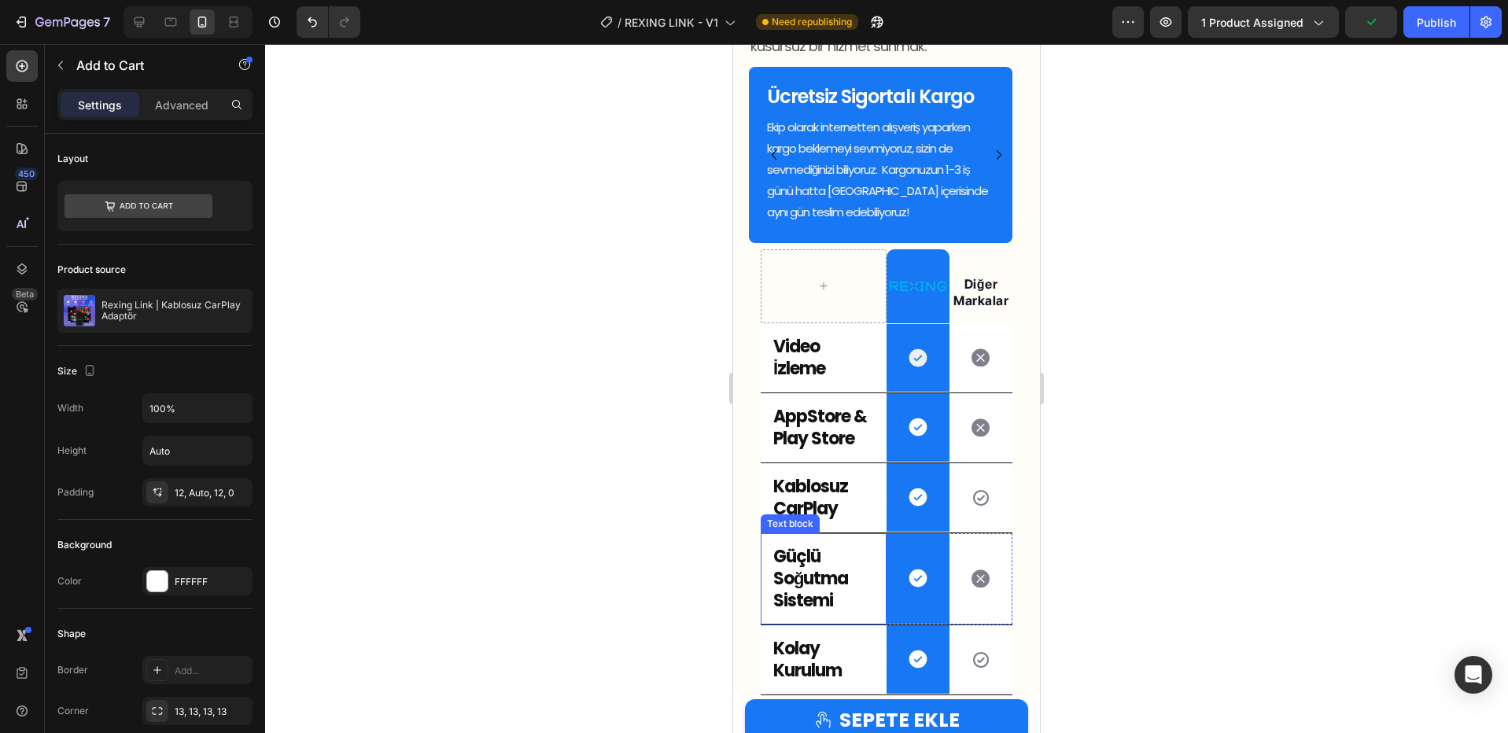
scroll to position [3290, 0]
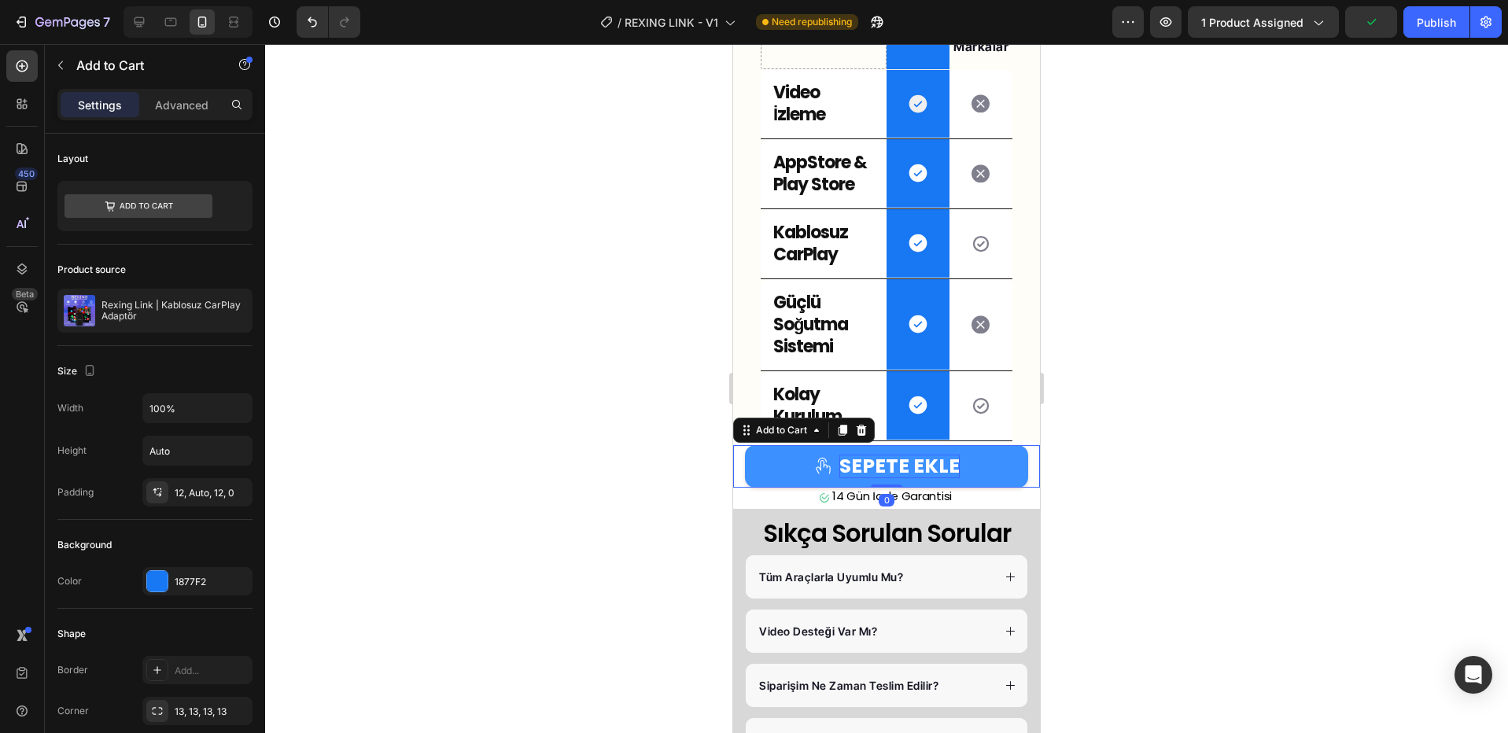
click at [873, 475] on div "SEPETE EKLE" at bounding box center [900, 467] width 120 height 24
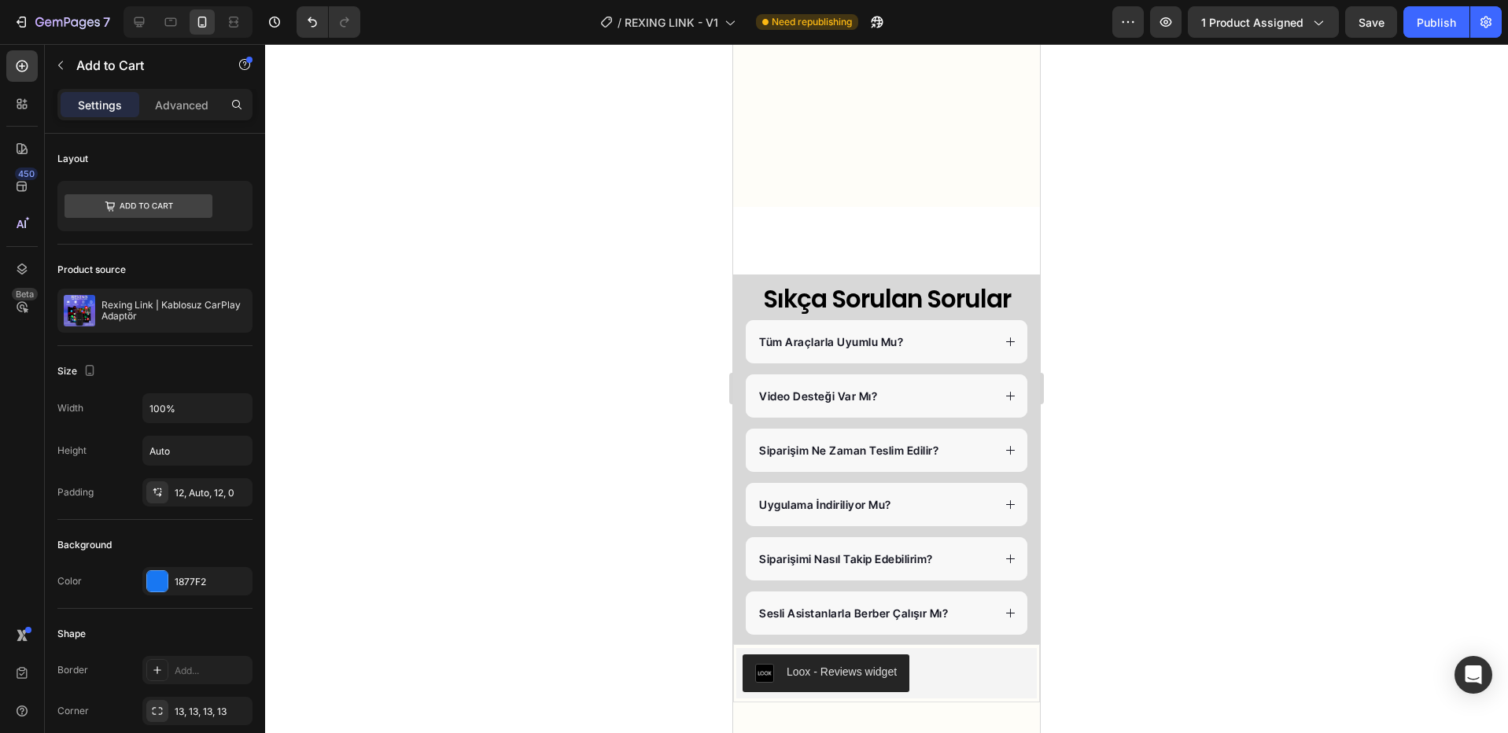
scroll to position [3797, 0]
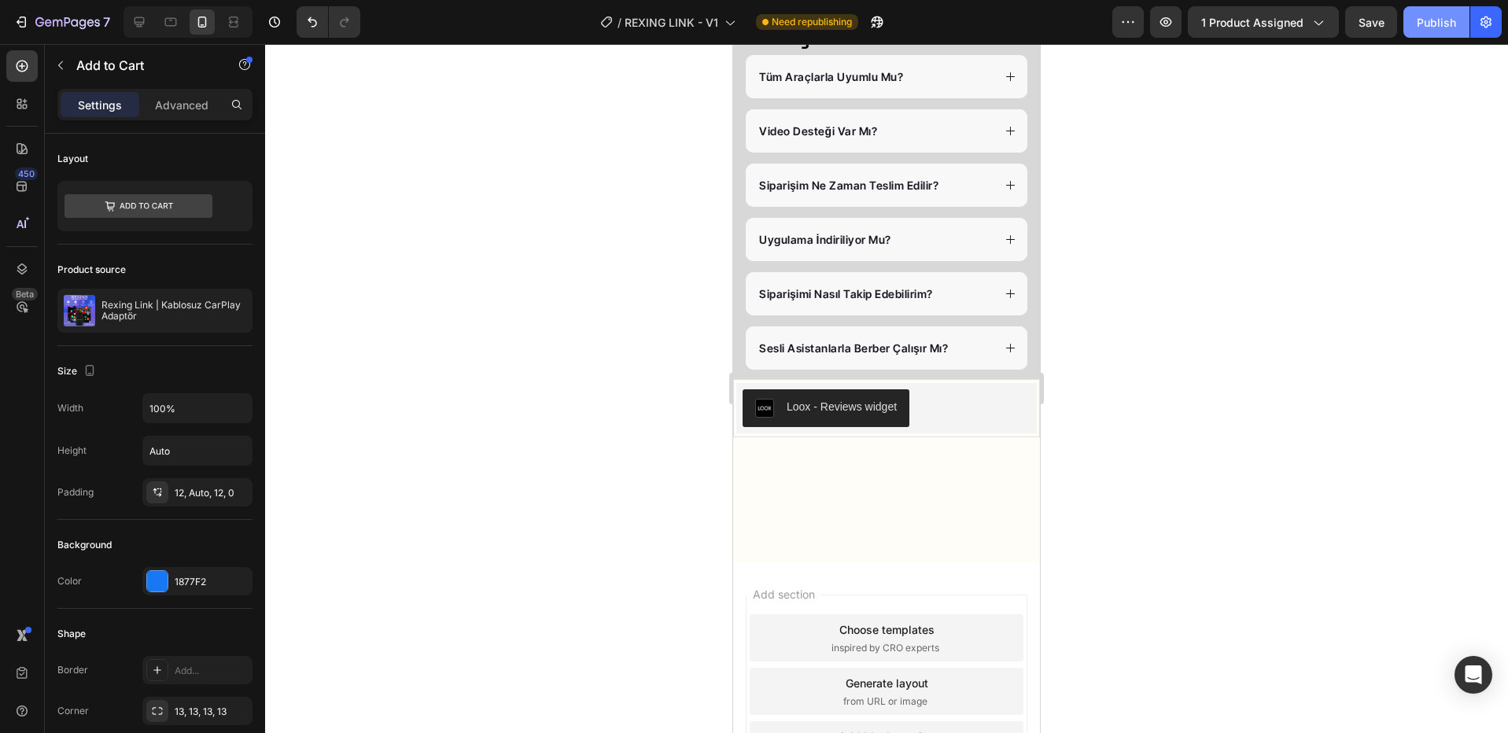
click at [1419, 21] on div "Publish" at bounding box center [1436, 22] width 39 height 17
